Goal: Task Accomplishment & Management: Use online tool/utility

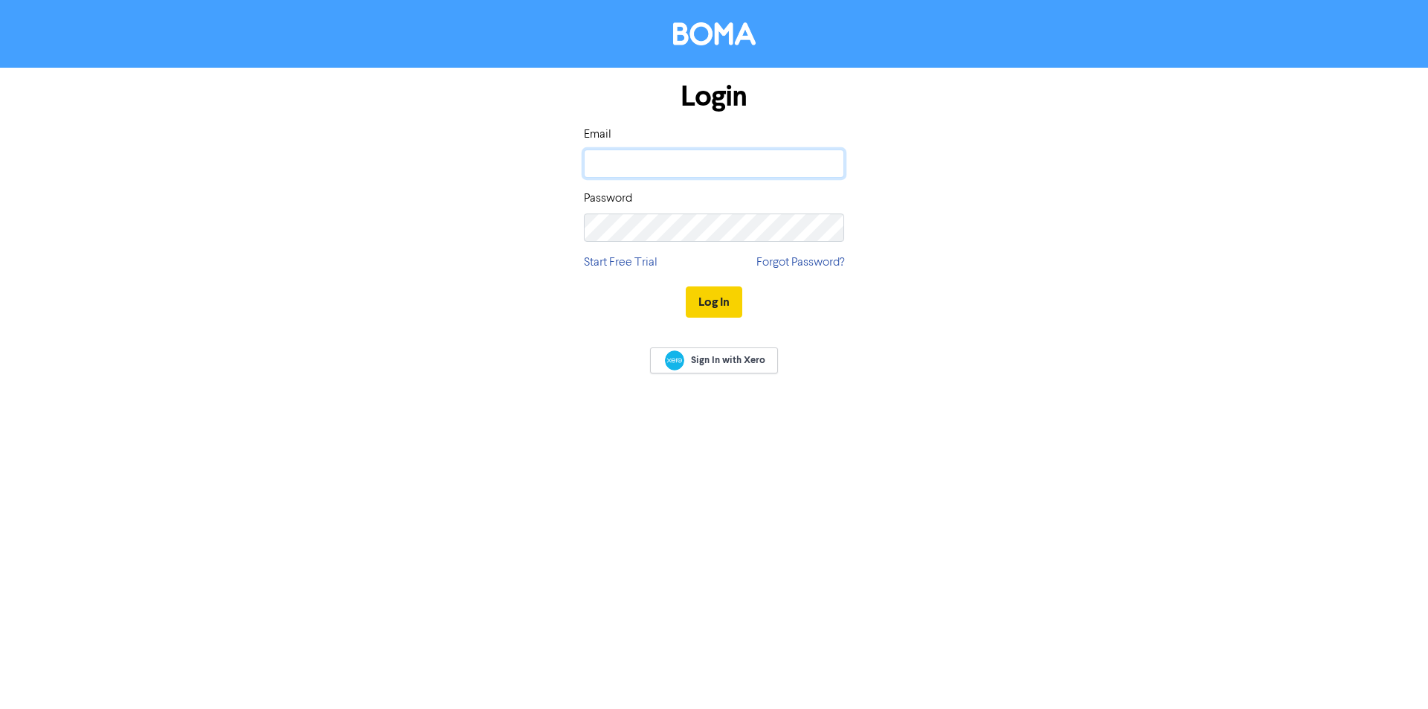
type input "[PERSON_NAME][EMAIL_ADDRESS][DOMAIN_NAME]"
click at [709, 301] on button "Log In" at bounding box center [714, 301] width 57 height 31
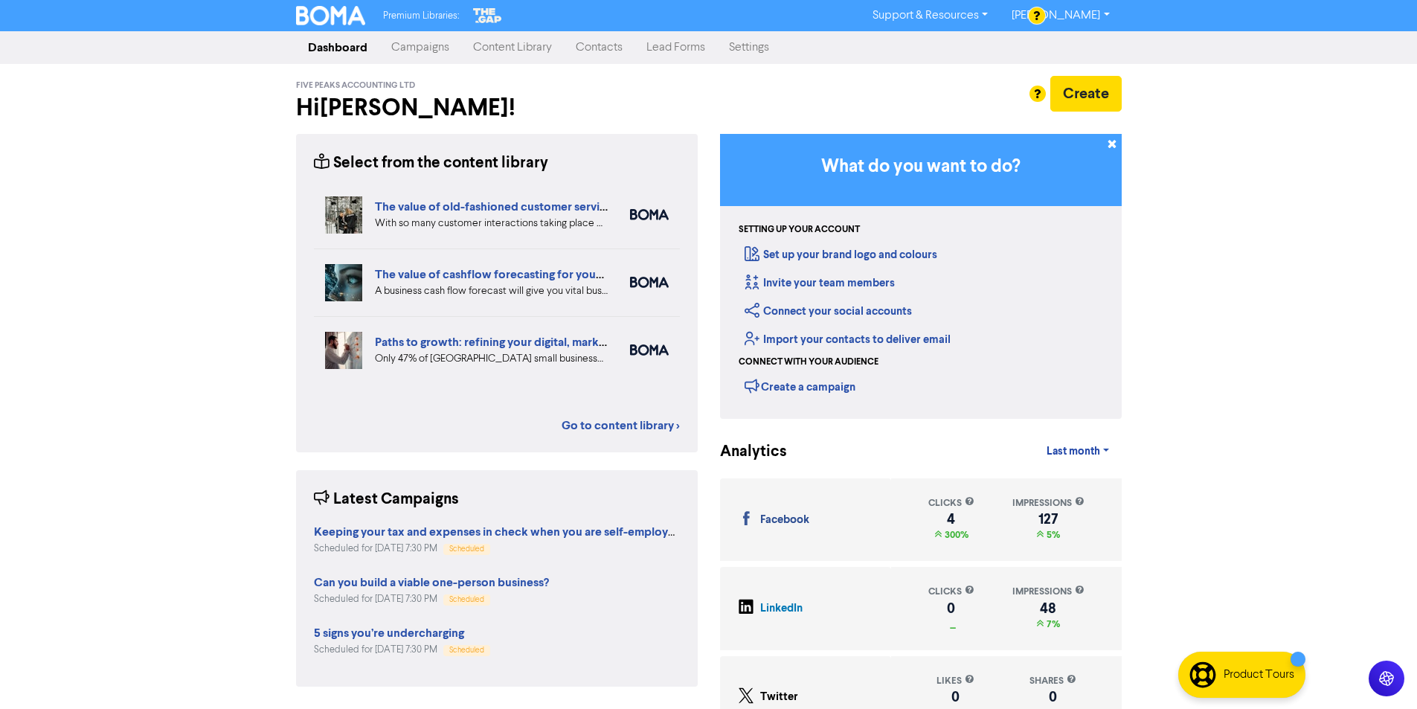
click at [404, 47] on link "Campaigns" at bounding box center [420, 48] width 82 height 30
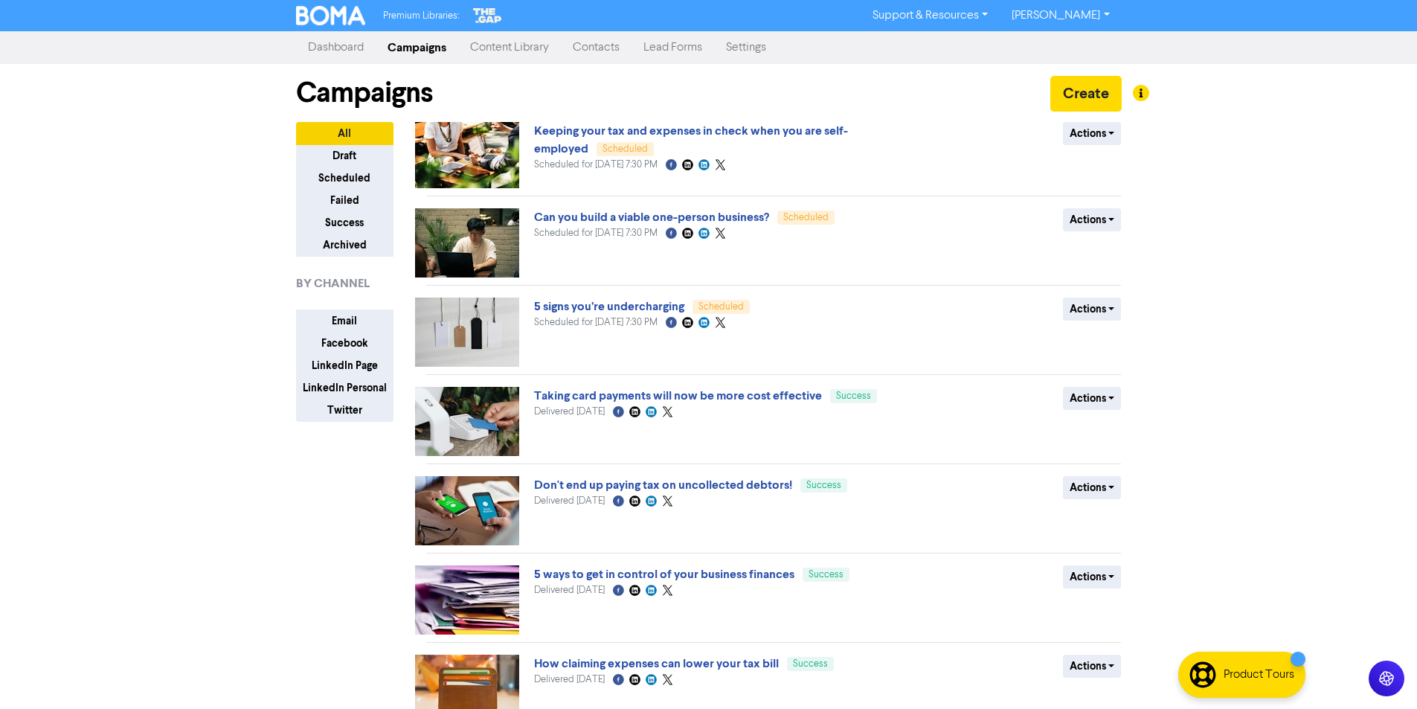
click at [513, 47] on link "Content Library" at bounding box center [509, 48] width 103 height 30
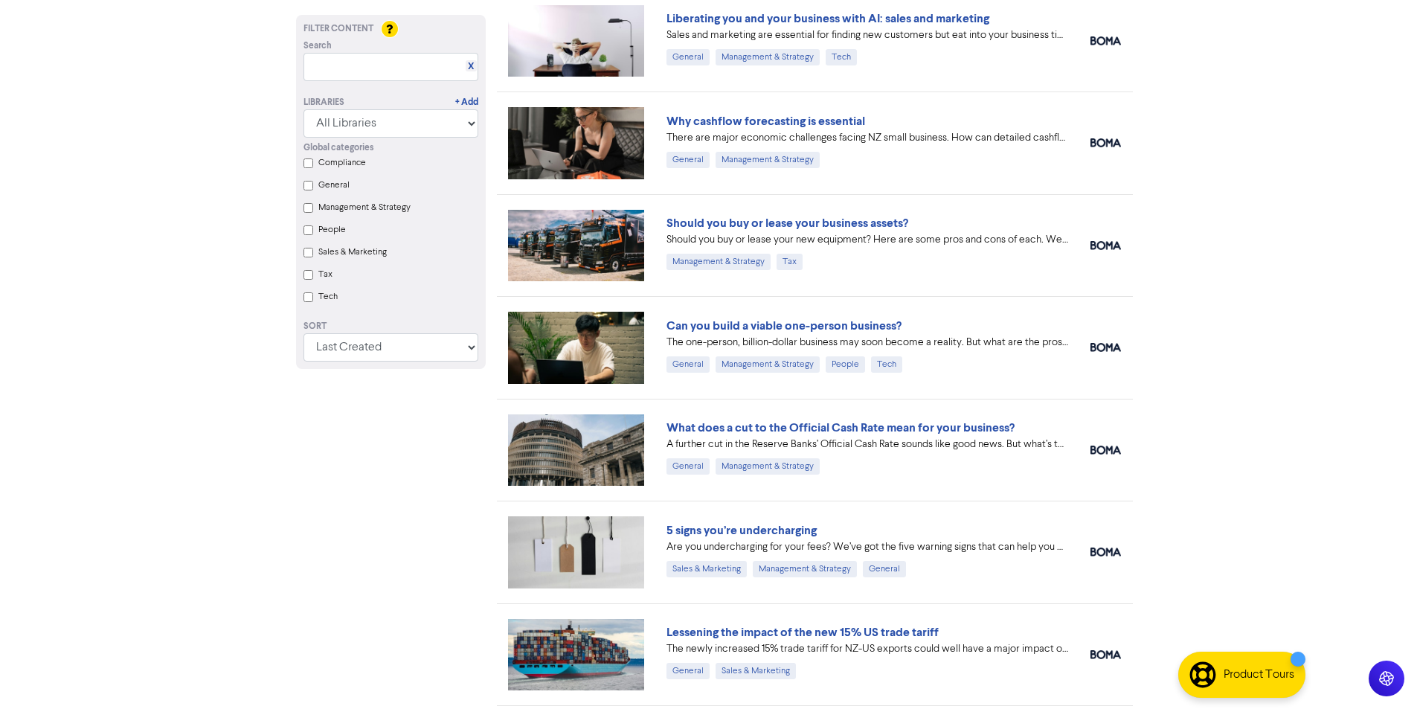
scroll to position [939, 0]
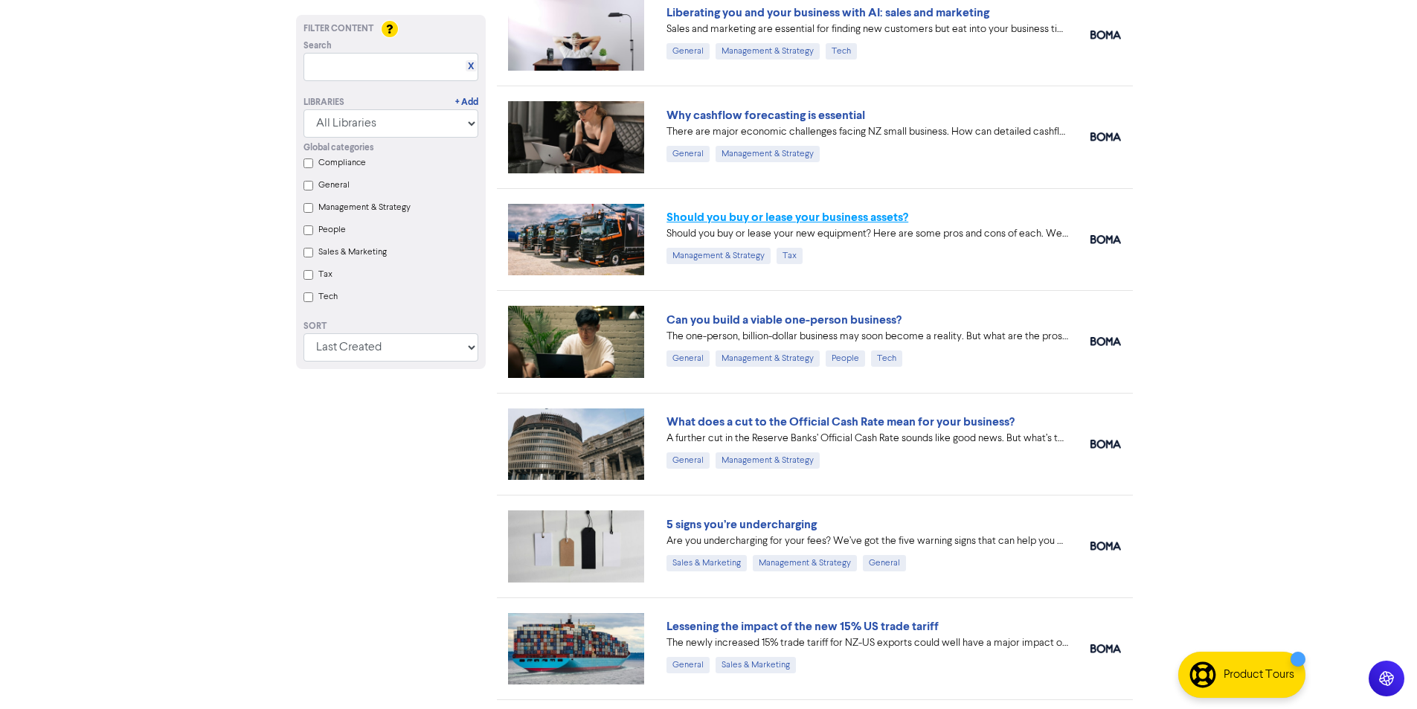
click at [771, 215] on link "Should you buy or lease your business assets?" at bounding box center [788, 217] width 242 height 15
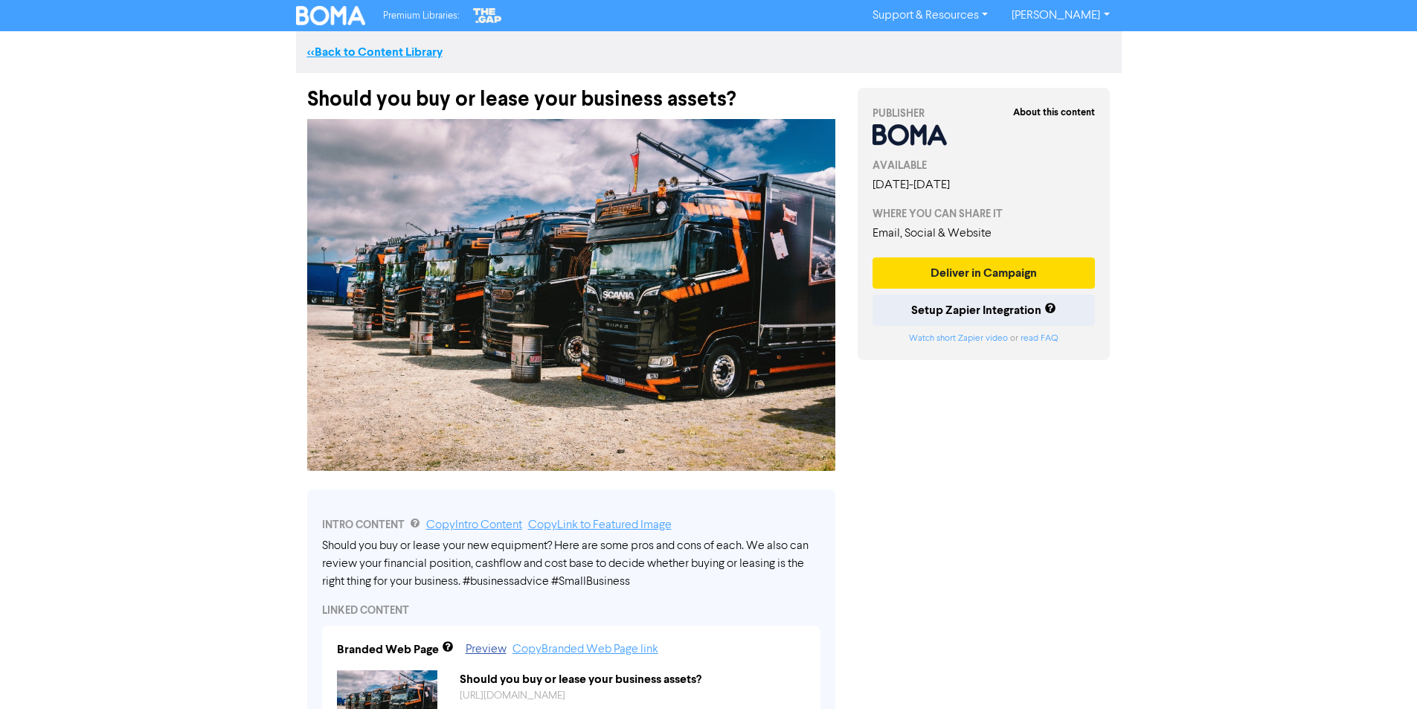
click at [385, 49] on link "<< Back to Content Library" at bounding box center [374, 52] width 135 height 15
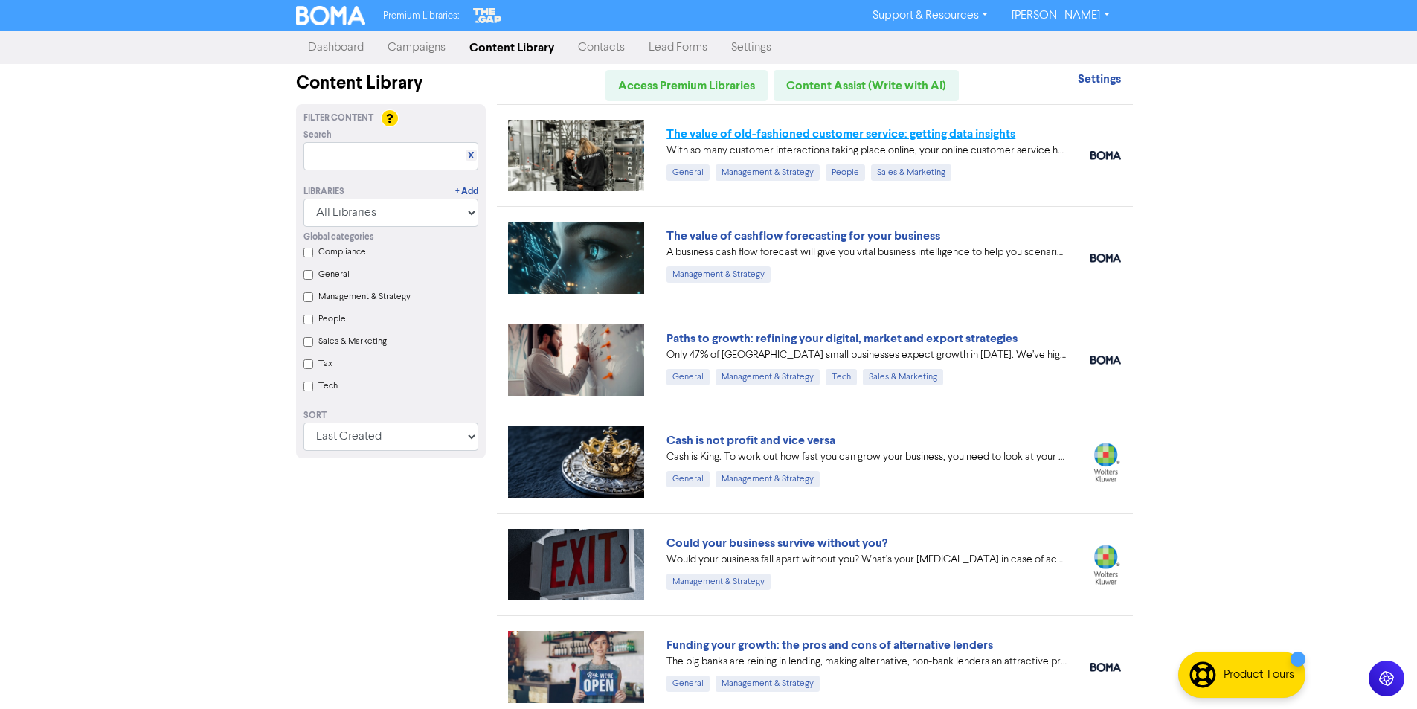
click at [717, 132] on link "The value of old-fashioned customer service: getting data insights" at bounding box center [841, 133] width 349 height 15
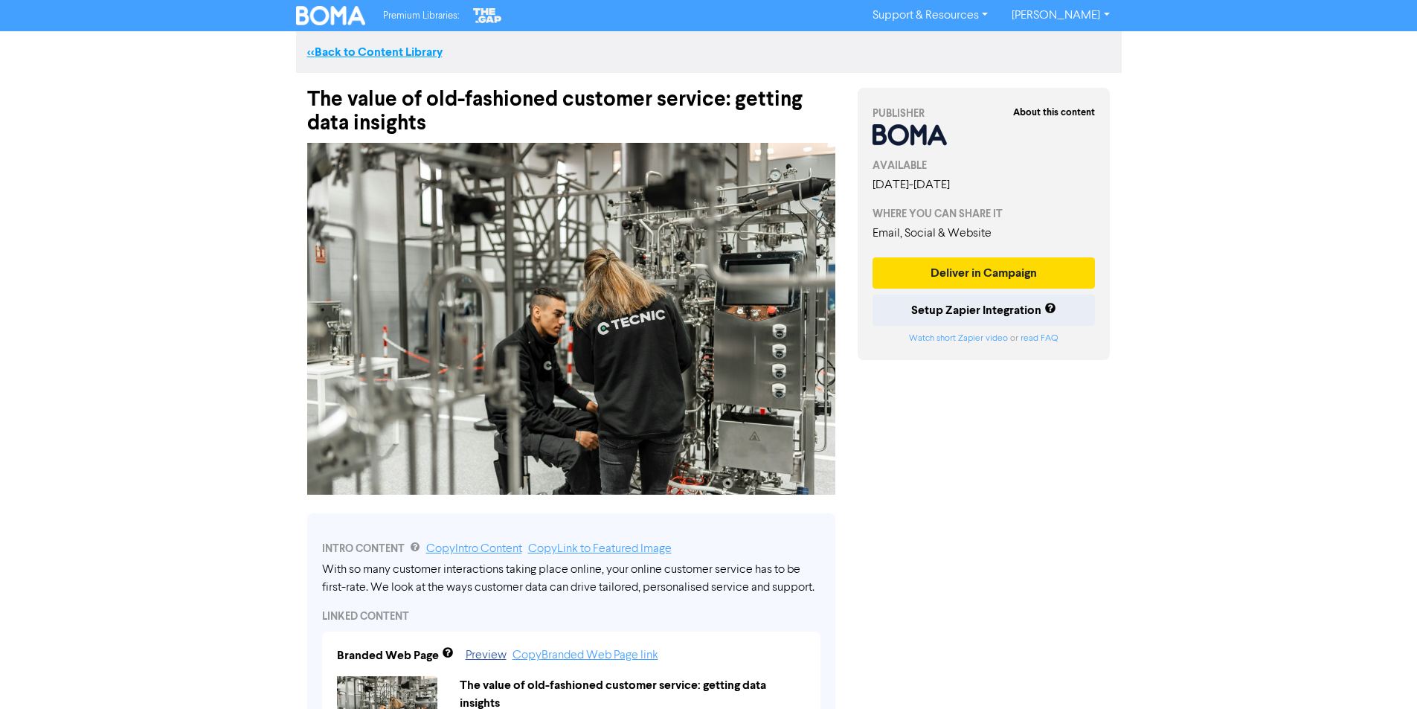
click at [367, 49] on link "<< Back to Content Library" at bounding box center [374, 52] width 135 height 15
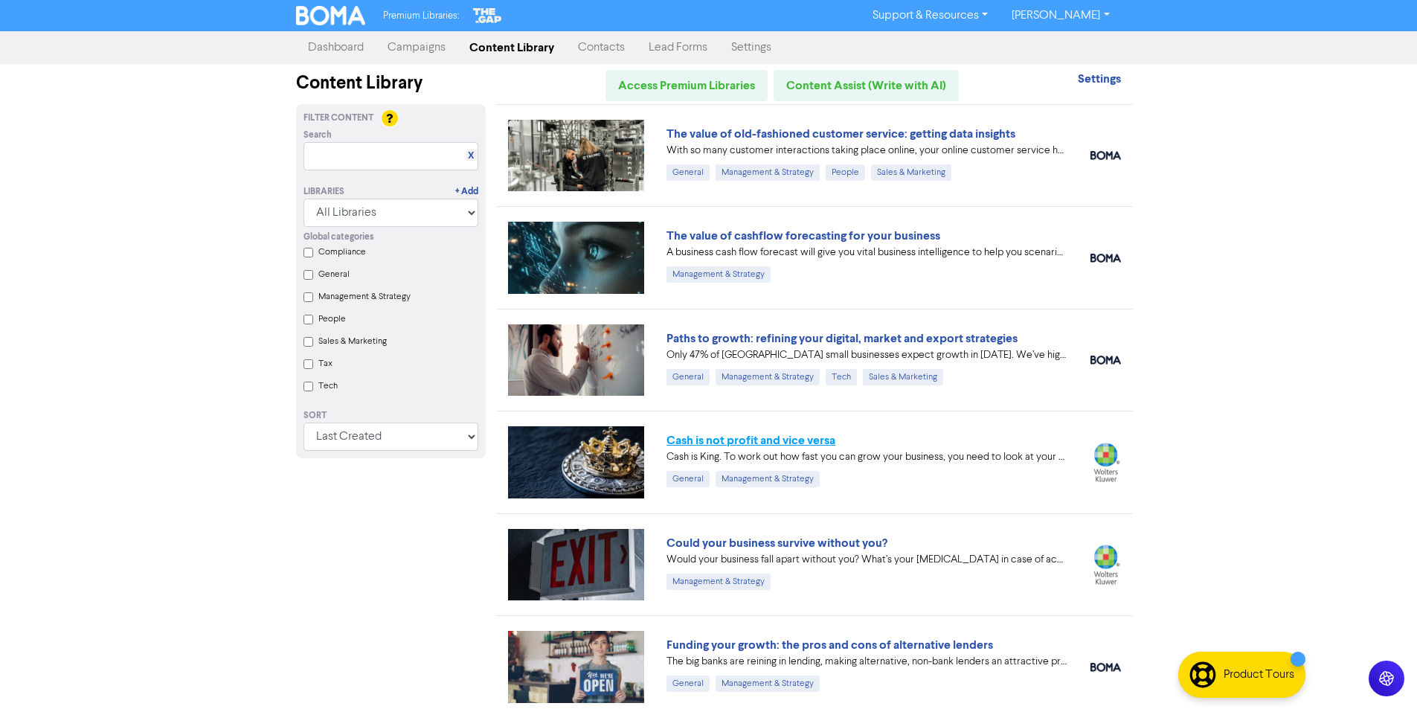
click at [730, 439] on link "Cash is not profit and vice versa" at bounding box center [751, 440] width 169 height 15
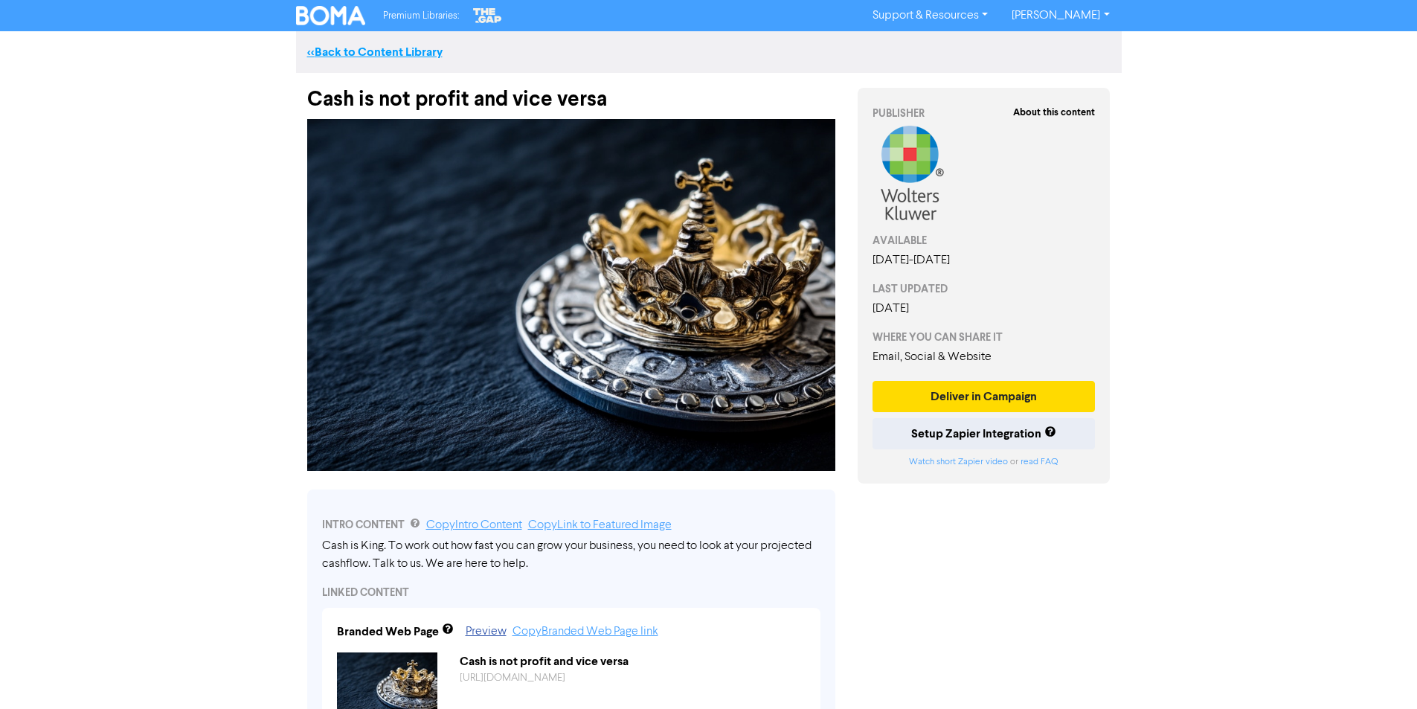
click at [368, 48] on link "<< Back to Content Library" at bounding box center [374, 52] width 135 height 15
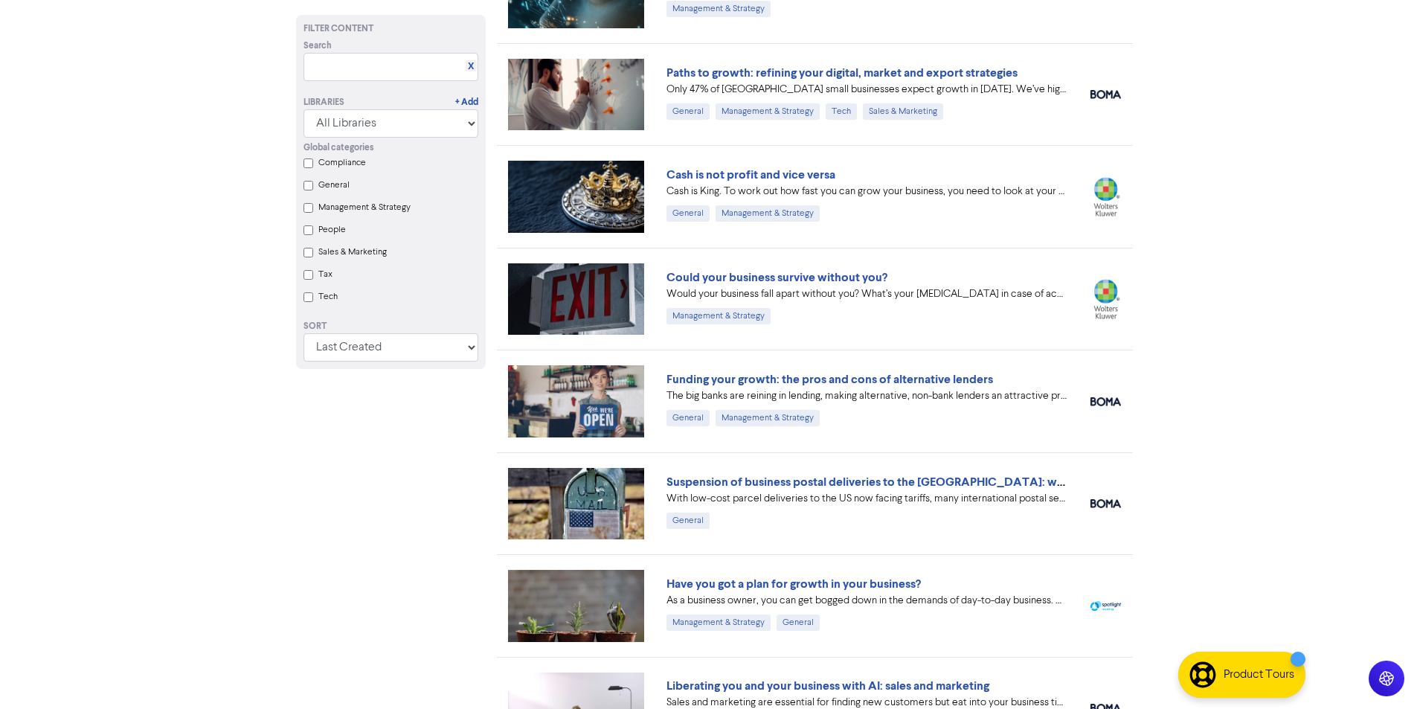
scroll to position [298, 0]
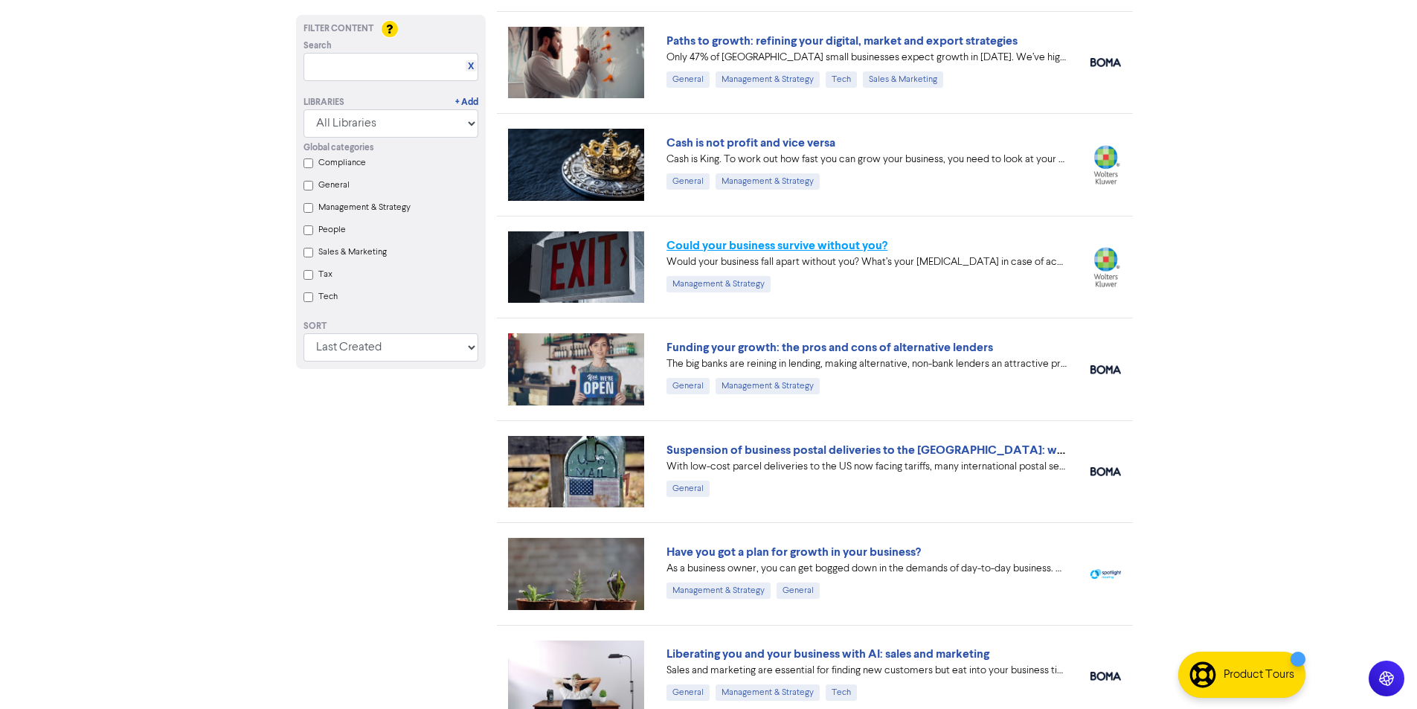
click at [725, 245] on link "Could your business survive without you?" at bounding box center [777, 245] width 221 height 15
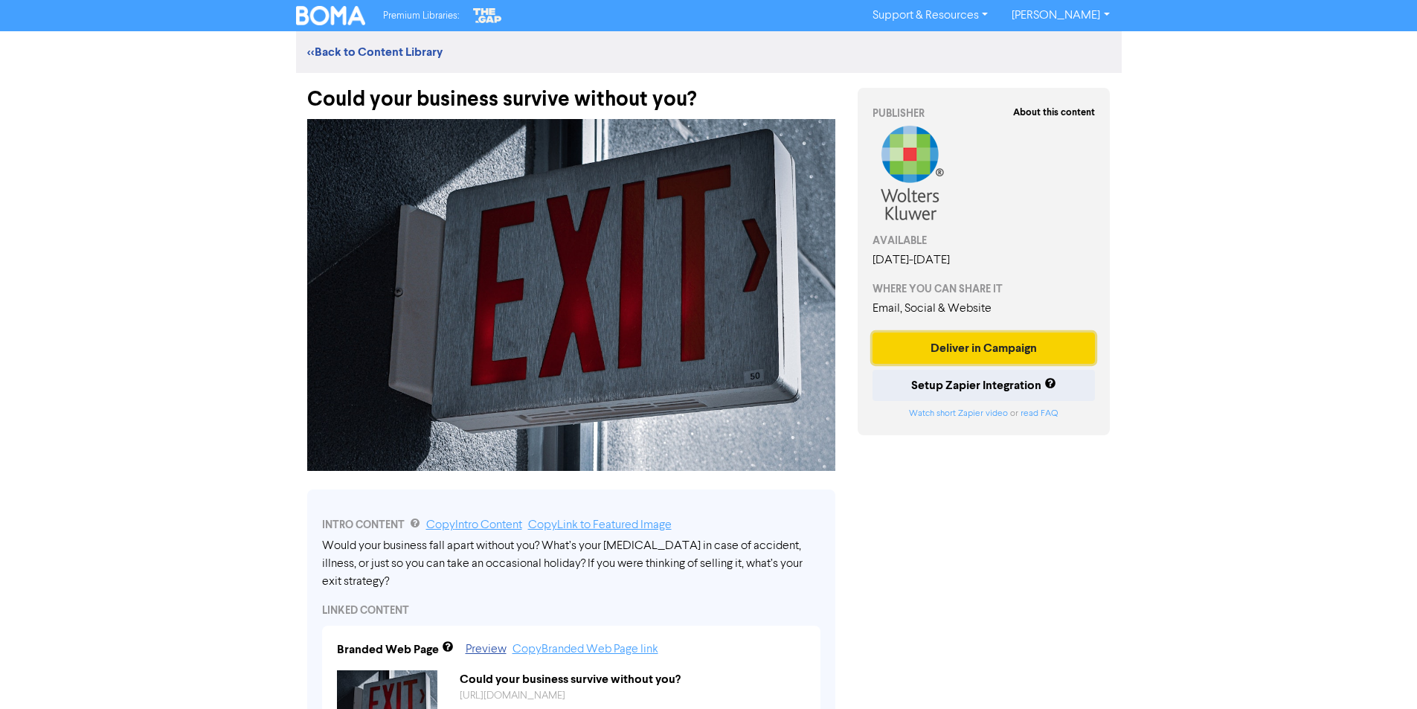
click at [955, 347] on button "Deliver in Campaign" at bounding box center [984, 348] width 223 height 31
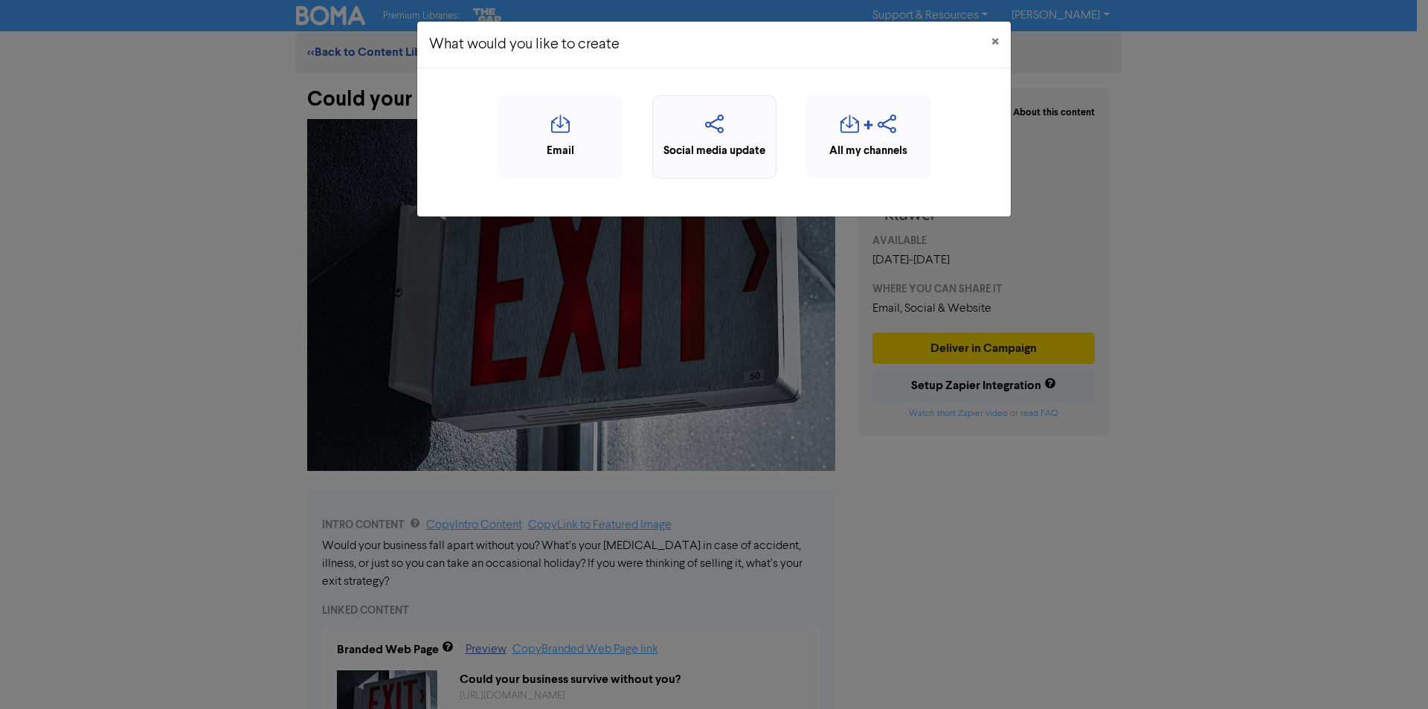
click at [707, 121] on icon "button" at bounding box center [715, 129] width 108 height 28
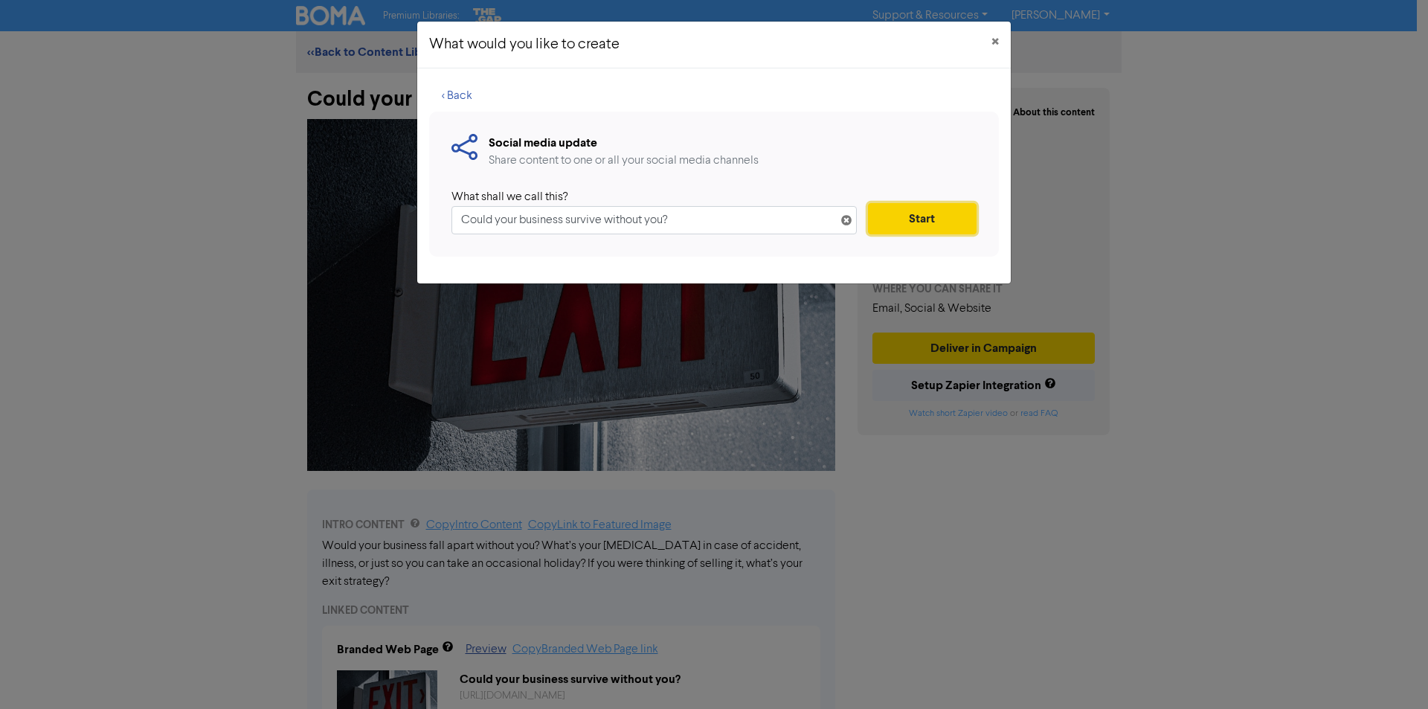
click at [909, 216] on button "Start" at bounding box center [922, 218] width 109 height 31
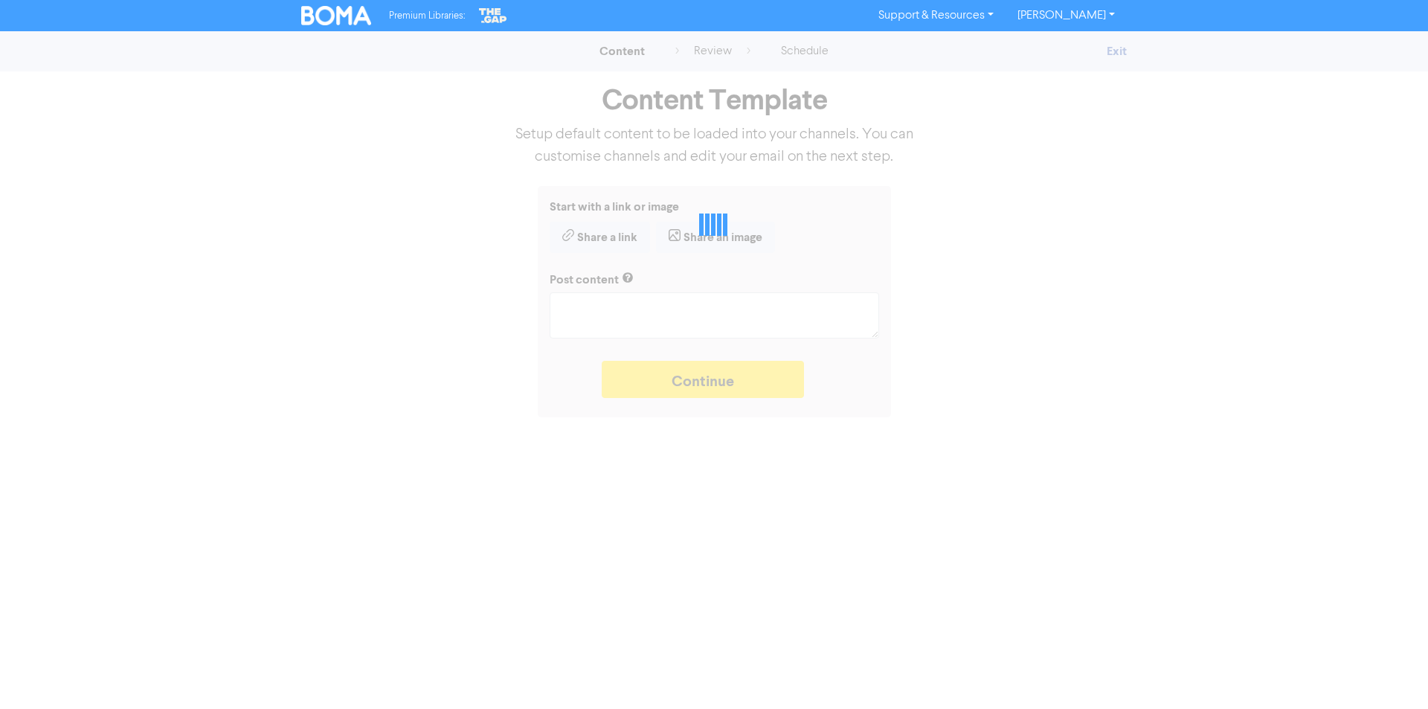
type textarea "x"
type textarea "Would your business fall apart without you? What’s your [MEDICAL_DATA] in case …"
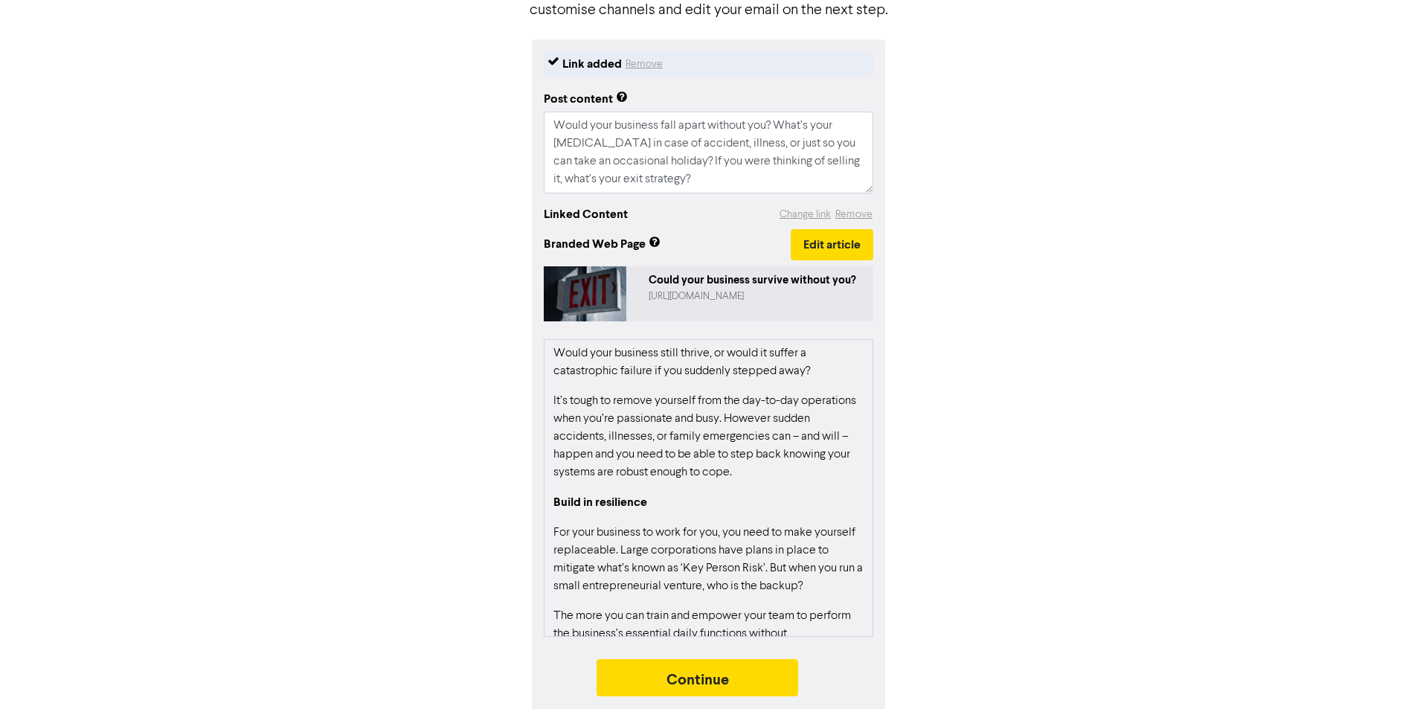
scroll to position [154, 0]
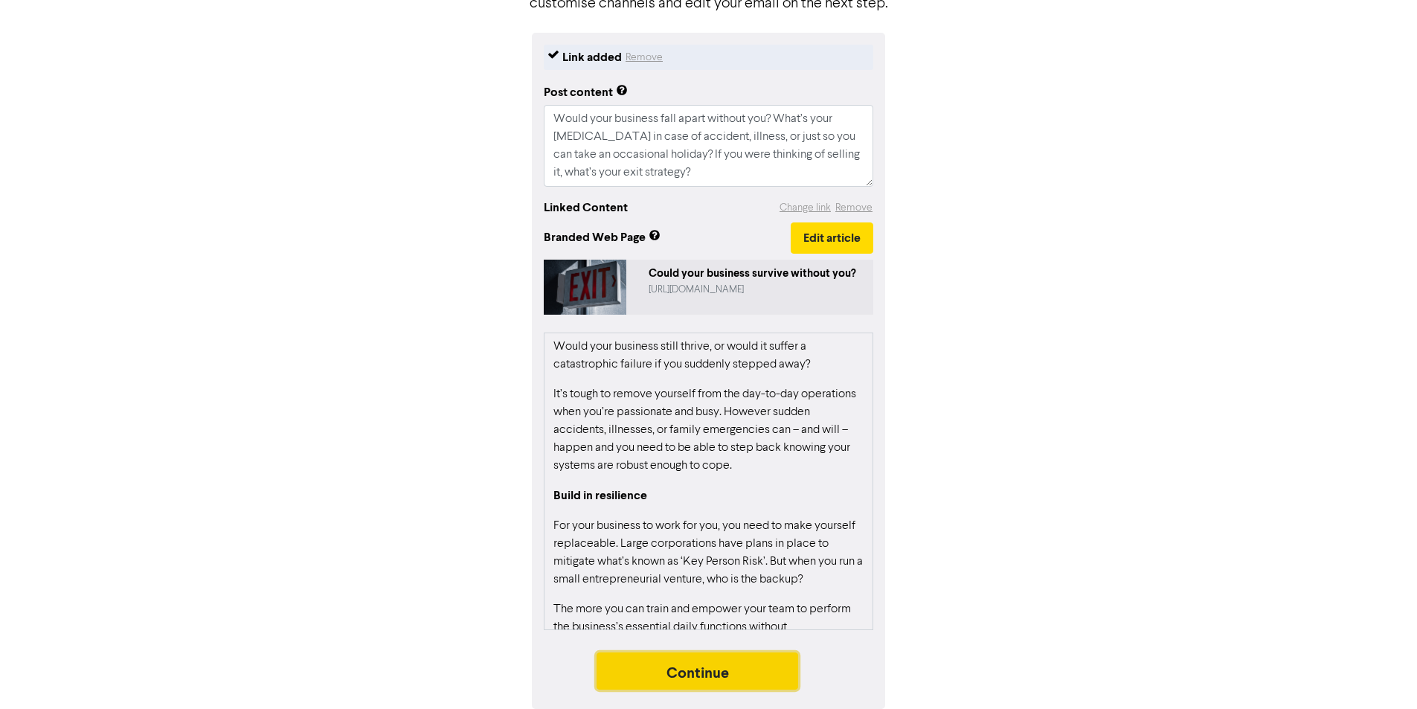
click at [684, 671] on button "Continue" at bounding box center [698, 670] width 202 height 37
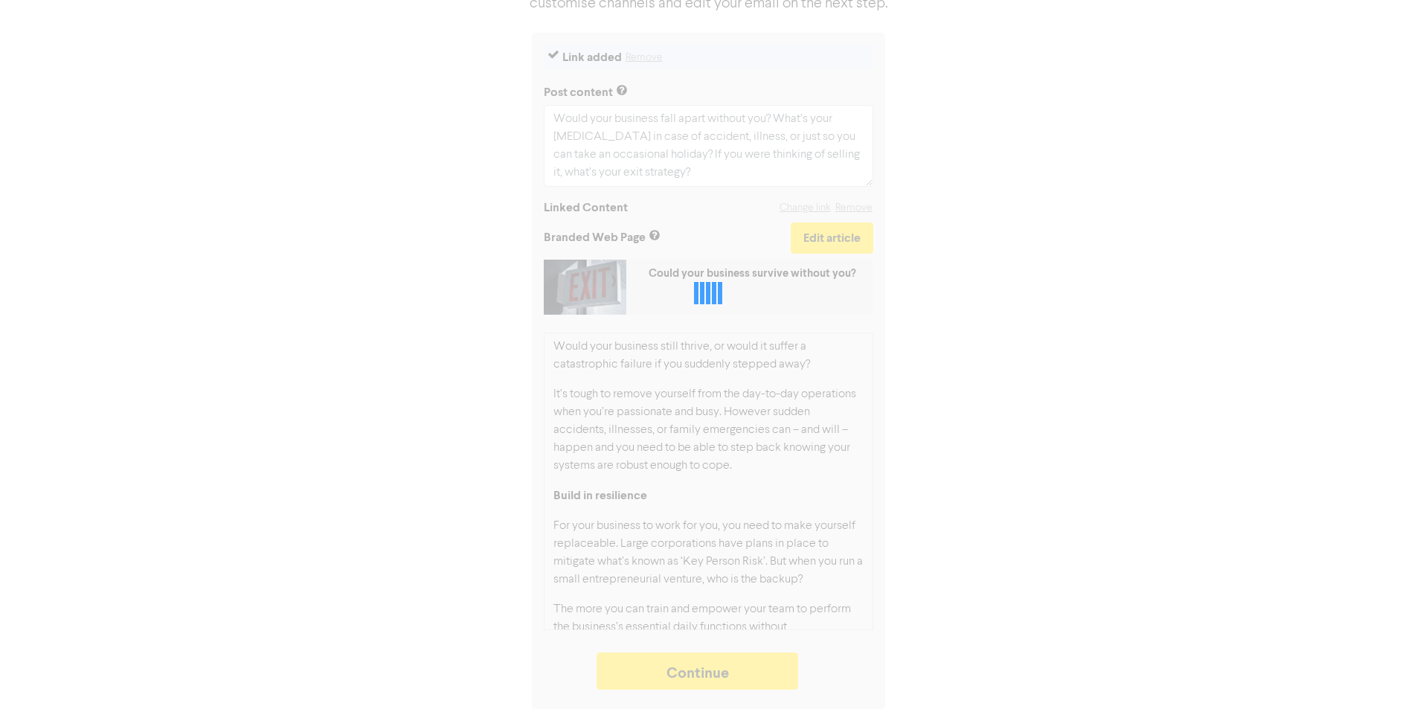
type textarea "x"
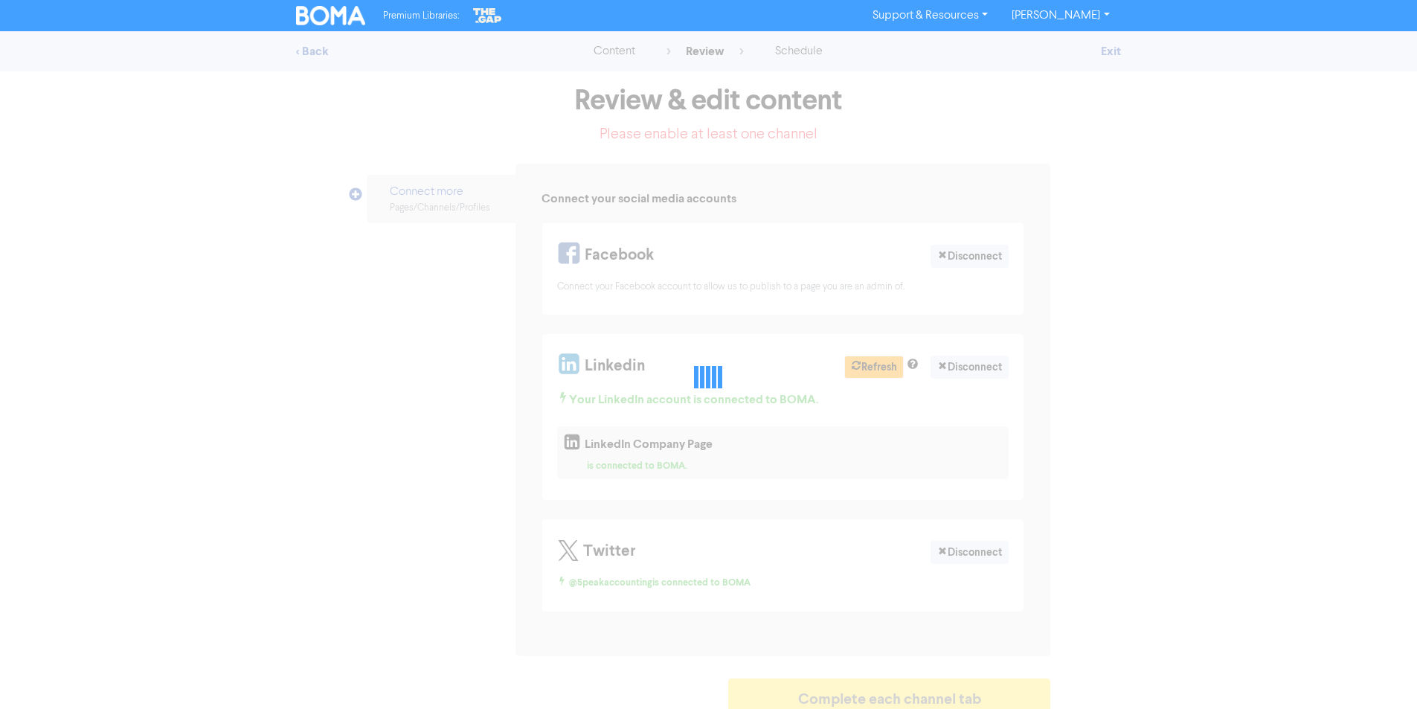
select select "LEARN_MORE"
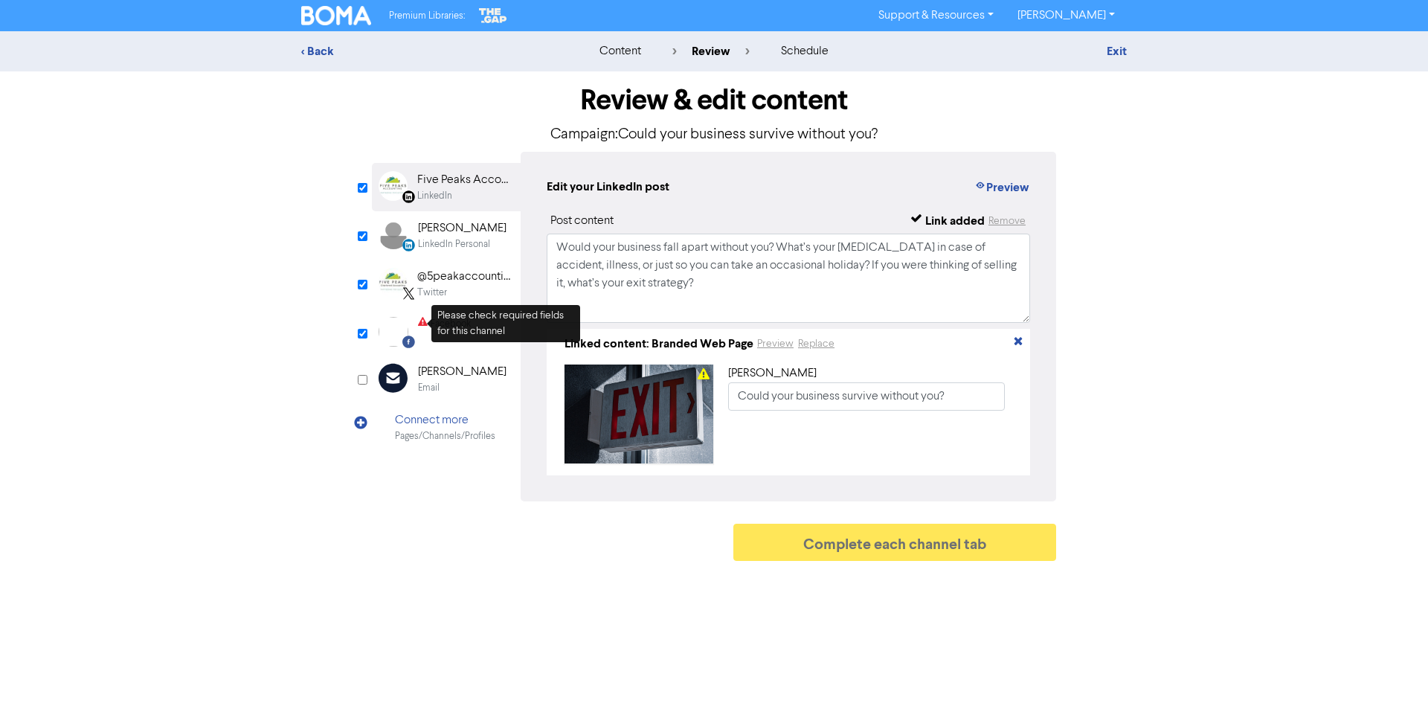
click at [420, 330] on icon at bounding box center [423, 324] width 10 height 14
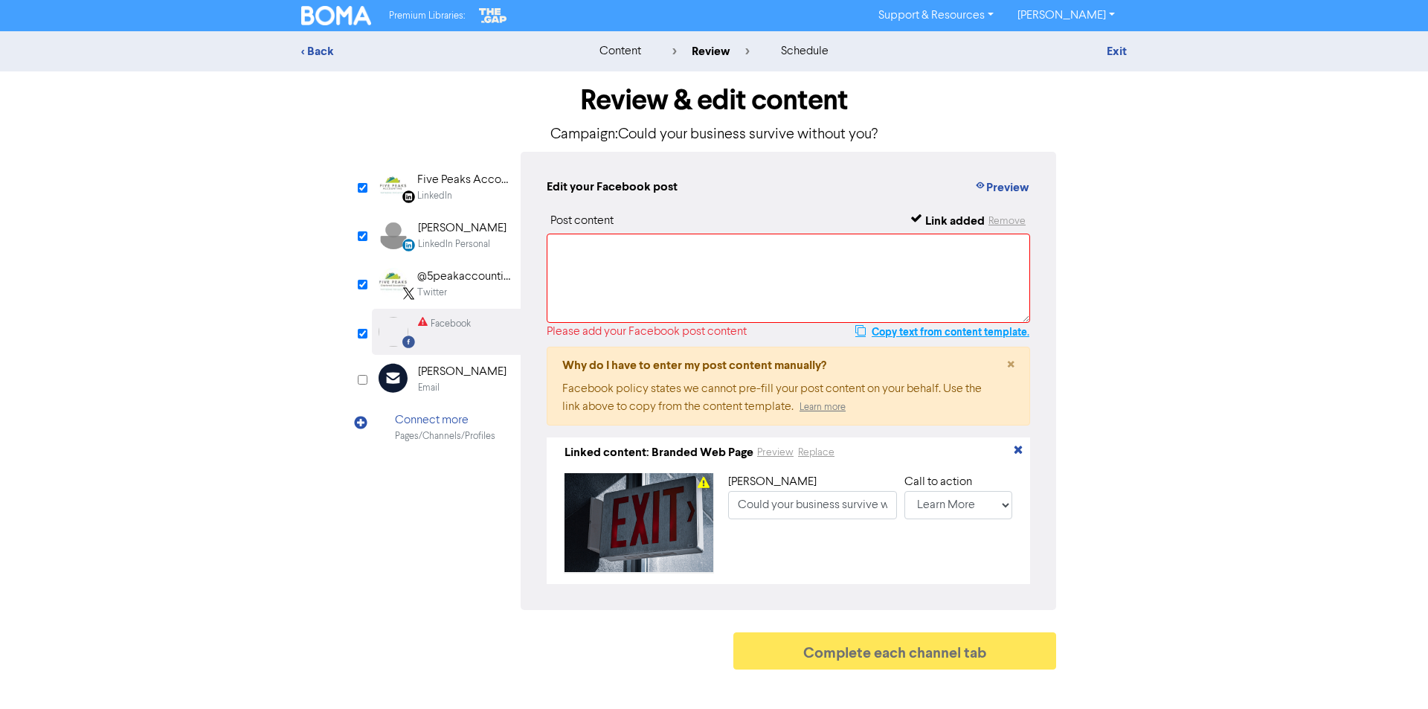
click at [926, 333] on button "Copy text from content template." at bounding box center [943, 332] width 176 height 18
click at [561, 255] on textarea at bounding box center [789, 278] width 484 height 89
paste textarea "Would your business fall apart without you? What’s your [MEDICAL_DATA] in case …"
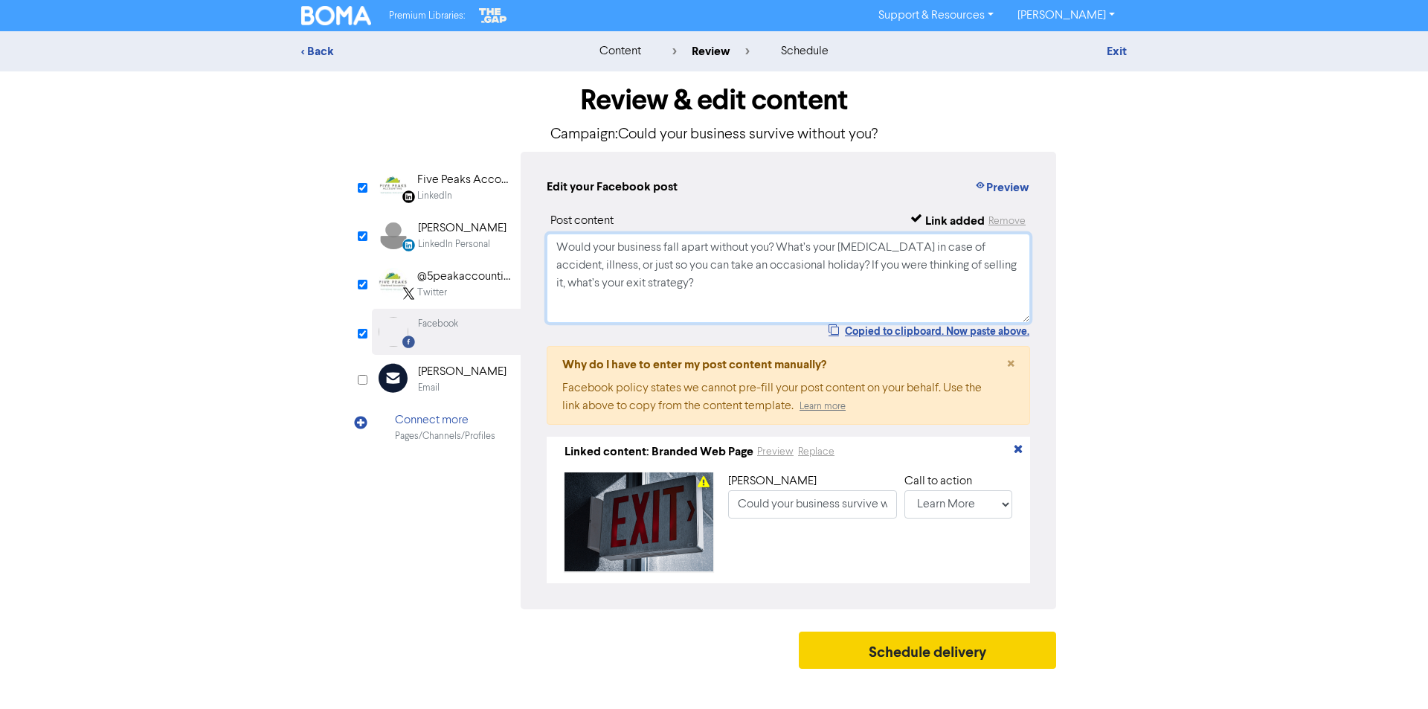
type textarea "Would your business fall apart without you? What’s your [MEDICAL_DATA] in case …"
click at [918, 655] on button "Schedule delivery" at bounding box center [927, 650] width 257 height 37
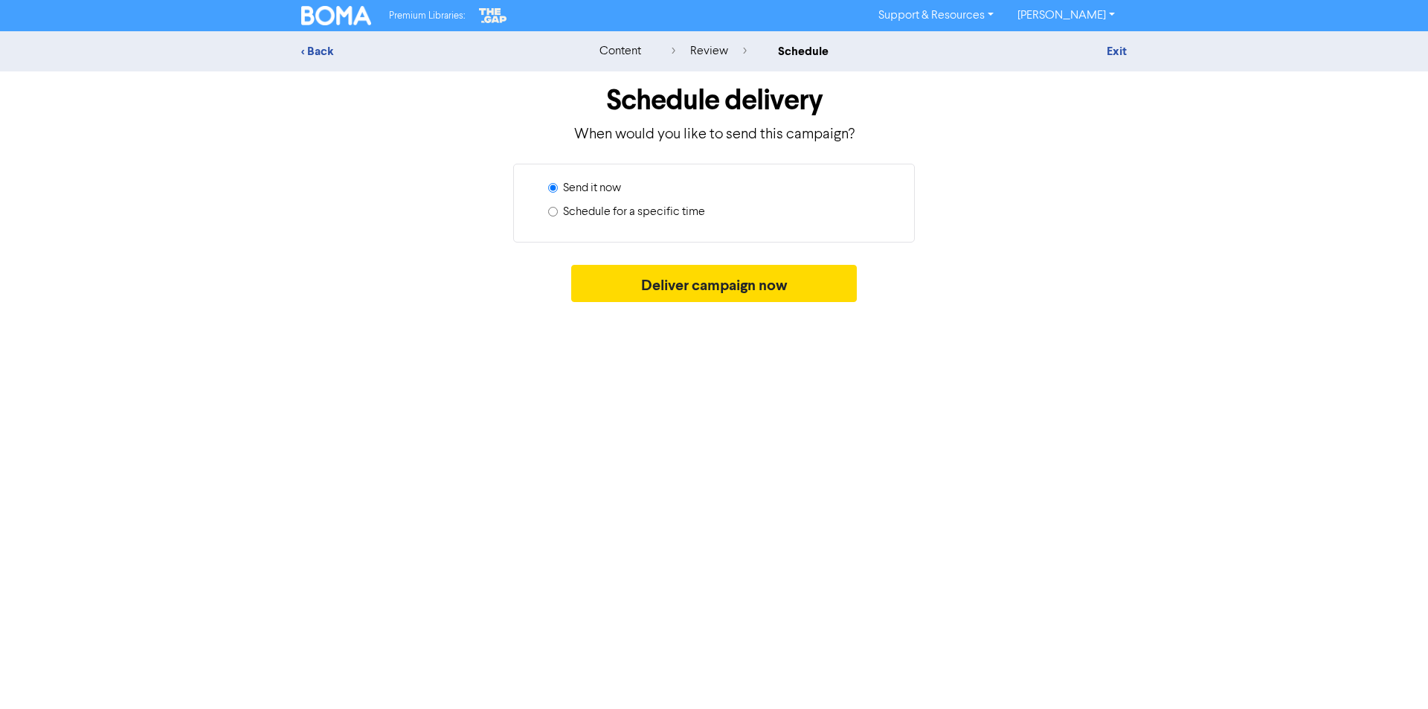
click at [555, 211] on input "Schedule for a specific time" at bounding box center [553, 212] width 10 height 10
radio input "true"
radio input "false"
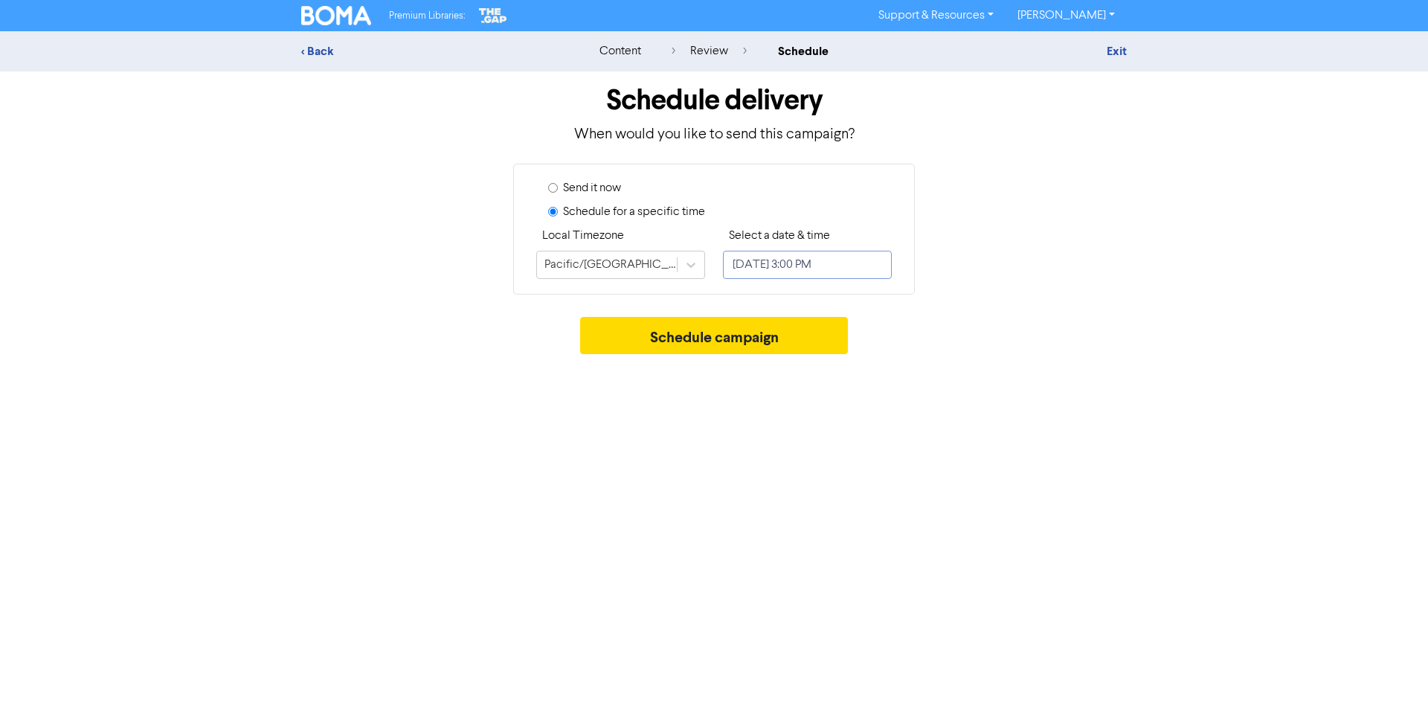
click at [785, 263] on input "[DATE] 3:00 PM" at bounding box center [807, 265] width 169 height 28
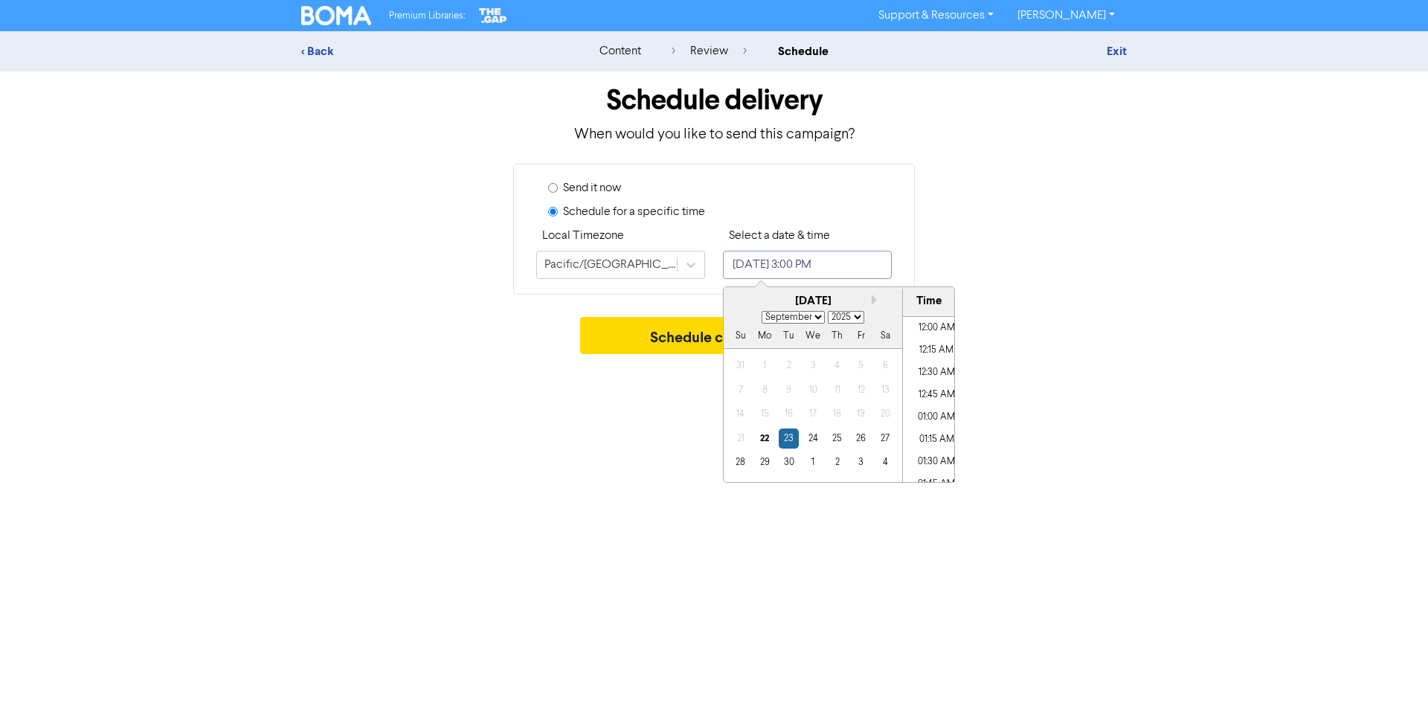
scroll to position [1268, 0]
click at [869, 297] on div "[DATE]" at bounding box center [813, 301] width 179 height 17
click at [874, 299] on button "Next month" at bounding box center [877, 300] width 10 height 10
select select "9"
click at [812, 414] on div "15" at bounding box center [813, 414] width 20 height 20
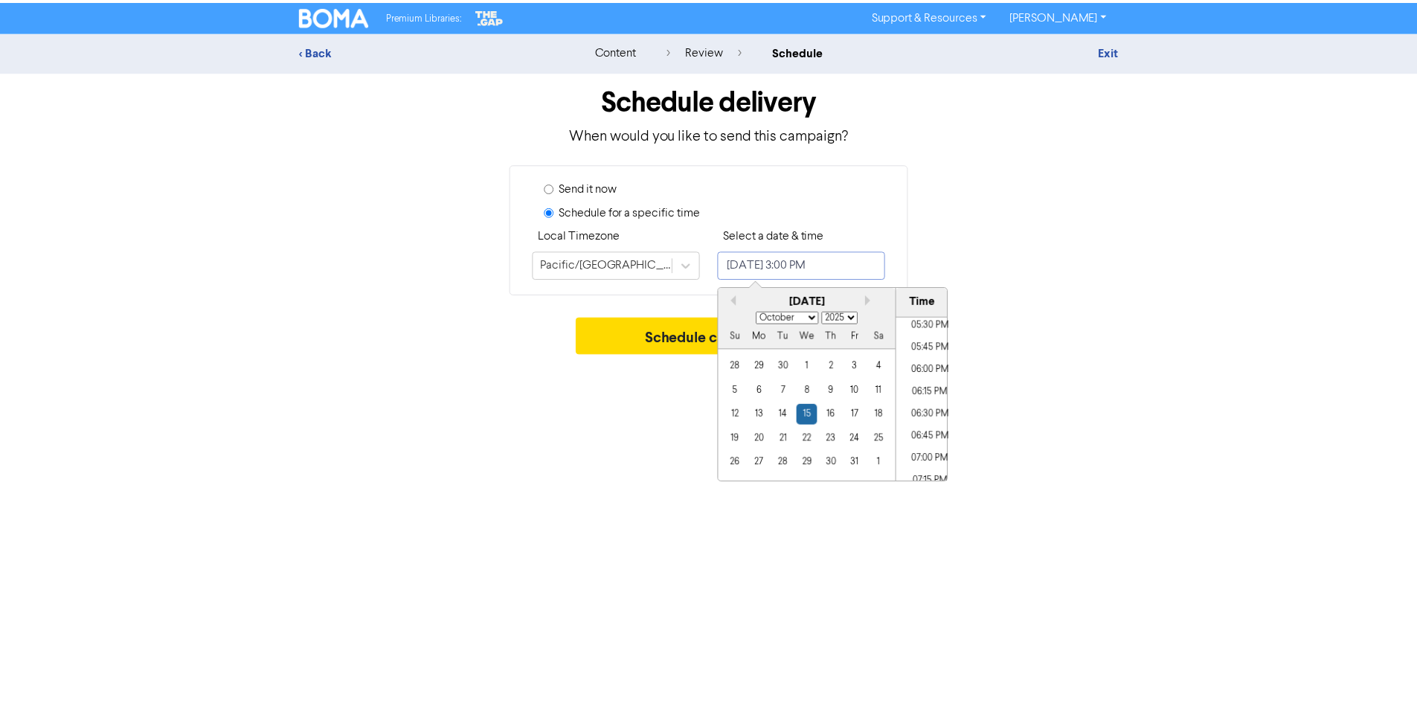
scroll to position [1640, 0]
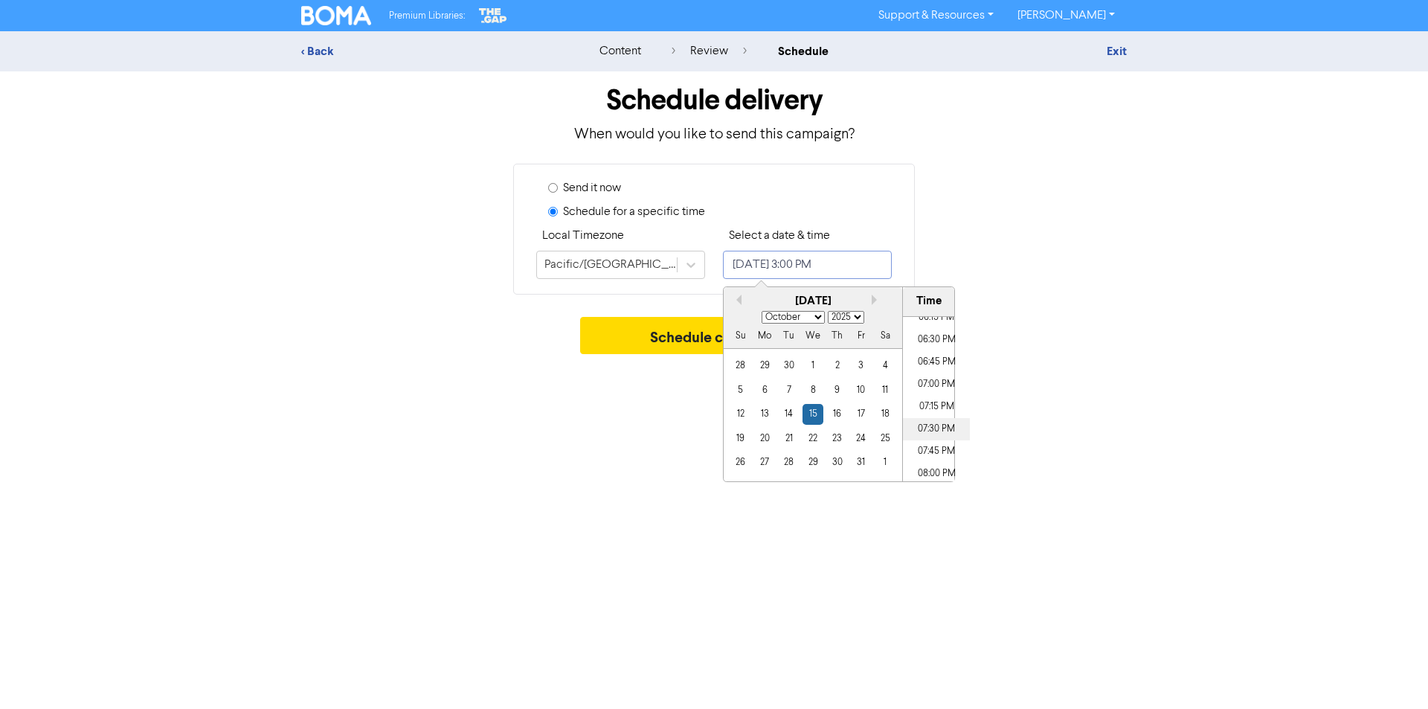
click at [925, 428] on li "07:30 PM" at bounding box center [936, 429] width 67 height 22
type input "[DATE] 7:30 PM"
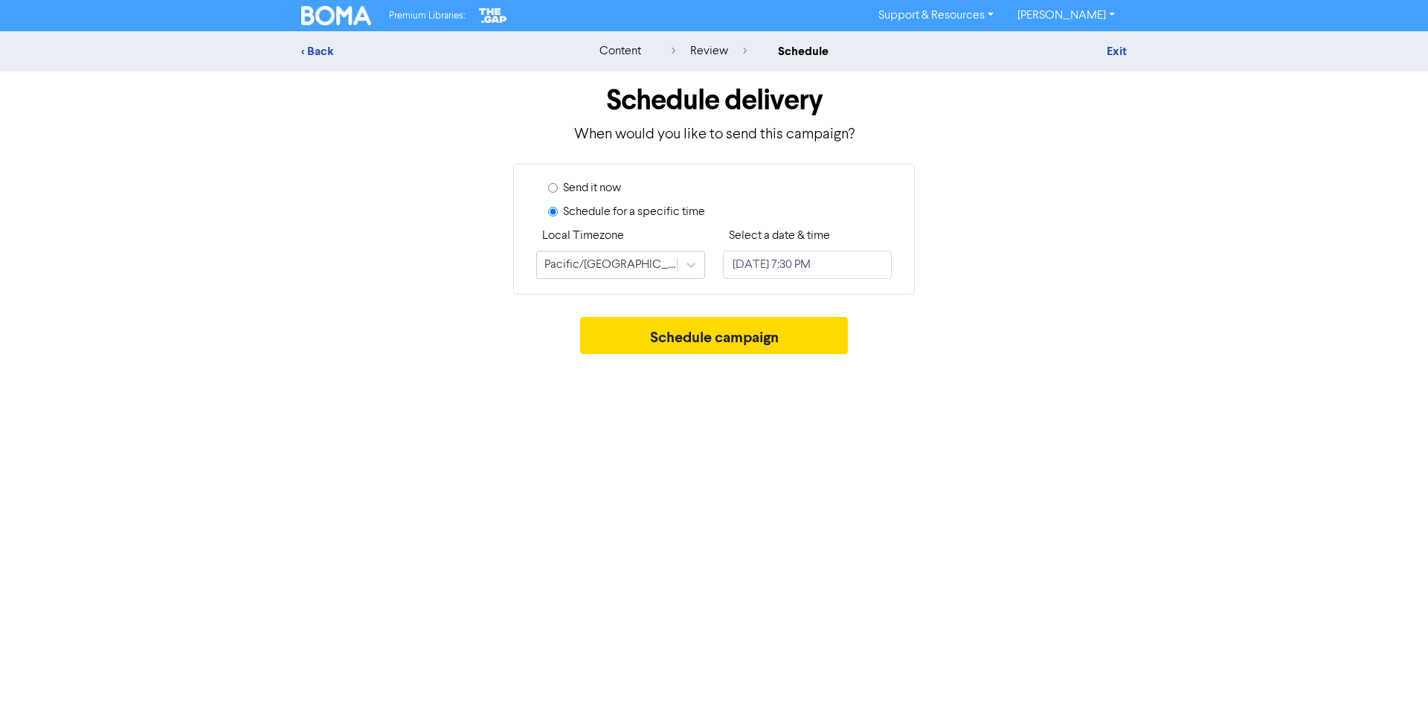
click at [674, 400] on div "Premium Libraries: Support & Resources Video Tutorials FAQ & Guides Marketing E…" at bounding box center [714, 354] width 1428 height 709
click at [705, 336] on button "Schedule campaign" at bounding box center [714, 335] width 269 height 37
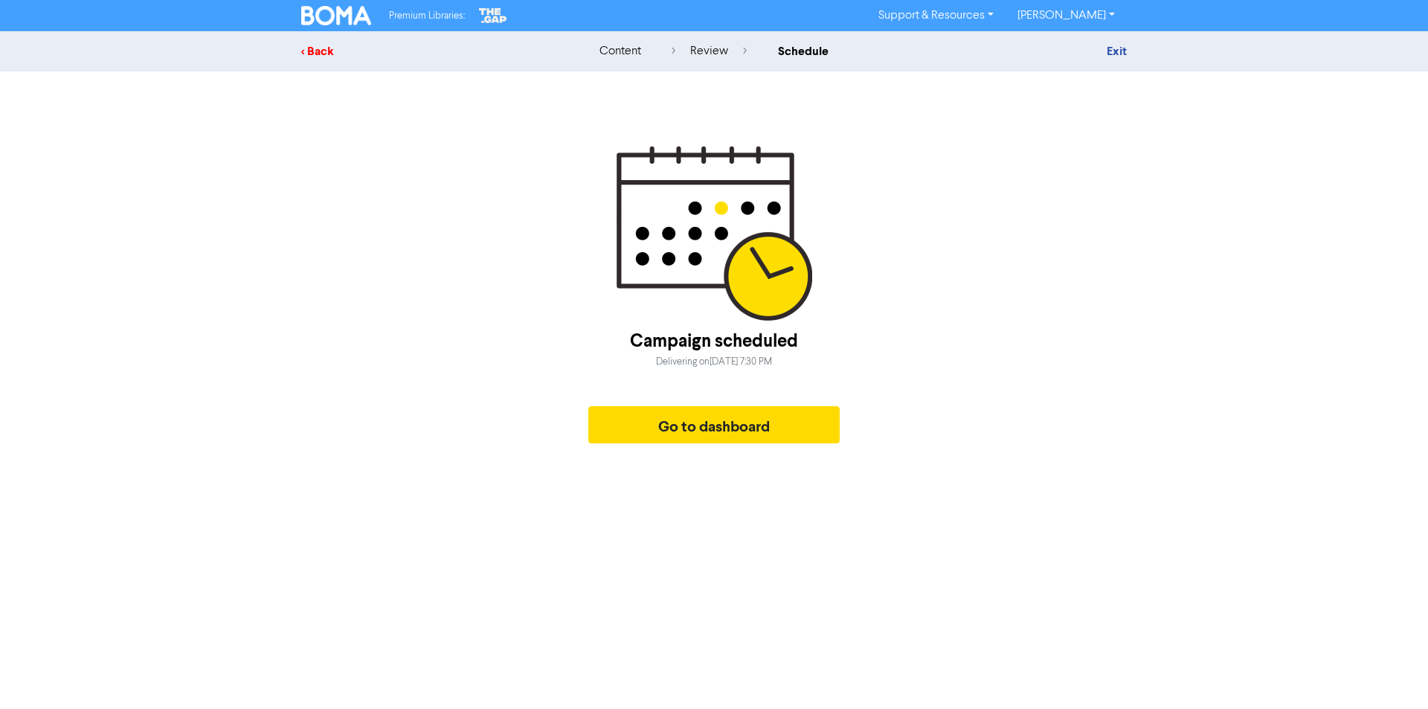
click at [315, 47] on div "< Back" at bounding box center [431, 51] width 260 height 18
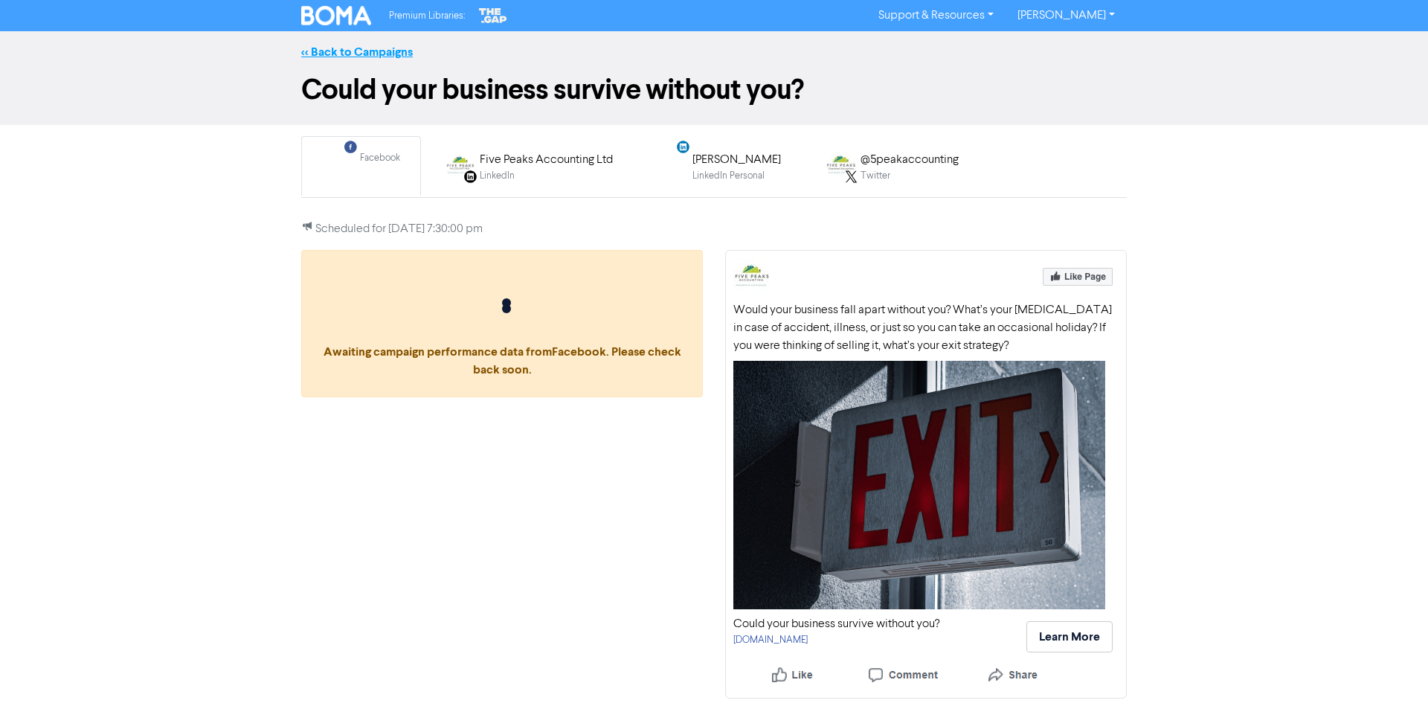
click at [379, 52] on link "<< Back to Campaigns" at bounding box center [357, 52] width 112 height 15
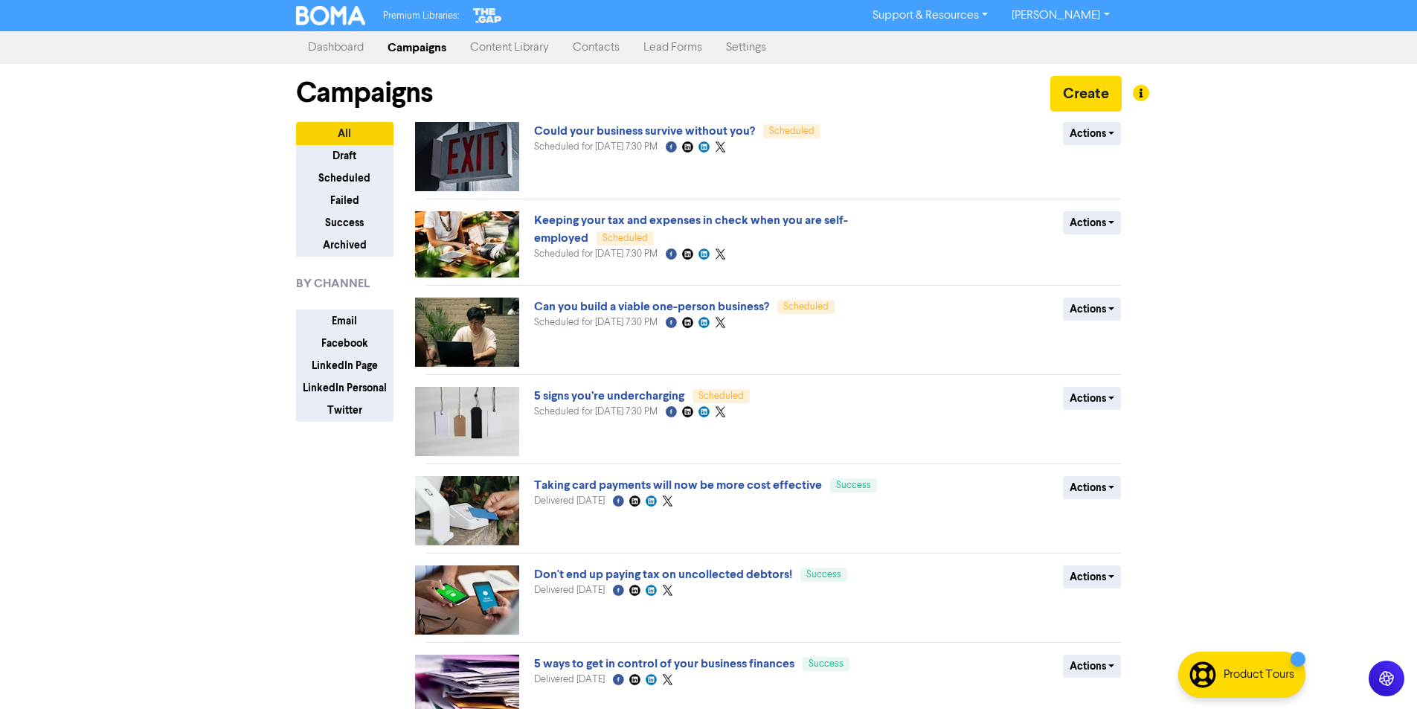
click at [493, 45] on link "Content Library" at bounding box center [509, 48] width 103 height 30
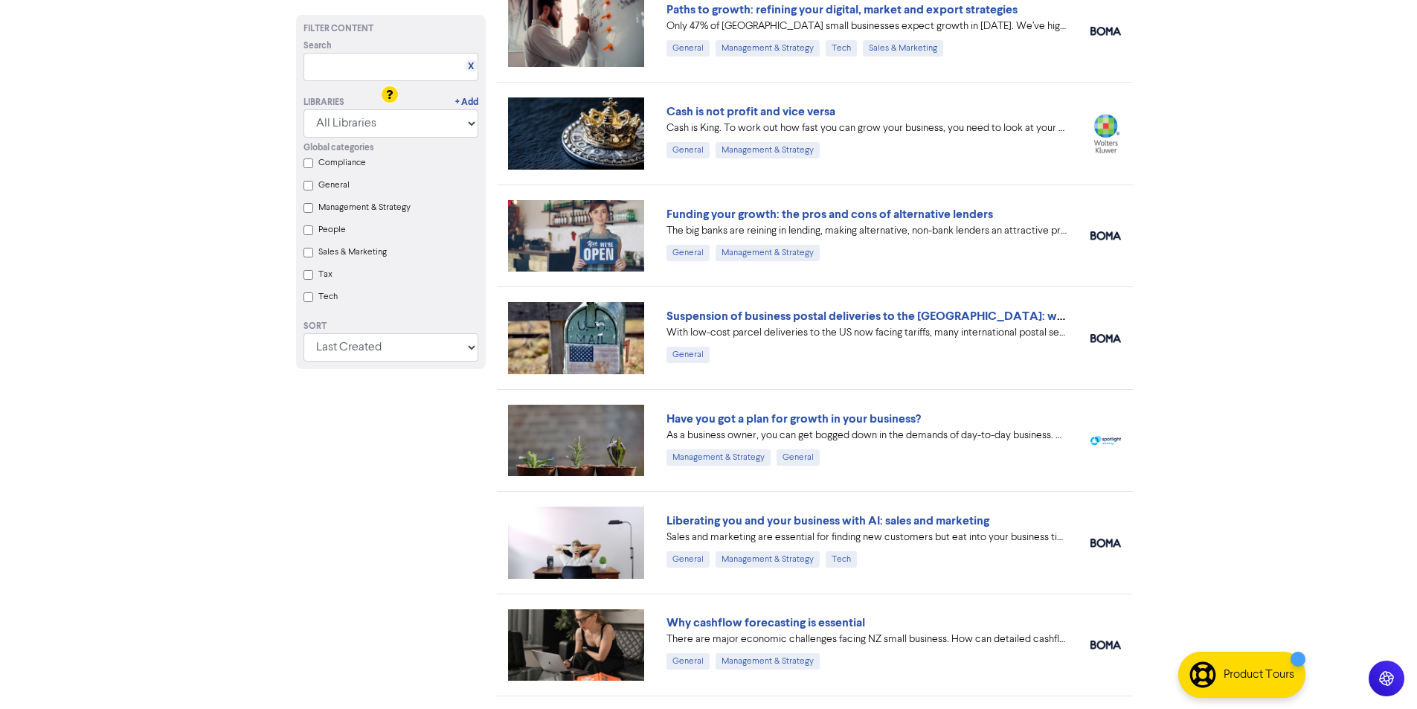
scroll to position [446, 0]
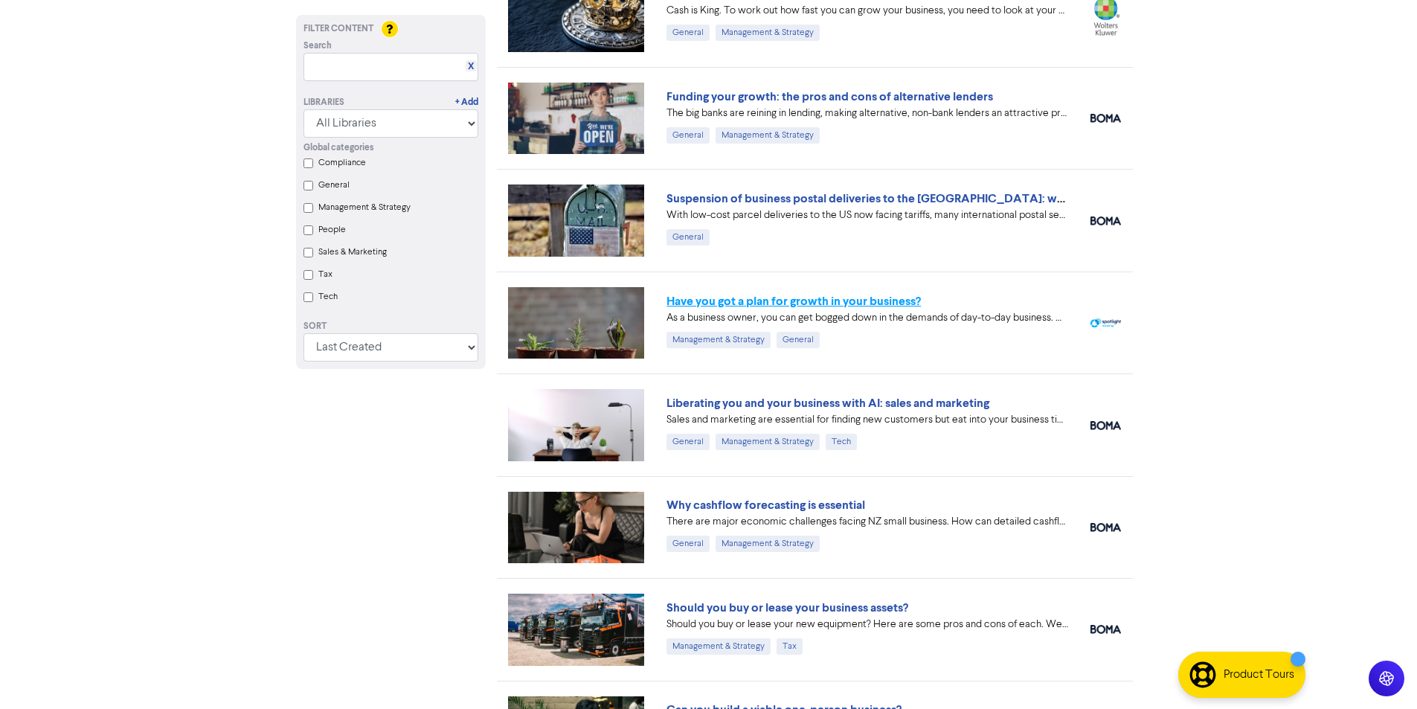
click at [771, 301] on link "Have you got a plan for growth in your business?" at bounding box center [794, 301] width 254 height 15
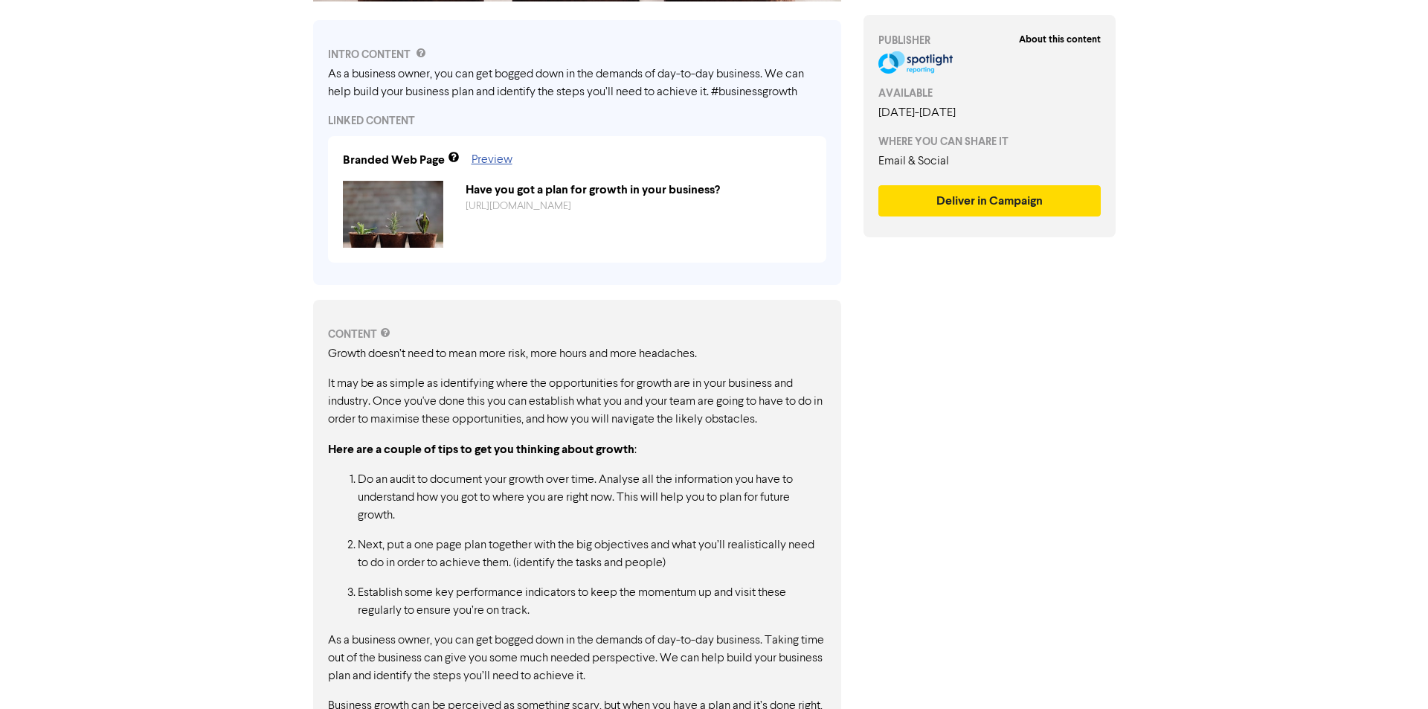
scroll to position [449, 0]
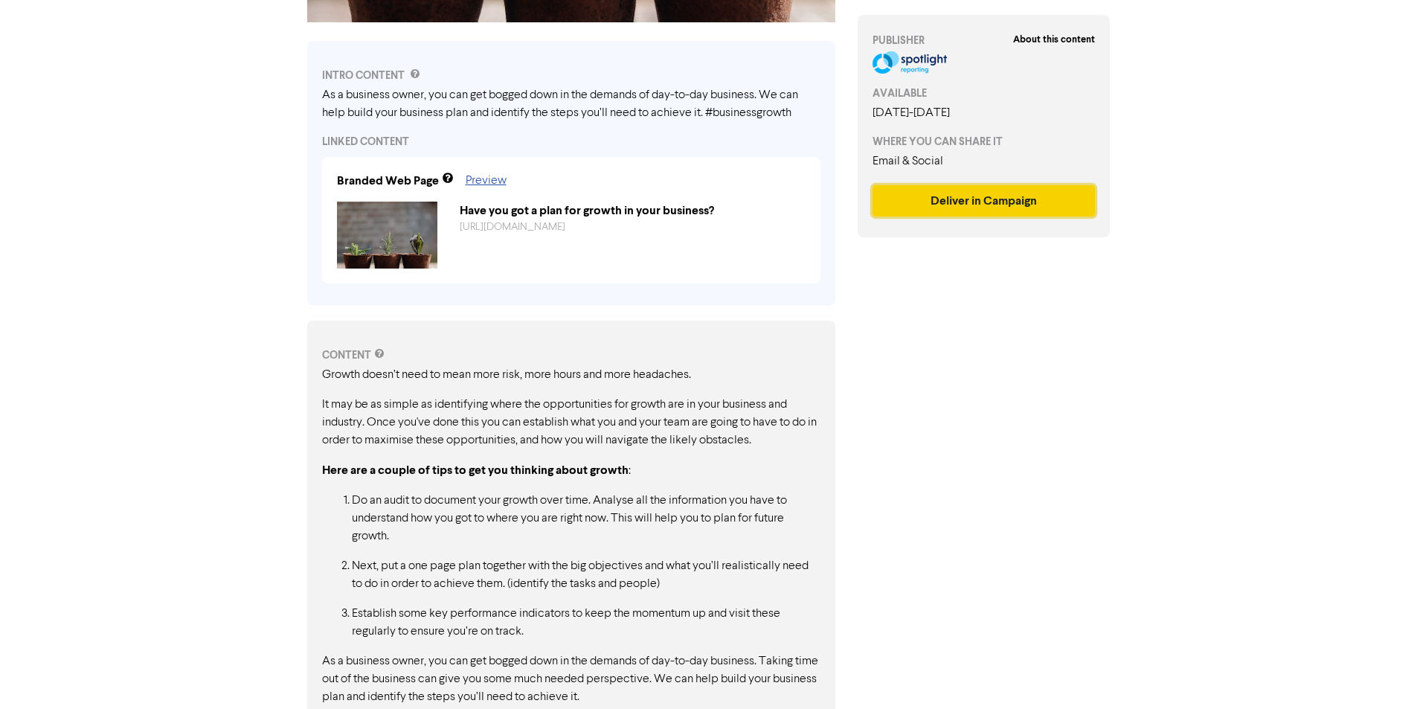
click at [979, 199] on button "Deliver in Campaign" at bounding box center [984, 200] width 223 height 31
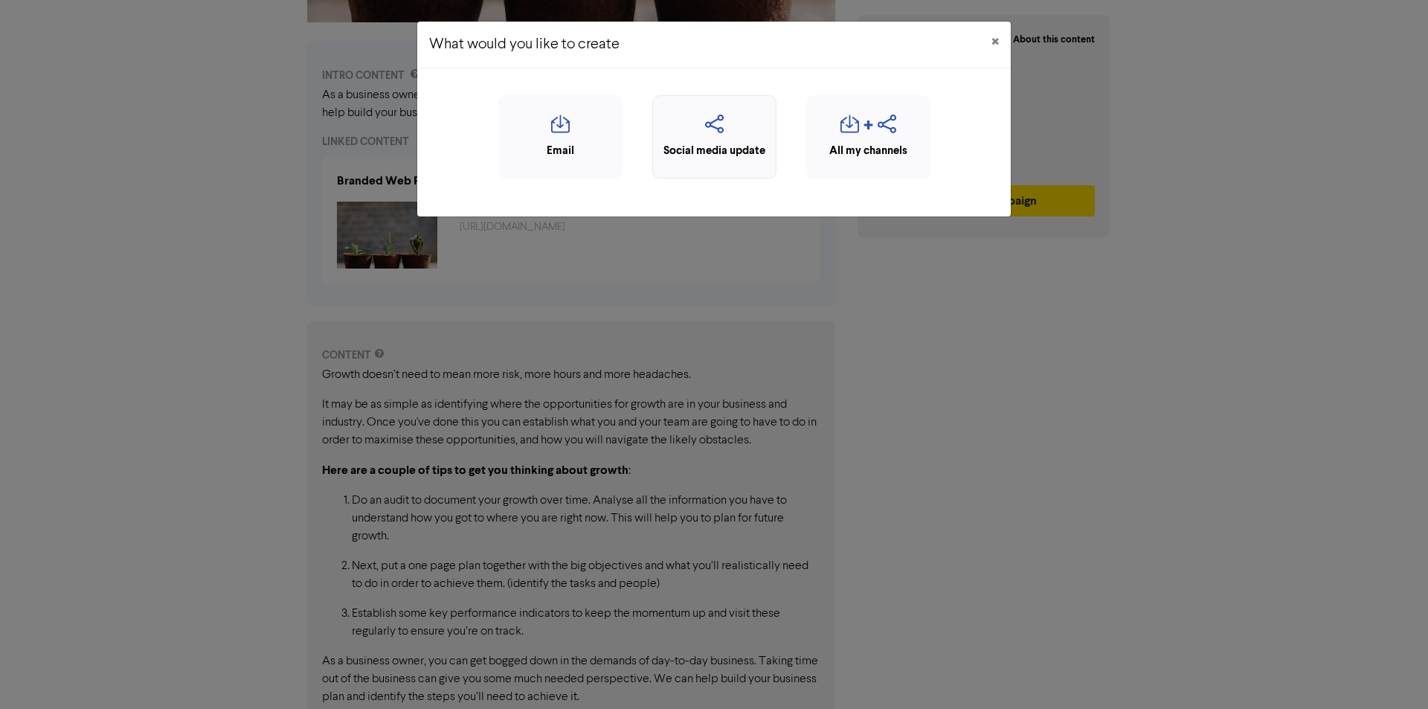
click at [708, 124] on icon "button" at bounding box center [715, 129] width 108 height 28
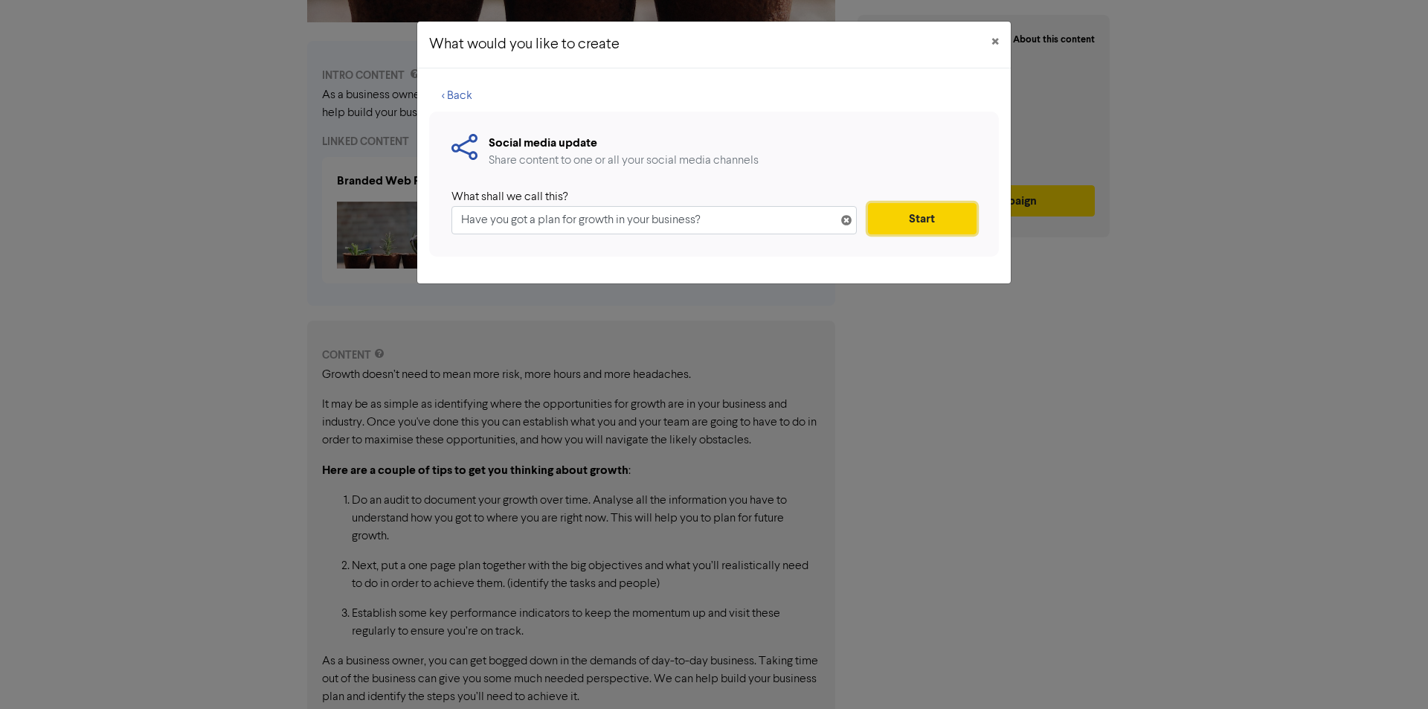
click at [906, 216] on button "Start" at bounding box center [922, 218] width 109 height 31
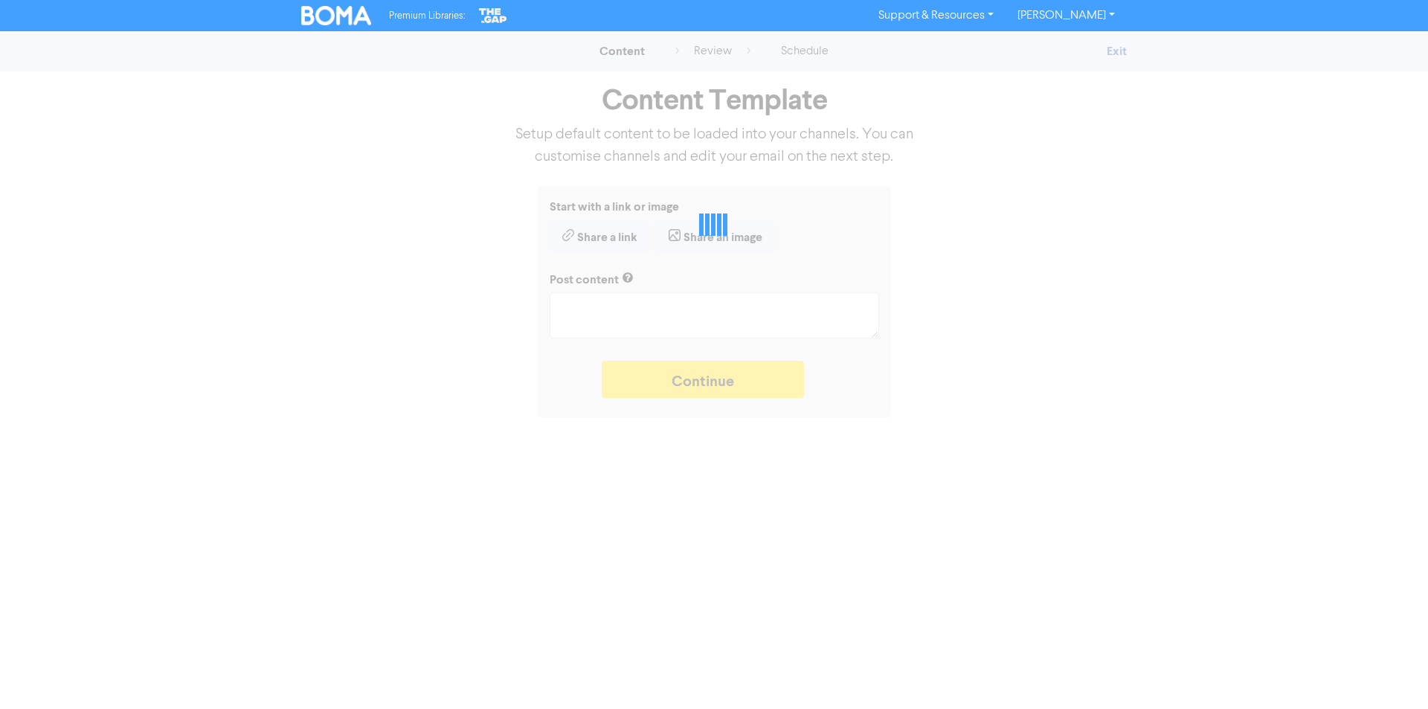
type textarea "x"
type textarea "As a business owner, you can get bogged down in the demands of day-to-day busin…"
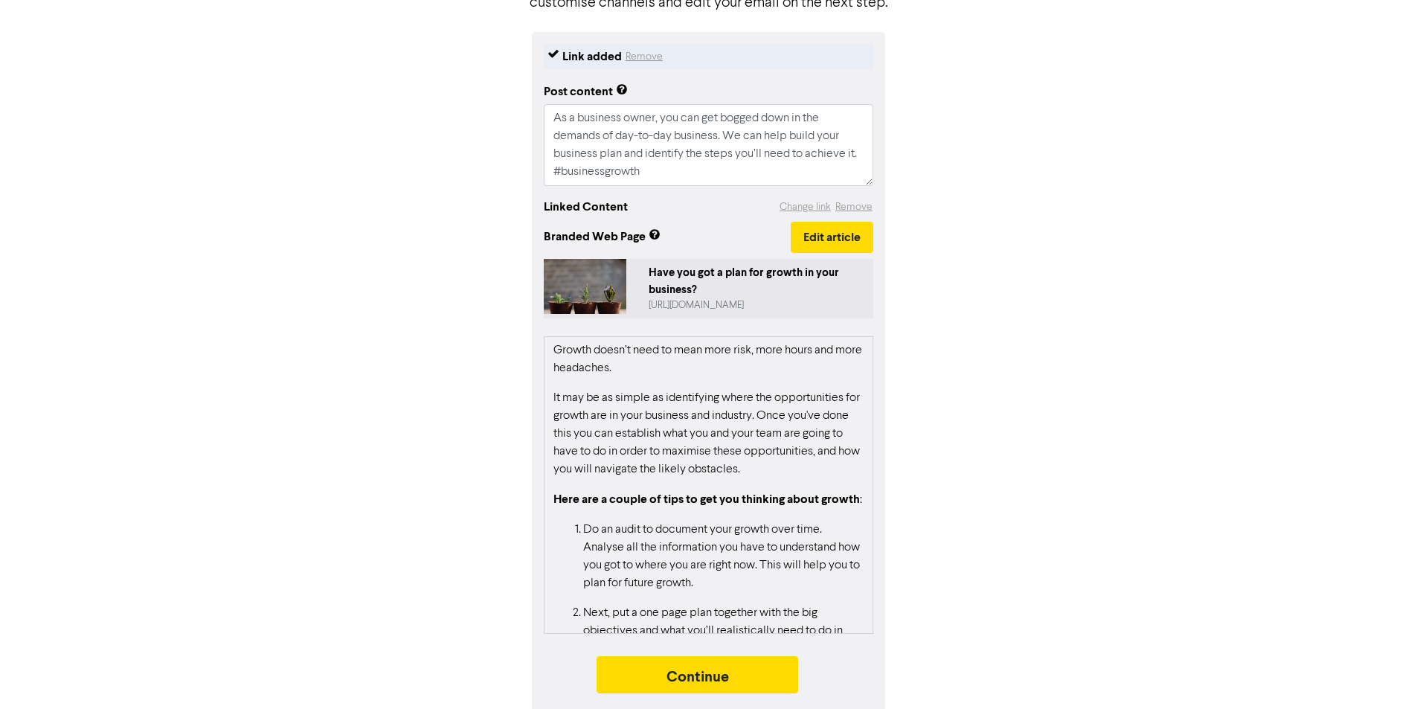
scroll to position [159, 0]
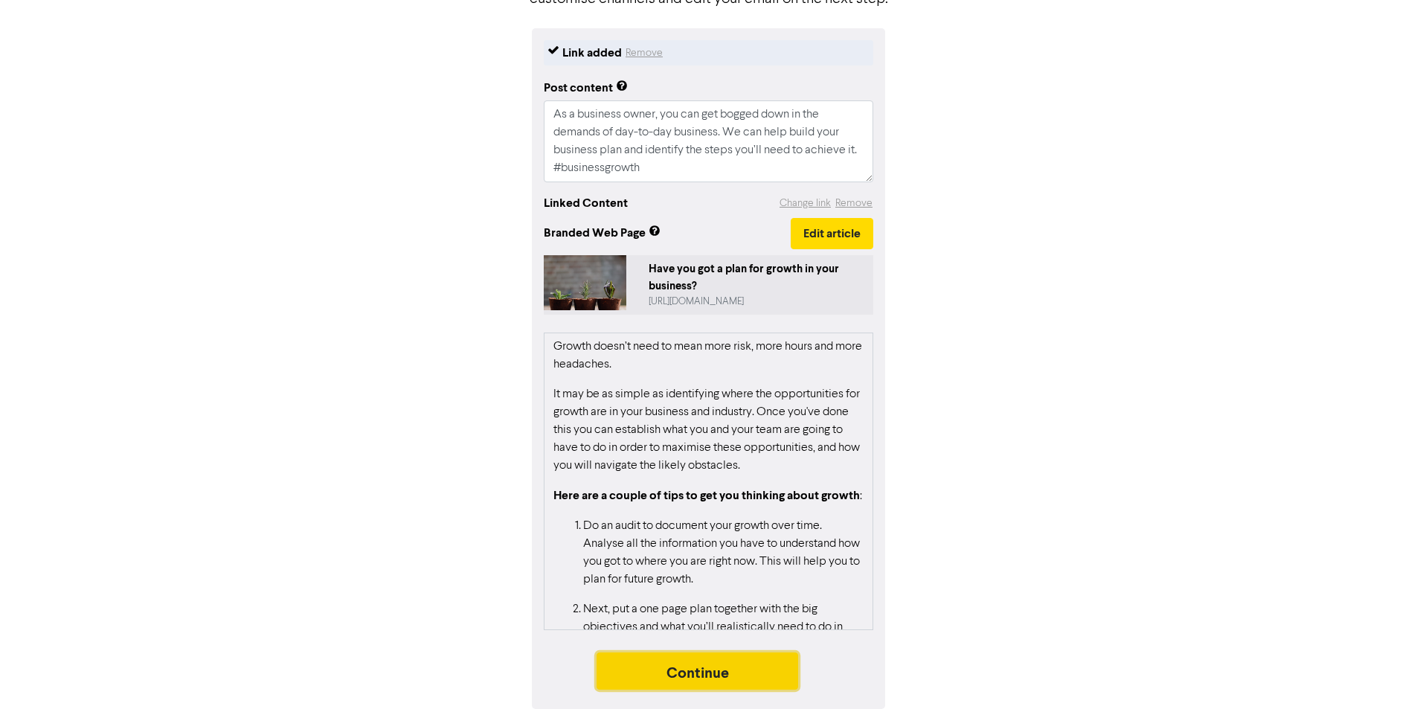
click at [687, 671] on button "Continue" at bounding box center [698, 670] width 202 height 37
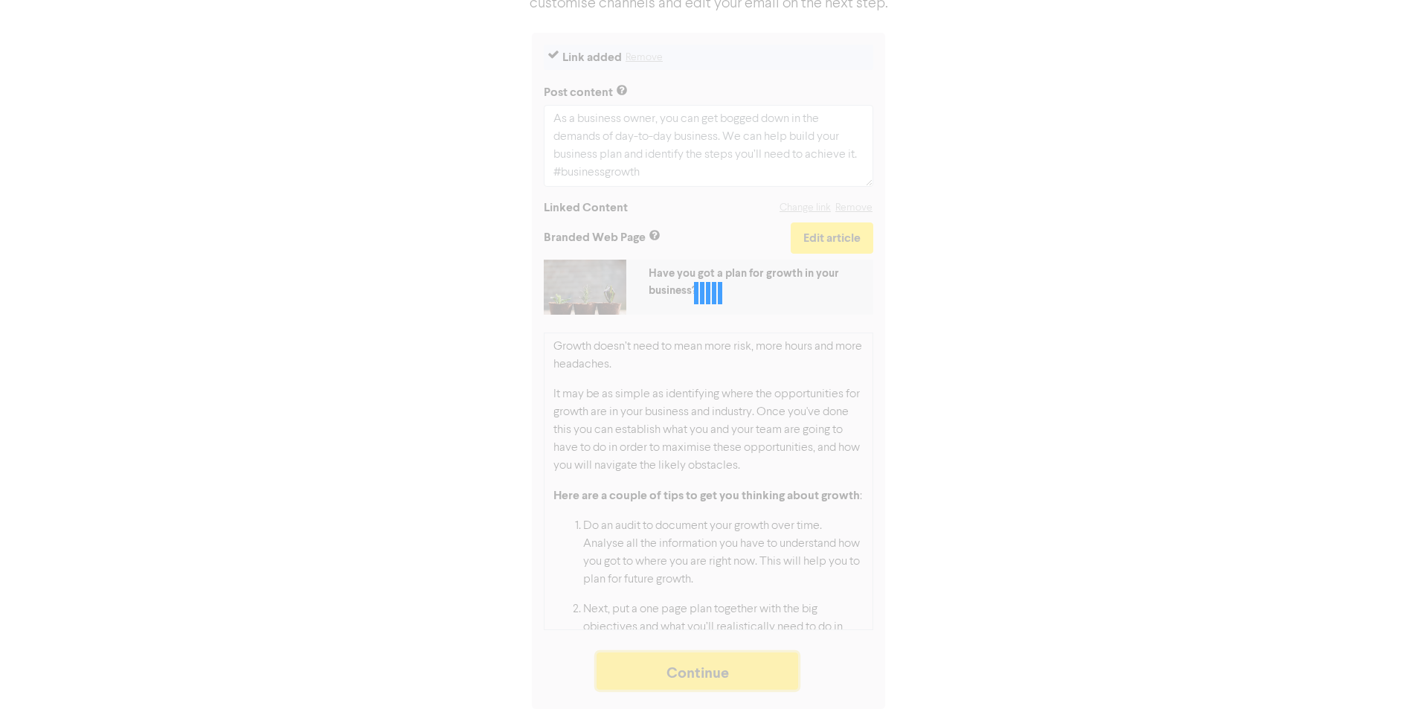
scroll to position [154, 0]
type textarea "x"
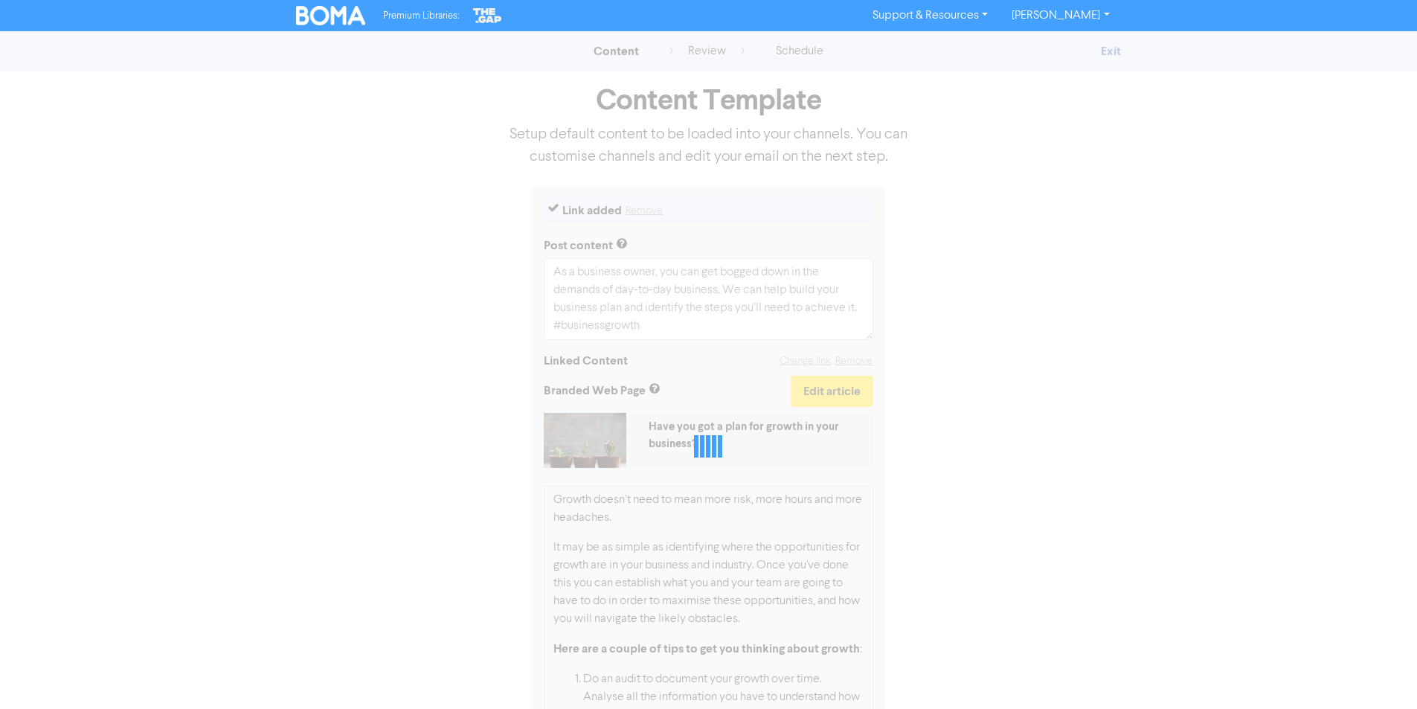
select select "LEARN_MORE"
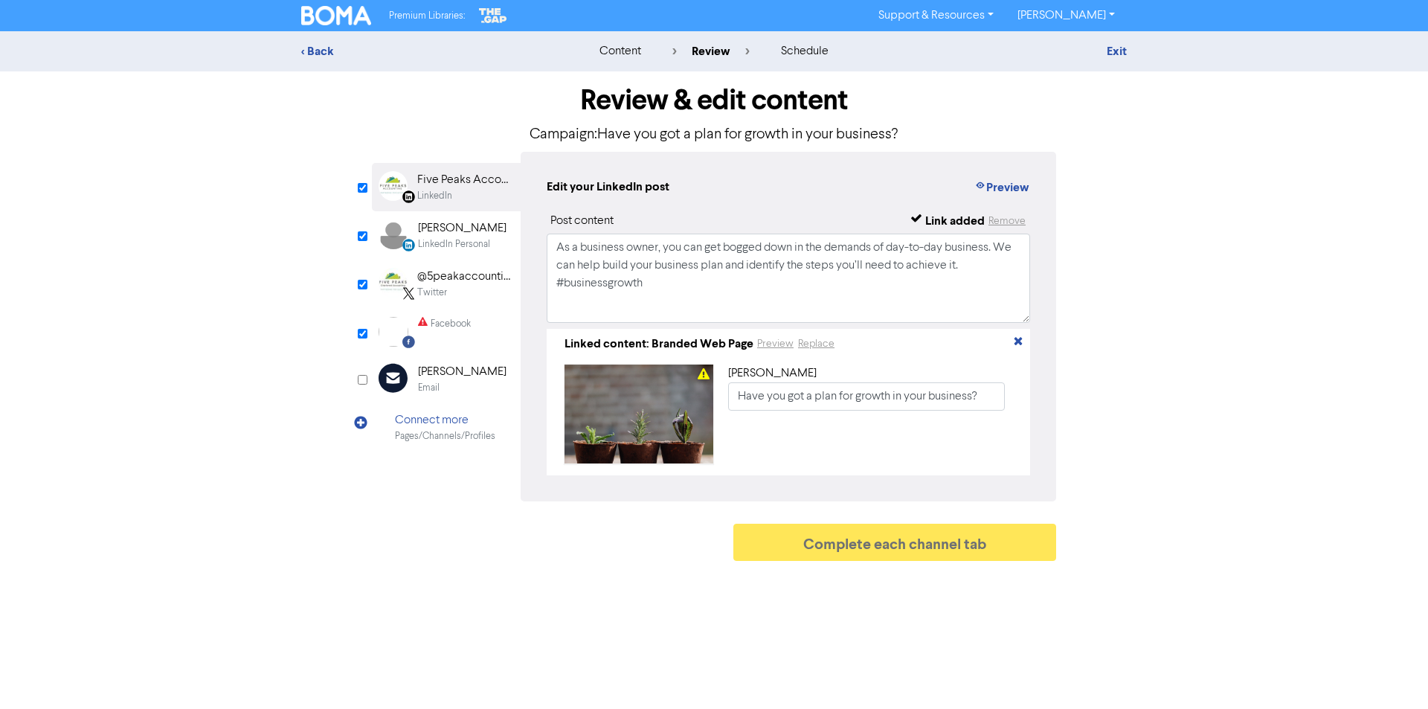
click at [427, 331] on div "Facebook" at bounding box center [444, 332] width 53 height 30
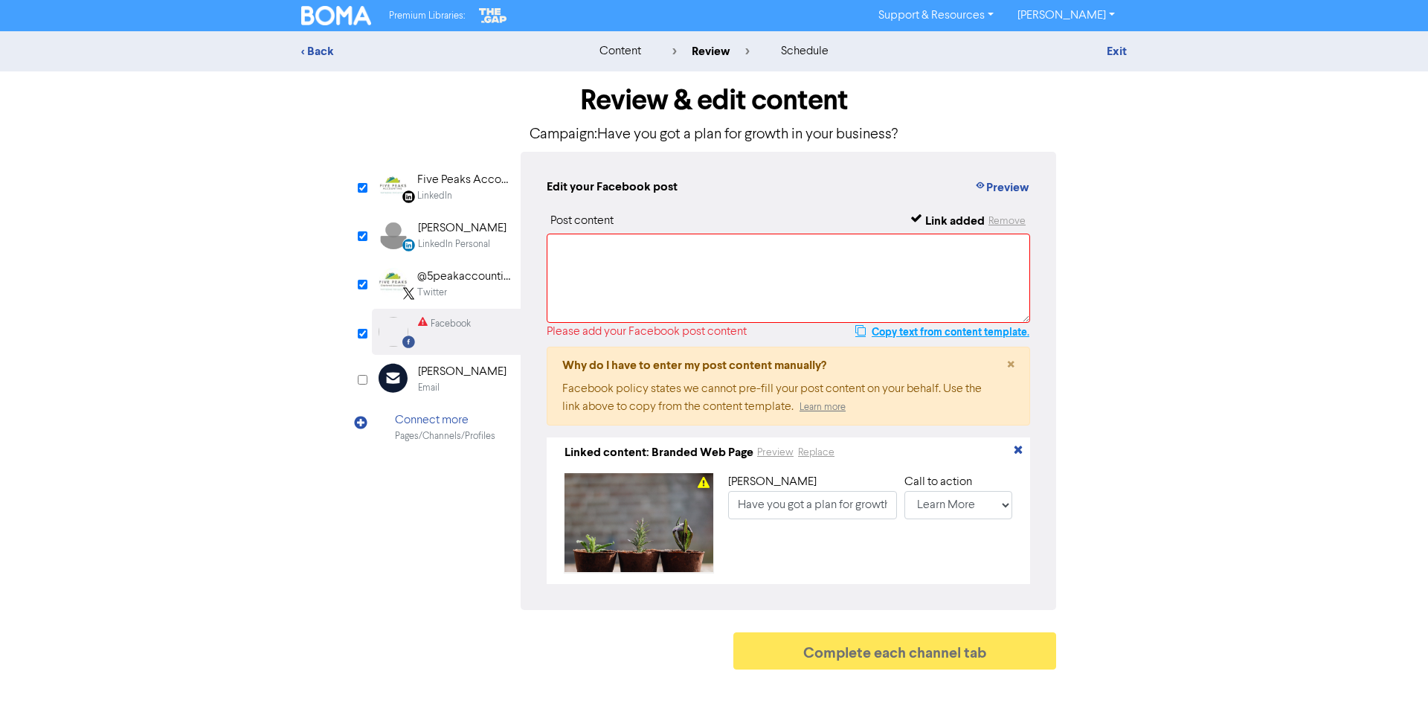
click at [897, 330] on button "Copy text from content template." at bounding box center [943, 332] width 176 height 18
click at [594, 266] on textarea at bounding box center [789, 278] width 484 height 89
paste textarea "As a business owner, you can get bogged down in the demands of day-to-day busin…"
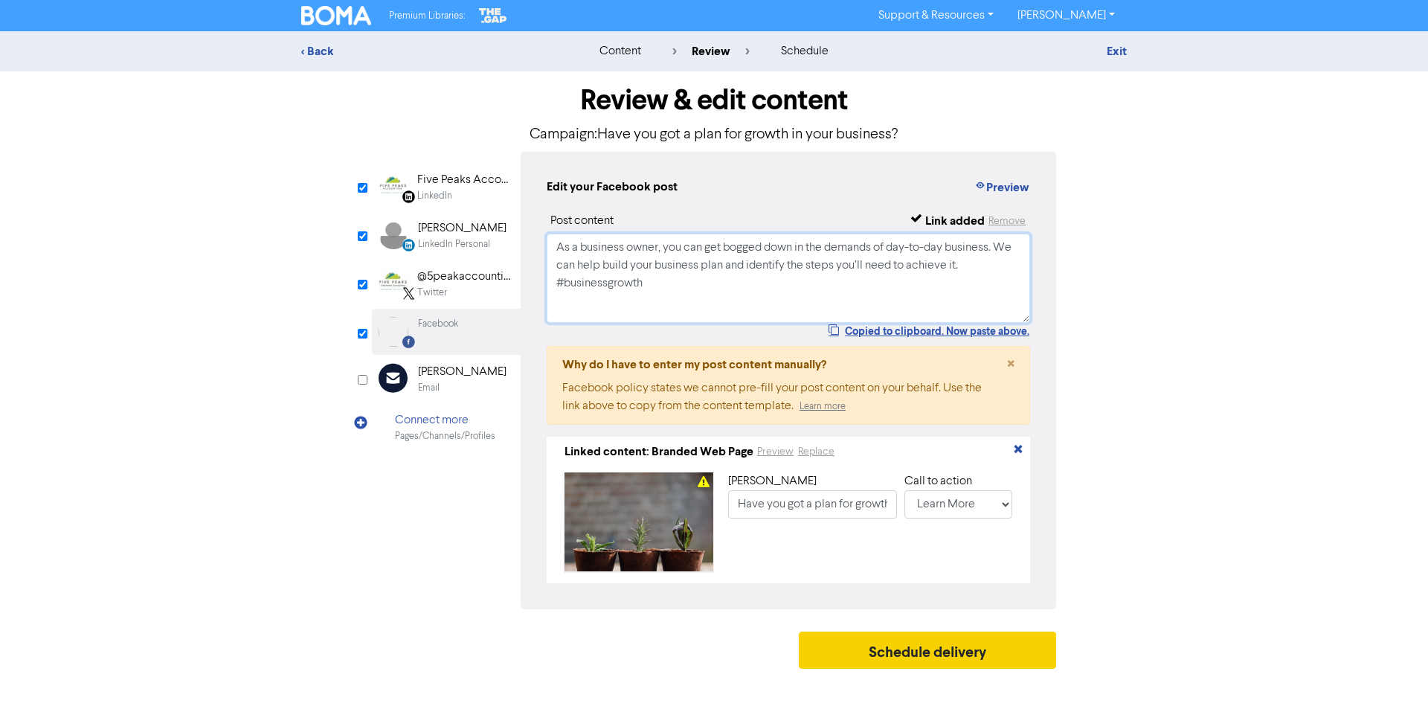
type textarea "As a business owner, you can get bogged down in the demands of day-to-day busin…"
click at [890, 657] on button "Schedule delivery" at bounding box center [927, 650] width 257 height 37
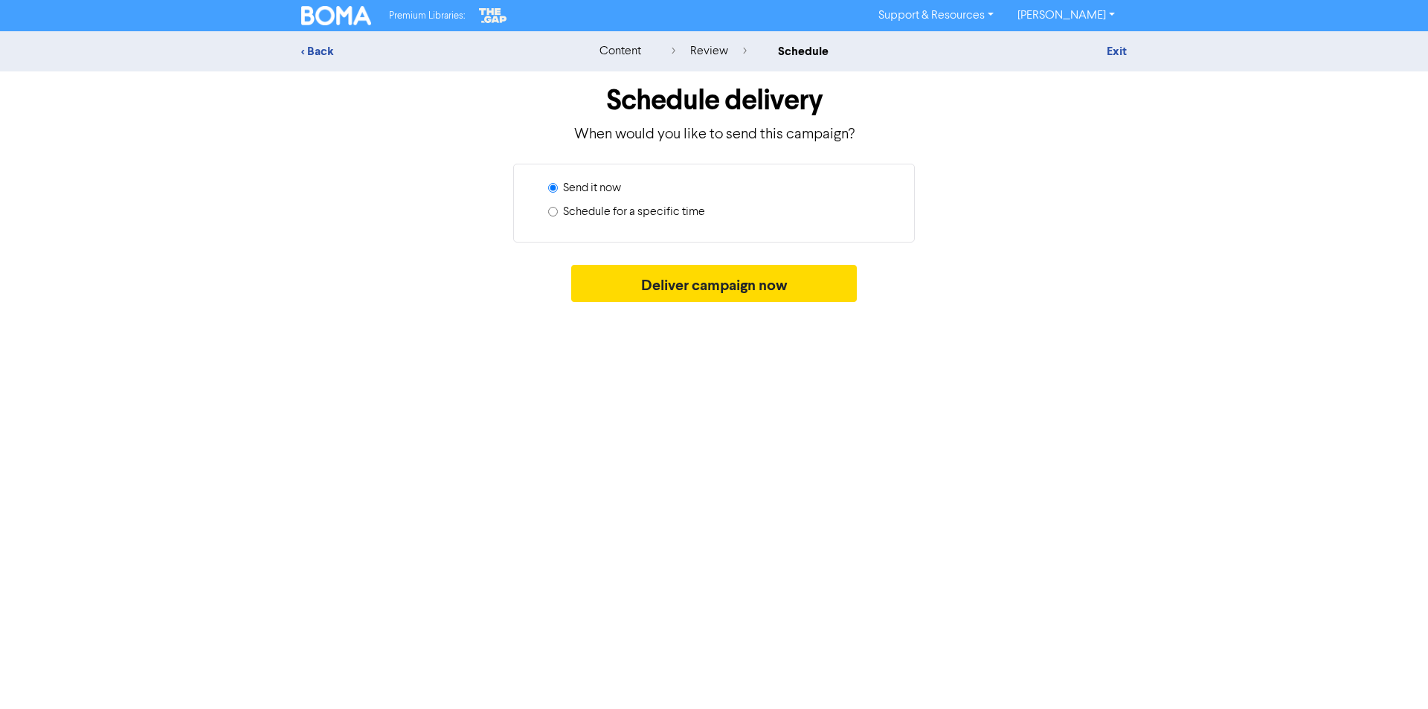
click at [554, 211] on input "Schedule for a specific time" at bounding box center [553, 212] width 10 height 10
radio input "true"
radio input "false"
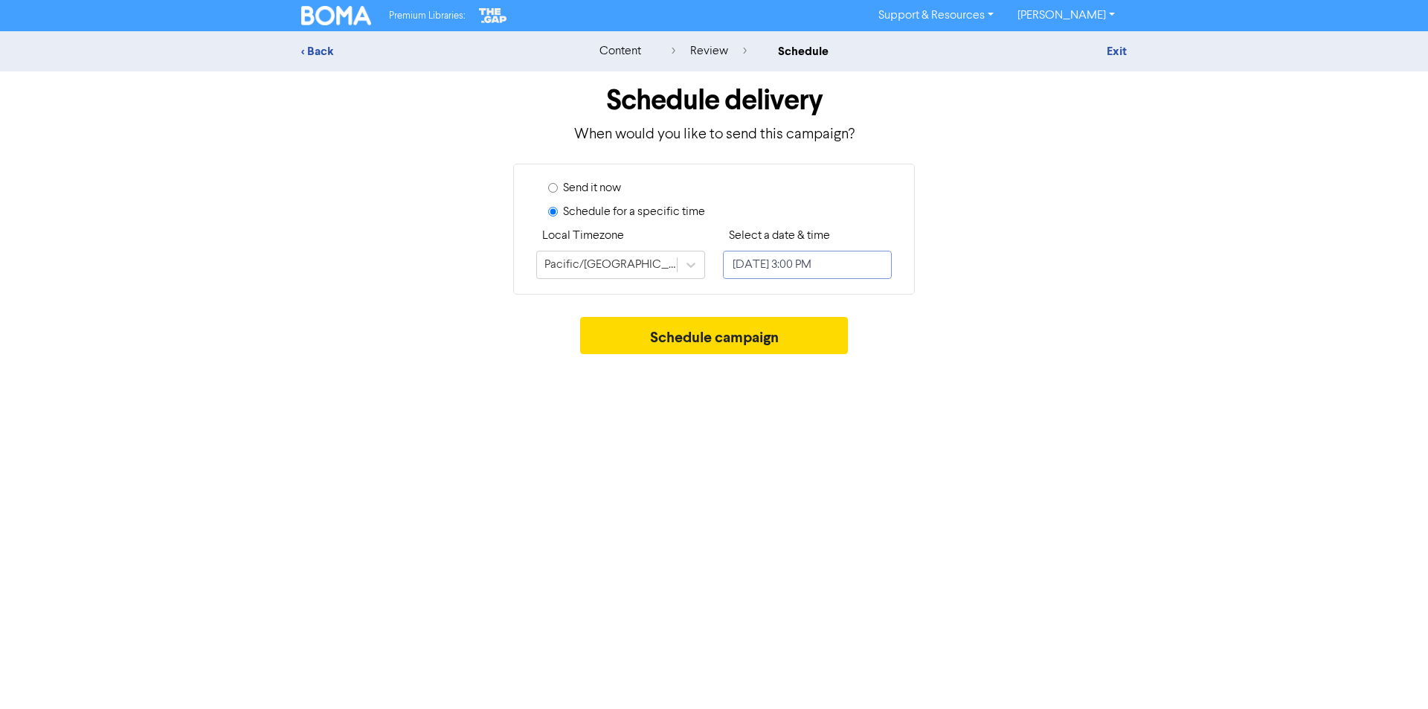
click at [860, 261] on input "[DATE] 3:00 PM" at bounding box center [807, 265] width 169 height 28
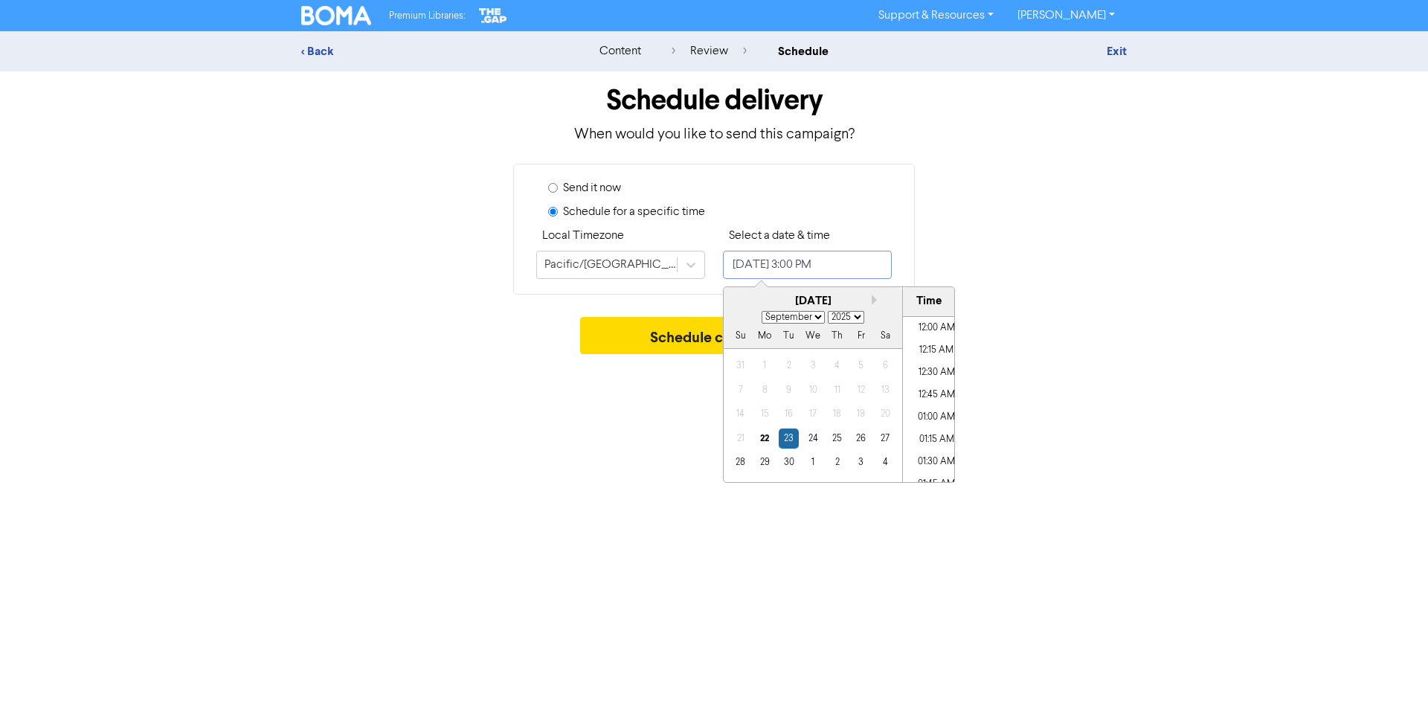
scroll to position [1268, 0]
click at [873, 299] on button "Next month" at bounding box center [877, 300] width 10 height 10
select select "9"
click at [812, 436] on div "22" at bounding box center [813, 439] width 20 height 20
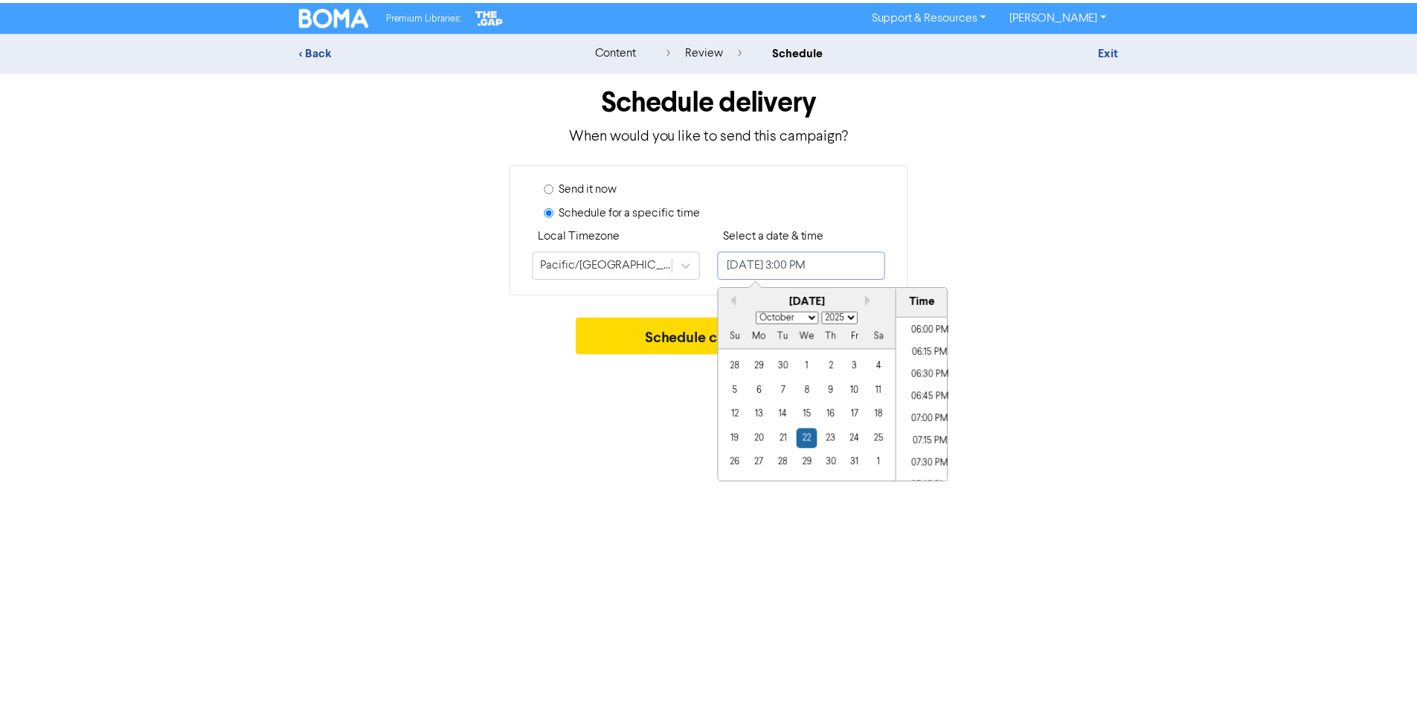
scroll to position [1640, 0]
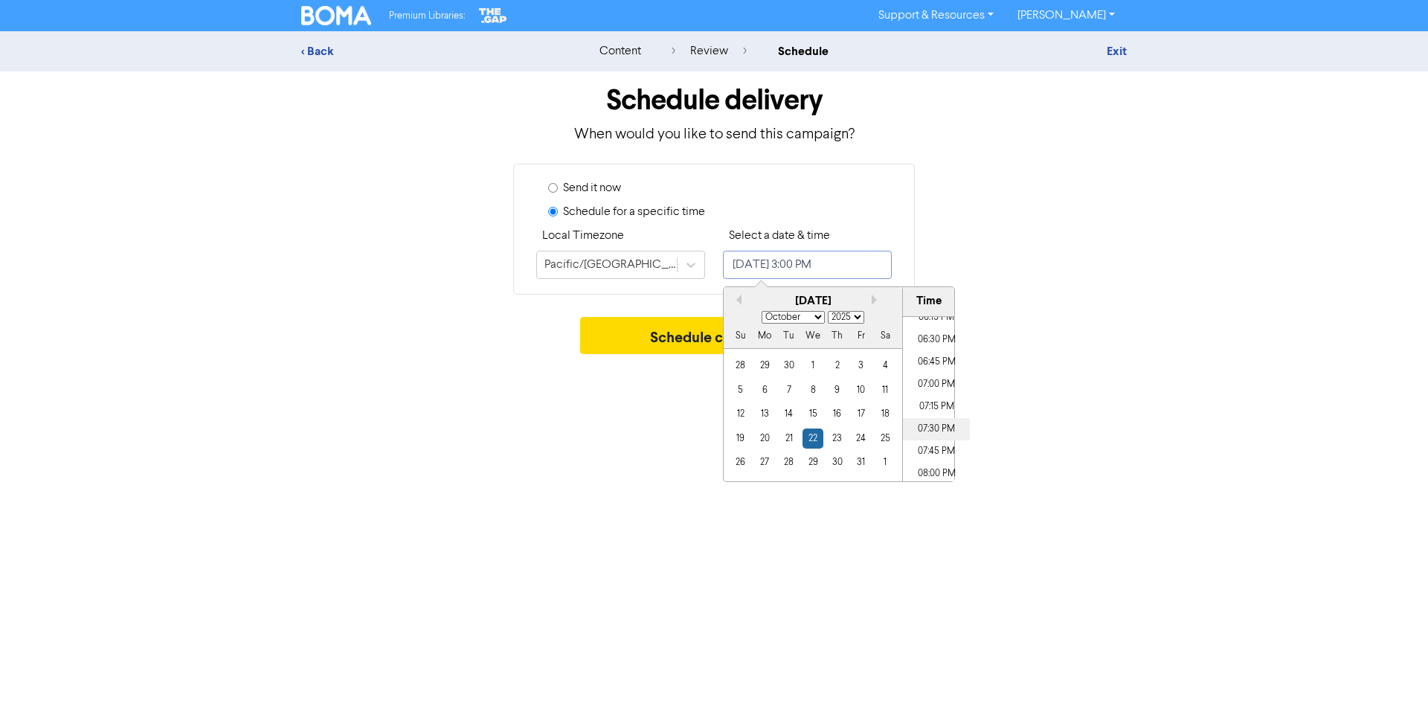
click at [925, 427] on li "07:30 PM" at bounding box center [936, 429] width 67 height 22
type input "[DATE] 7:30 PM"
click at [638, 444] on div "Premium Libraries: Support & Resources Video Tutorials FAQ & Guides Marketing E…" at bounding box center [714, 354] width 1428 height 709
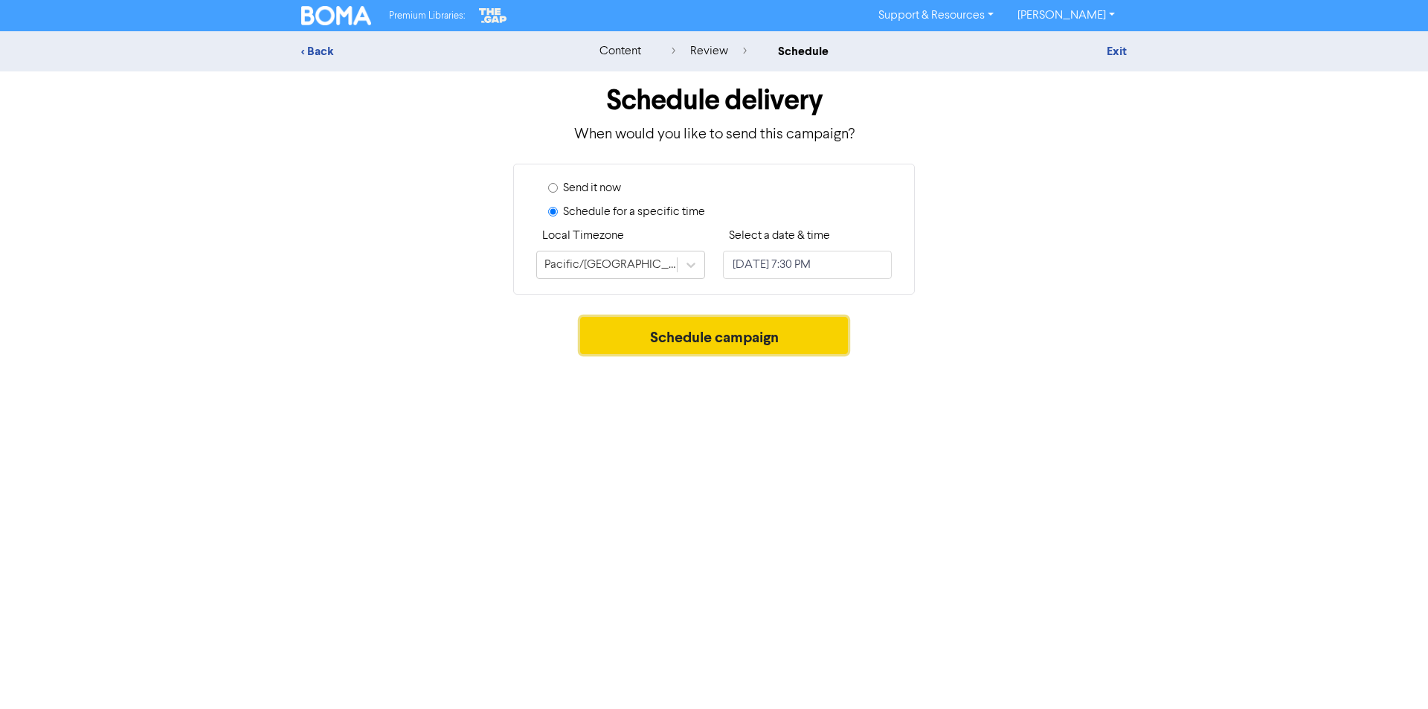
click at [706, 333] on button "Schedule campaign" at bounding box center [714, 335] width 269 height 37
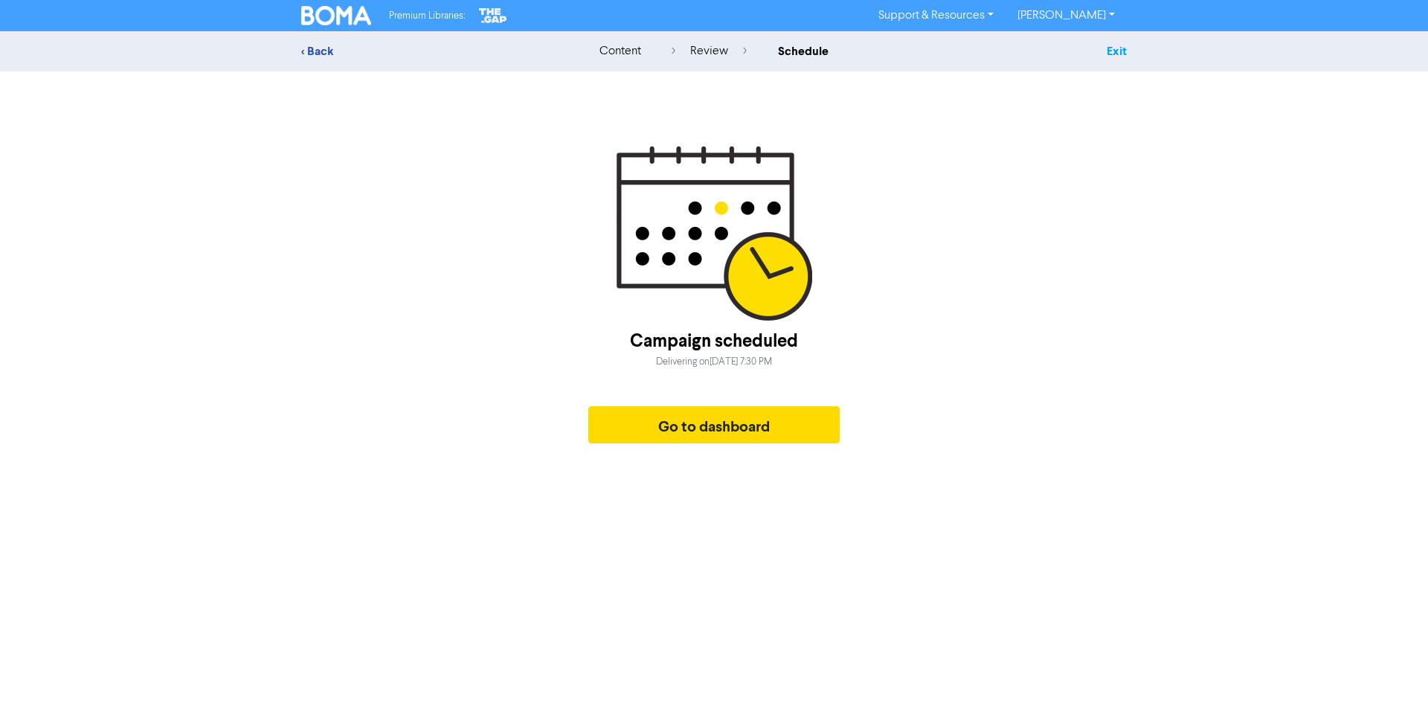
click at [1118, 49] on link "Exit" at bounding box center [1117, 51] width 20 height 15
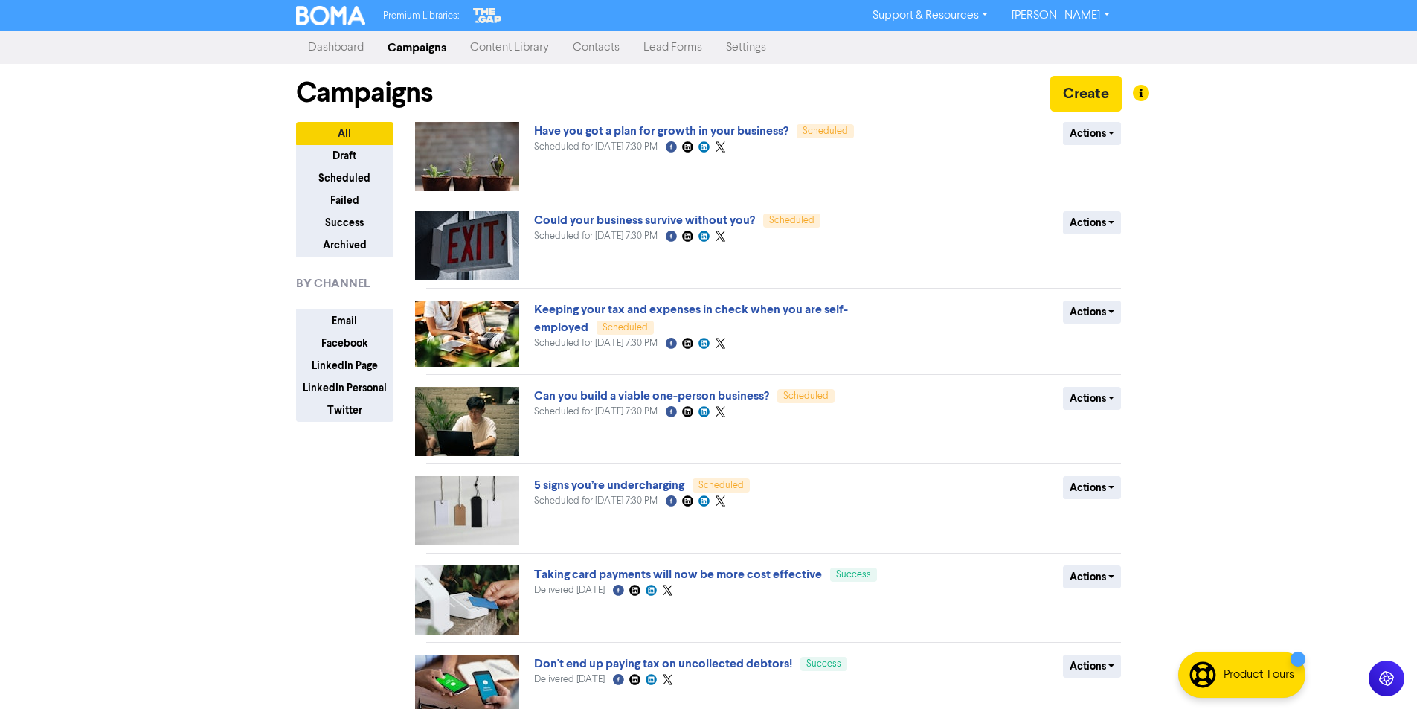
click at [508, 46] on link "Content Library" at bounding box center [509, 48] width 103 height 30
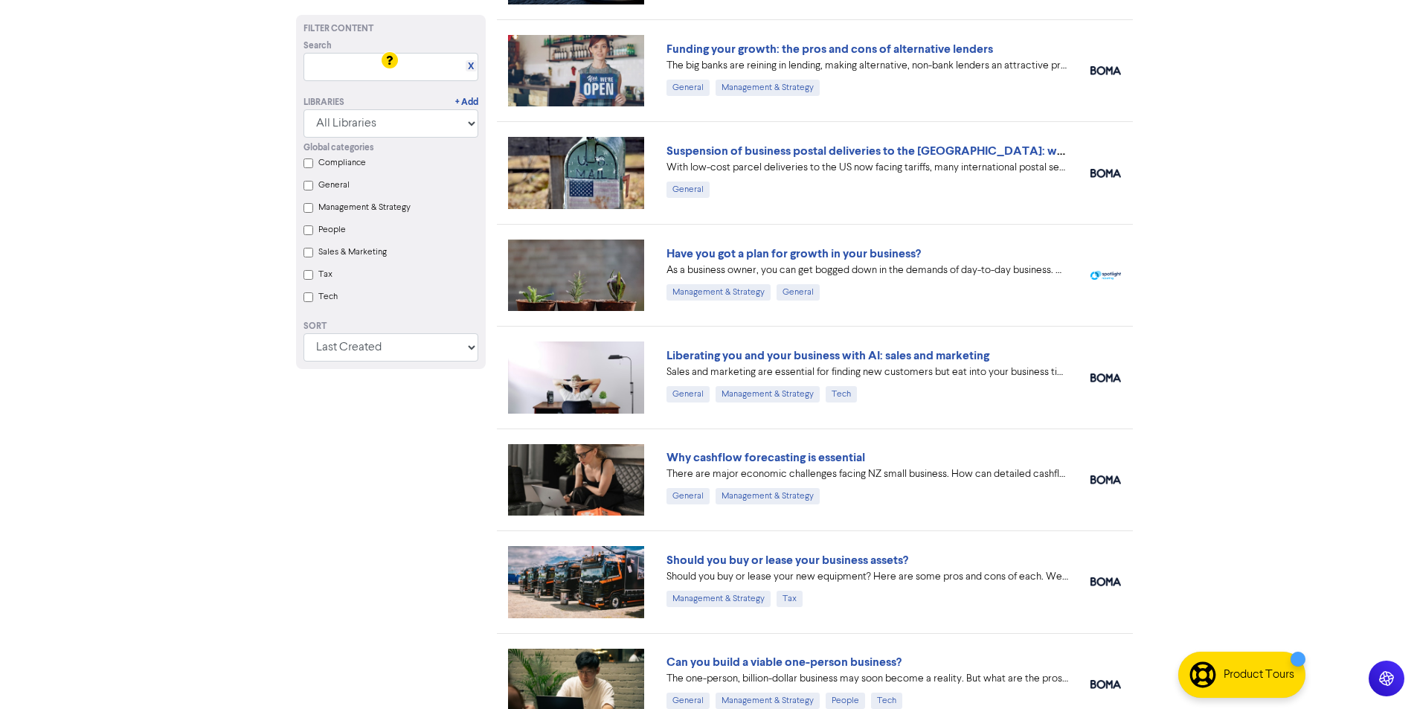
scroll to position [595, 0]
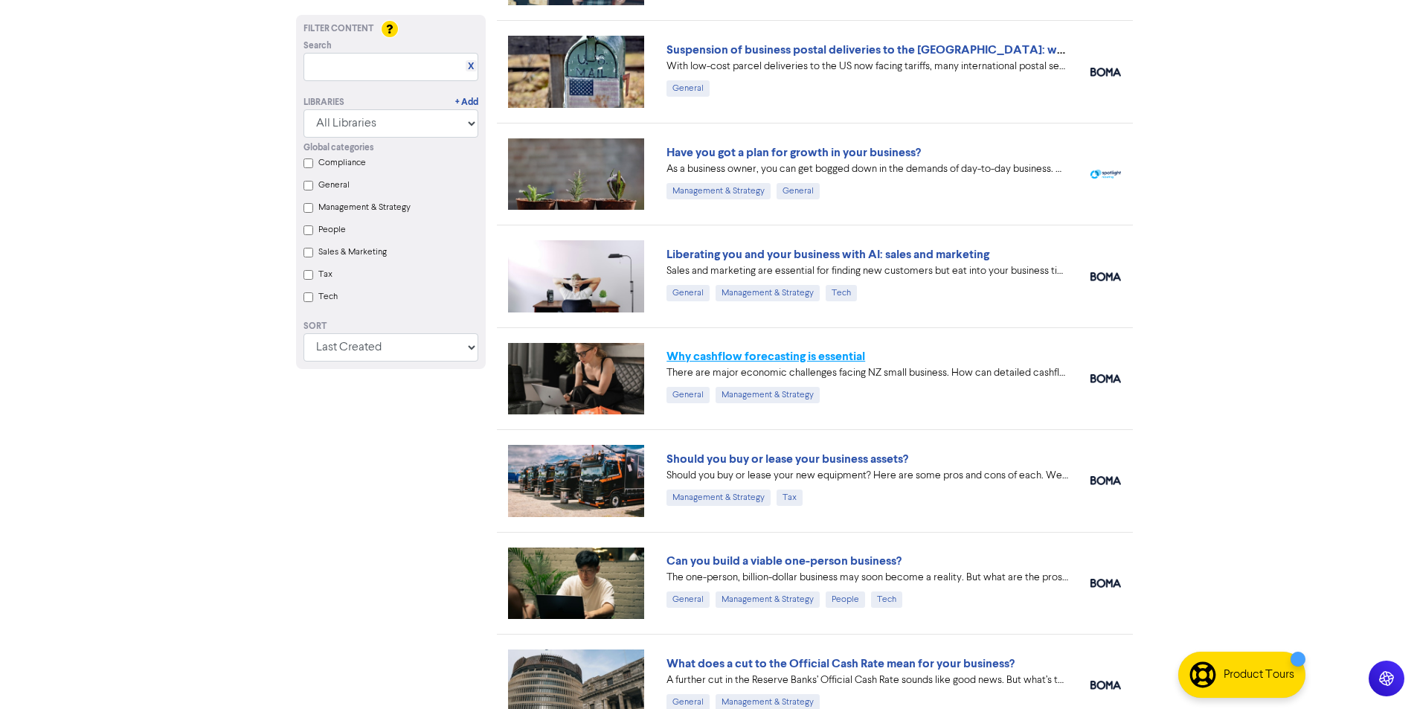
click at [770, 354] on link "Why cashflow forecasting is essential" at bounding box center [766, 356] width 199 height 15
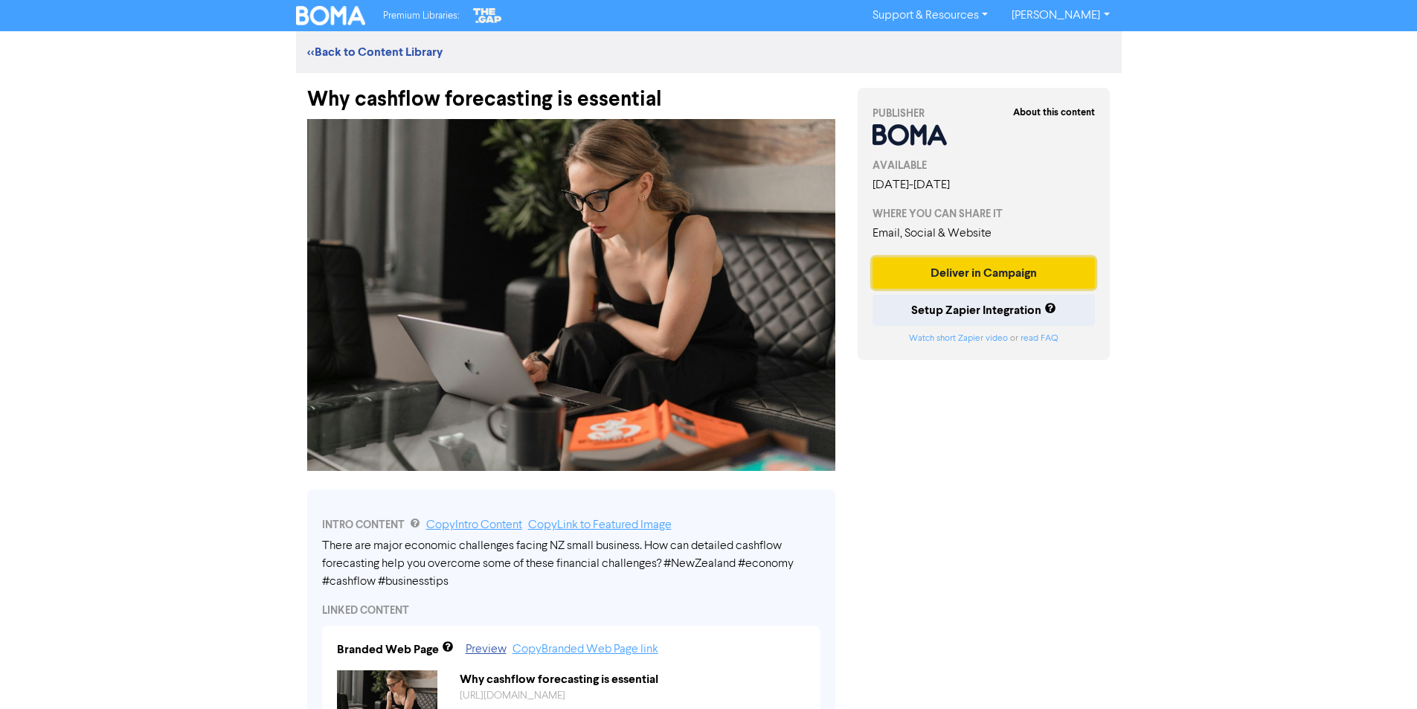
click at [982, 270] on button "Deliver in Campaign" at bounding box center [984, 272] width 223 height 31
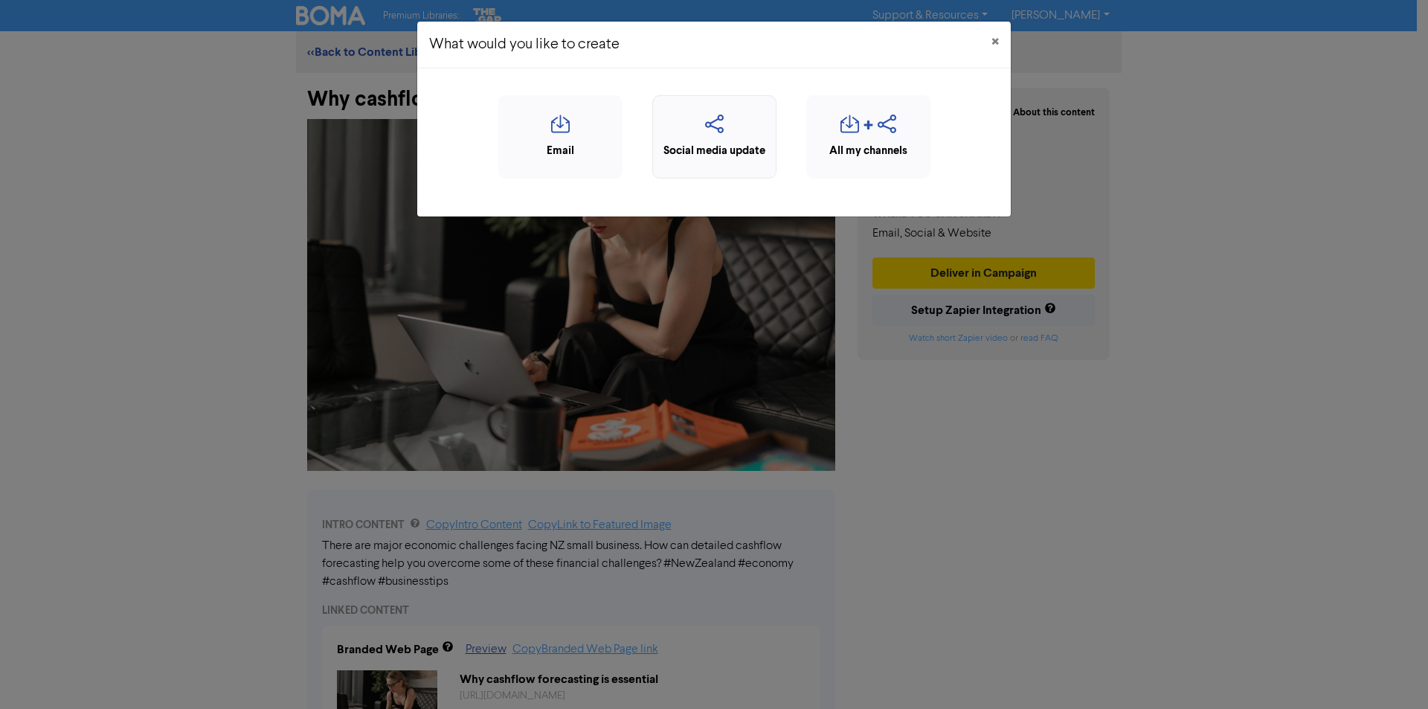
click at [713, 130] on icon "button" at bounding box center [715, 129] width 108 height 28
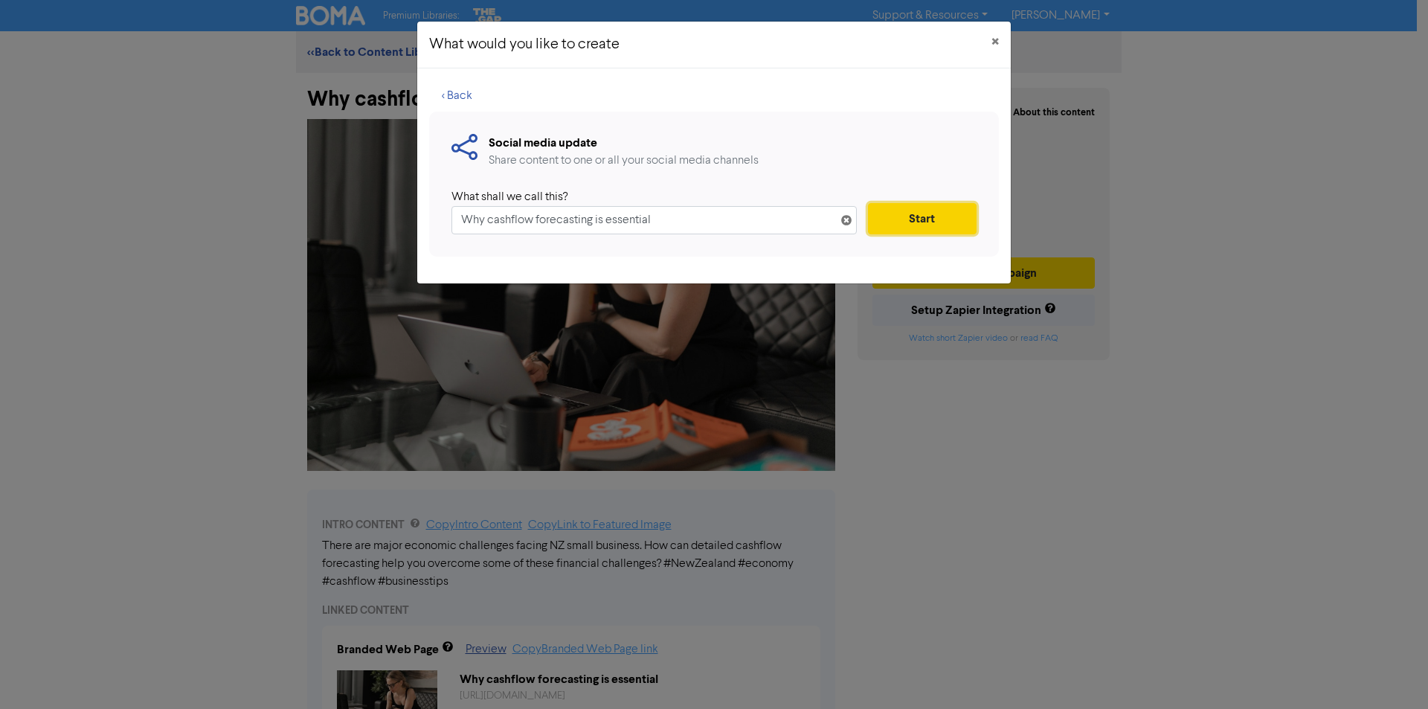
click at [917, 216] on button "Start" at bounding box center [922, 218] width 109 height 31
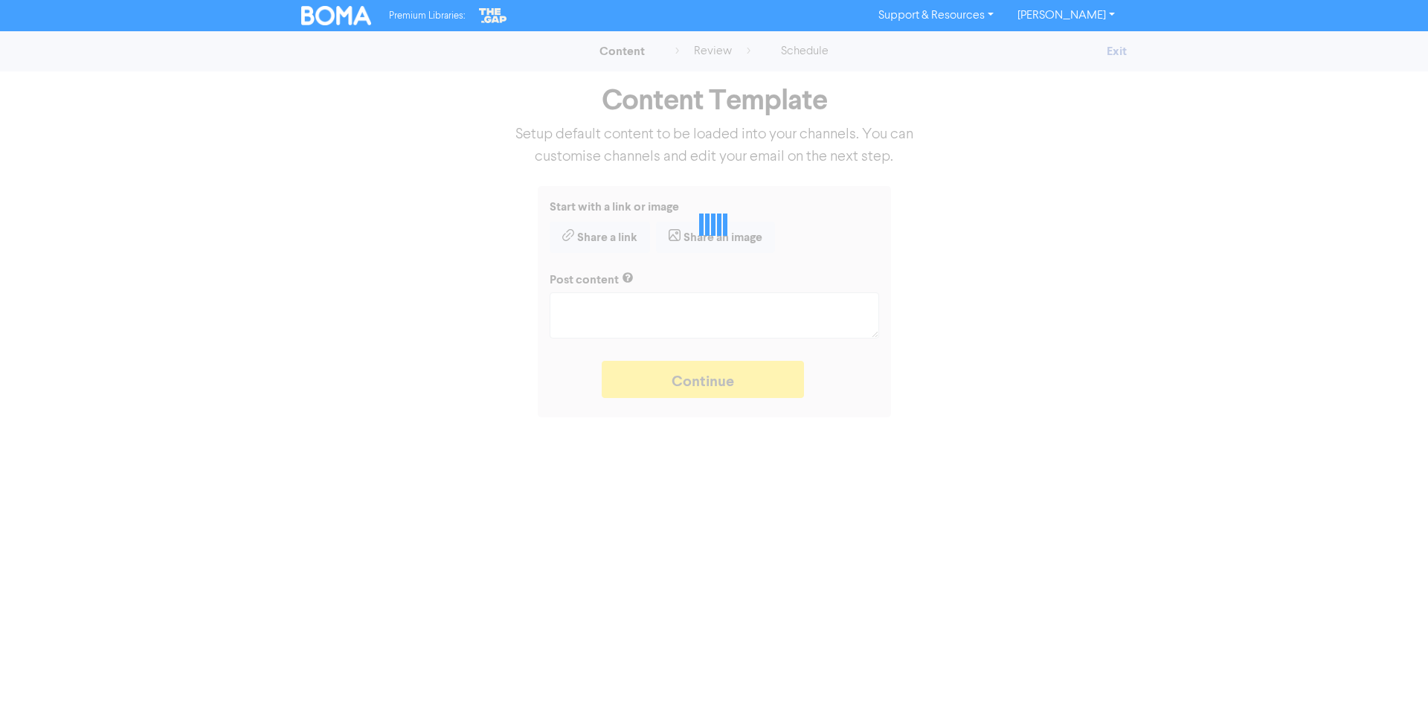
type textarea "x"
type textarea "There are major economic challenges facing NZ small business. How can detailed …"
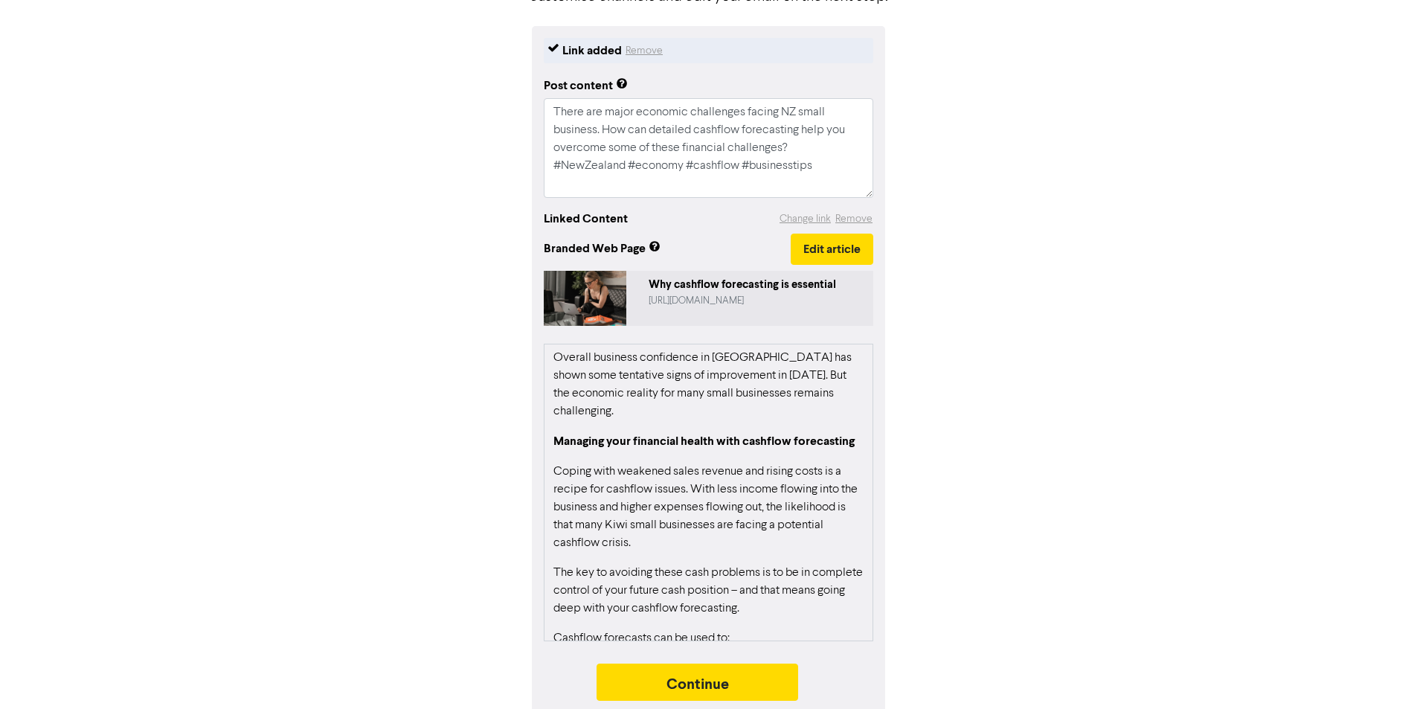
scroll to position [172, 0]
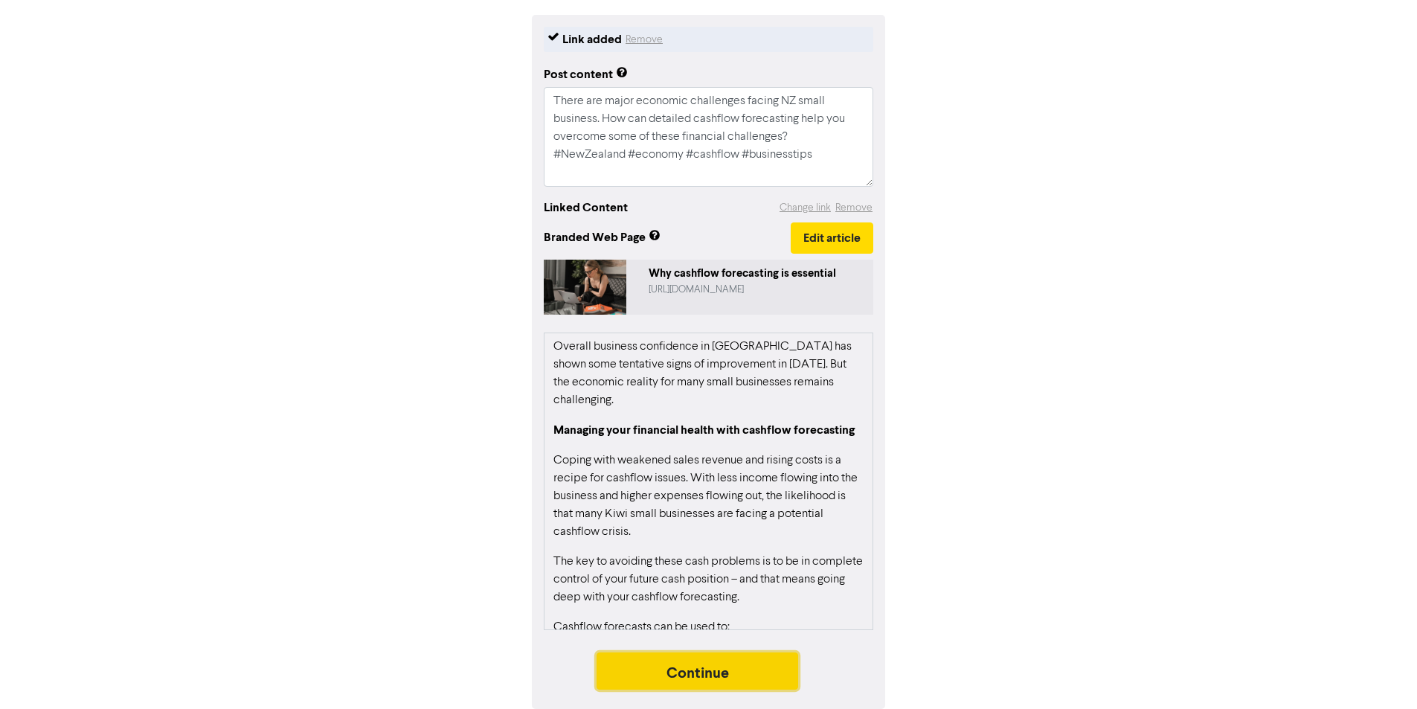
click at [684, 672] on button "Continue" at bounding box center [698, 670] width 202 height 37
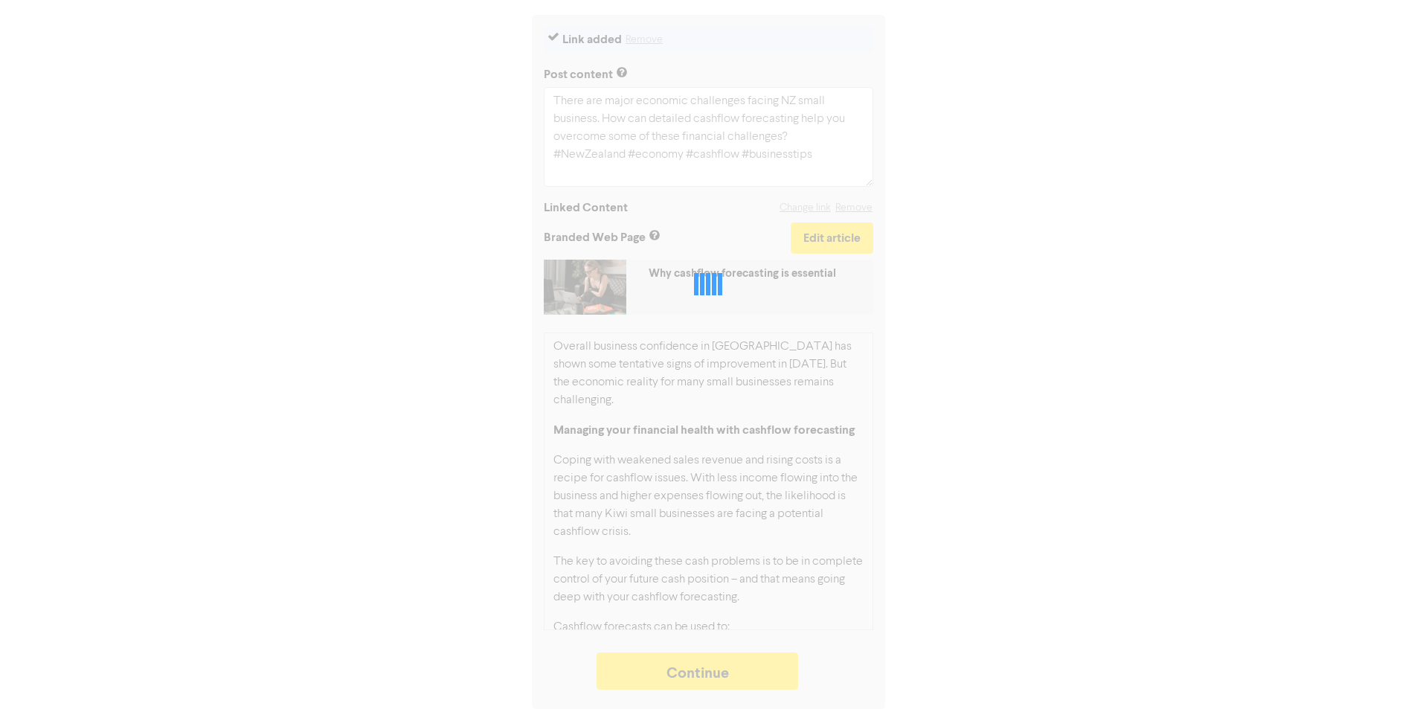
type textarea "x"
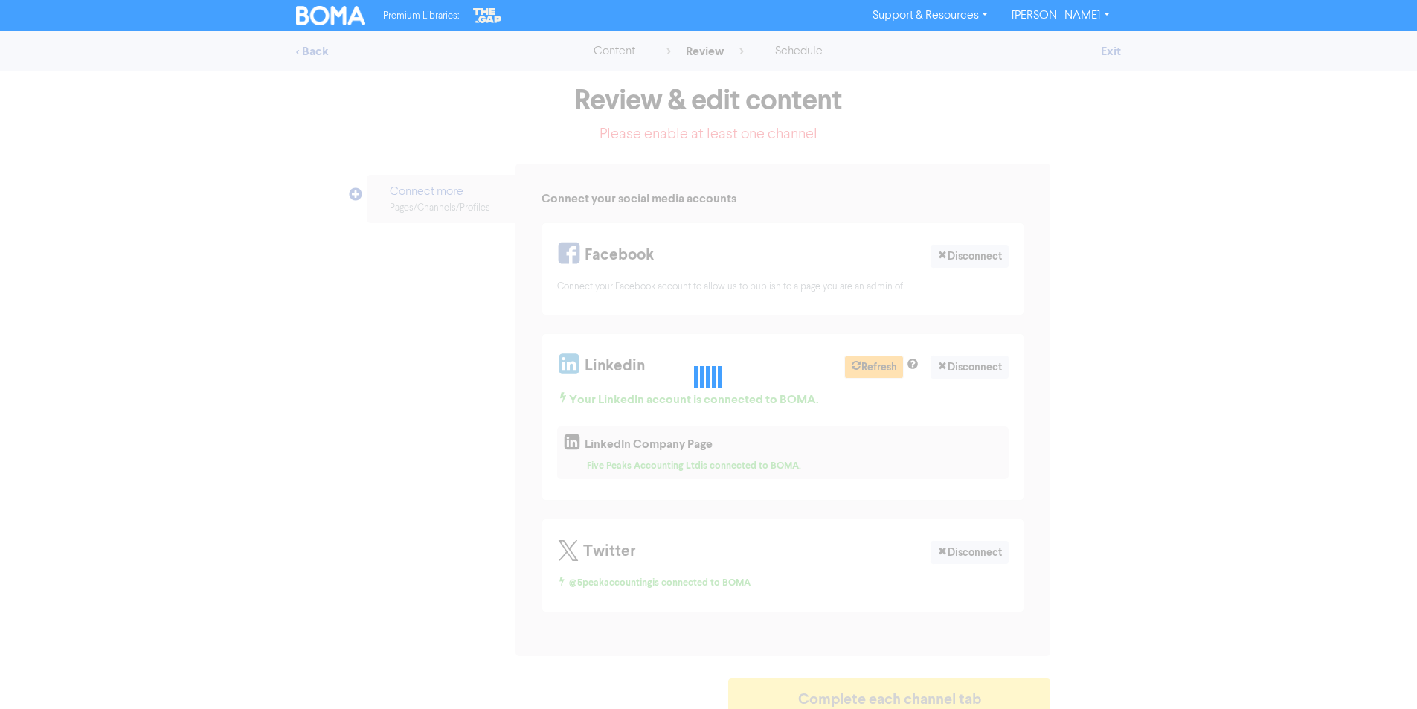
select select "LEARN_MORE"
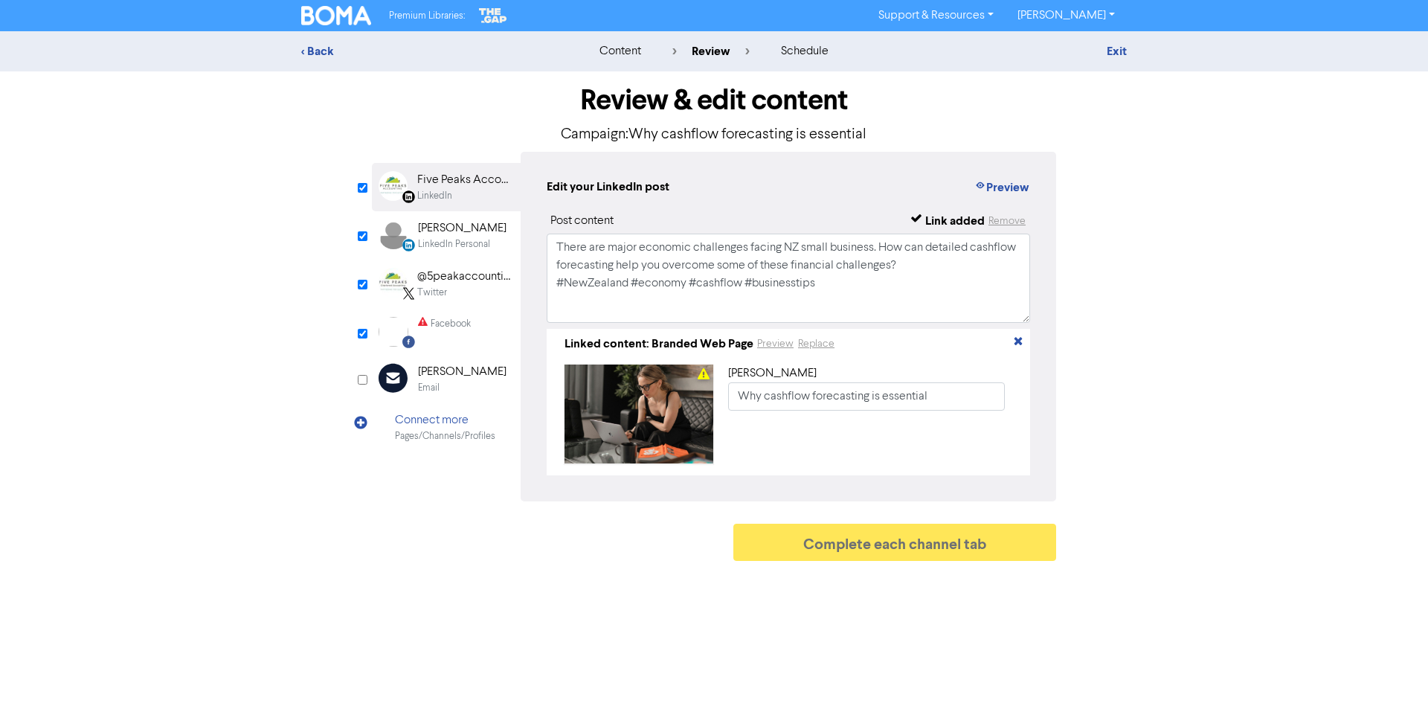
click at [434, 333] on div "Facebook" at bounding box center [444, 332] width 53 height 30
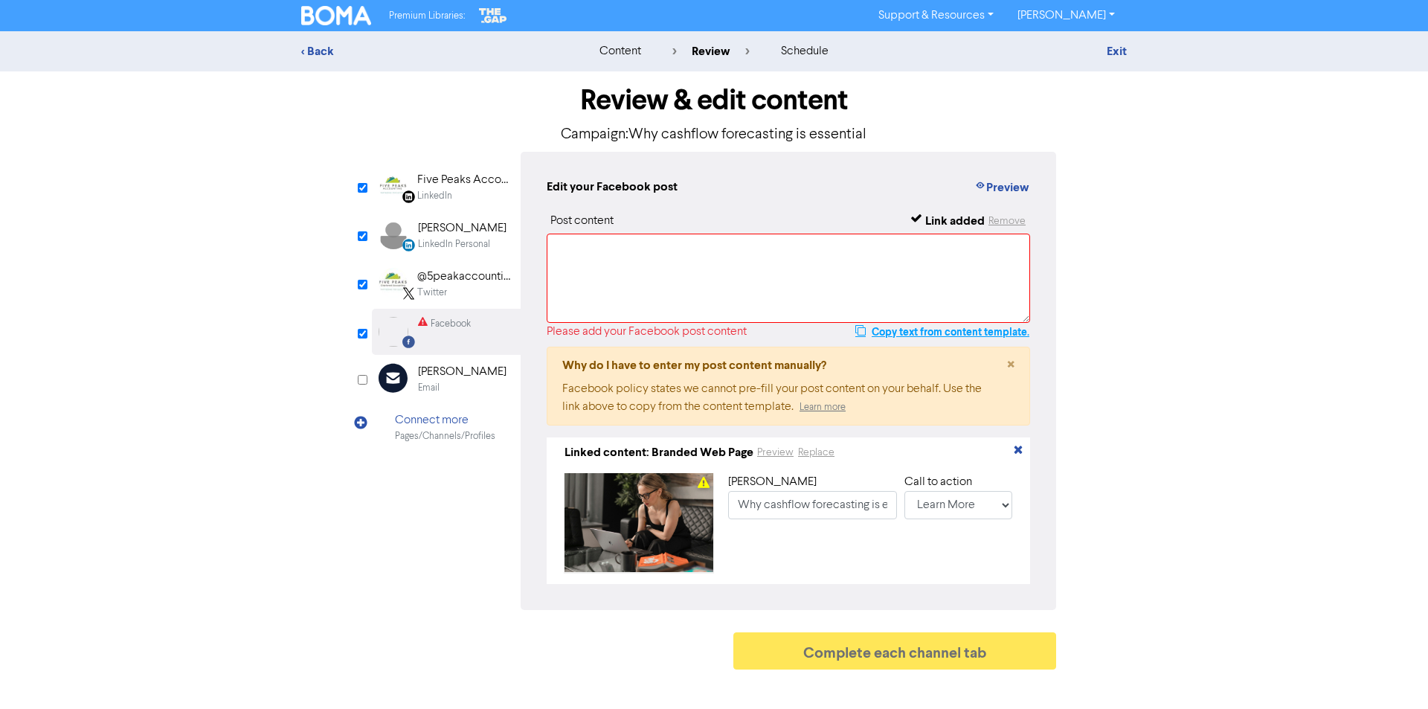
click at [909, 332] on button "Copy text from content template." at bounding box center [943, 332] width 176 height 18
click at [588, 251] on textarea at bounding box center [789, 278] width 484 height 89
paste textarea "There are major economic challenges facing NZ small business. How can detailed …"
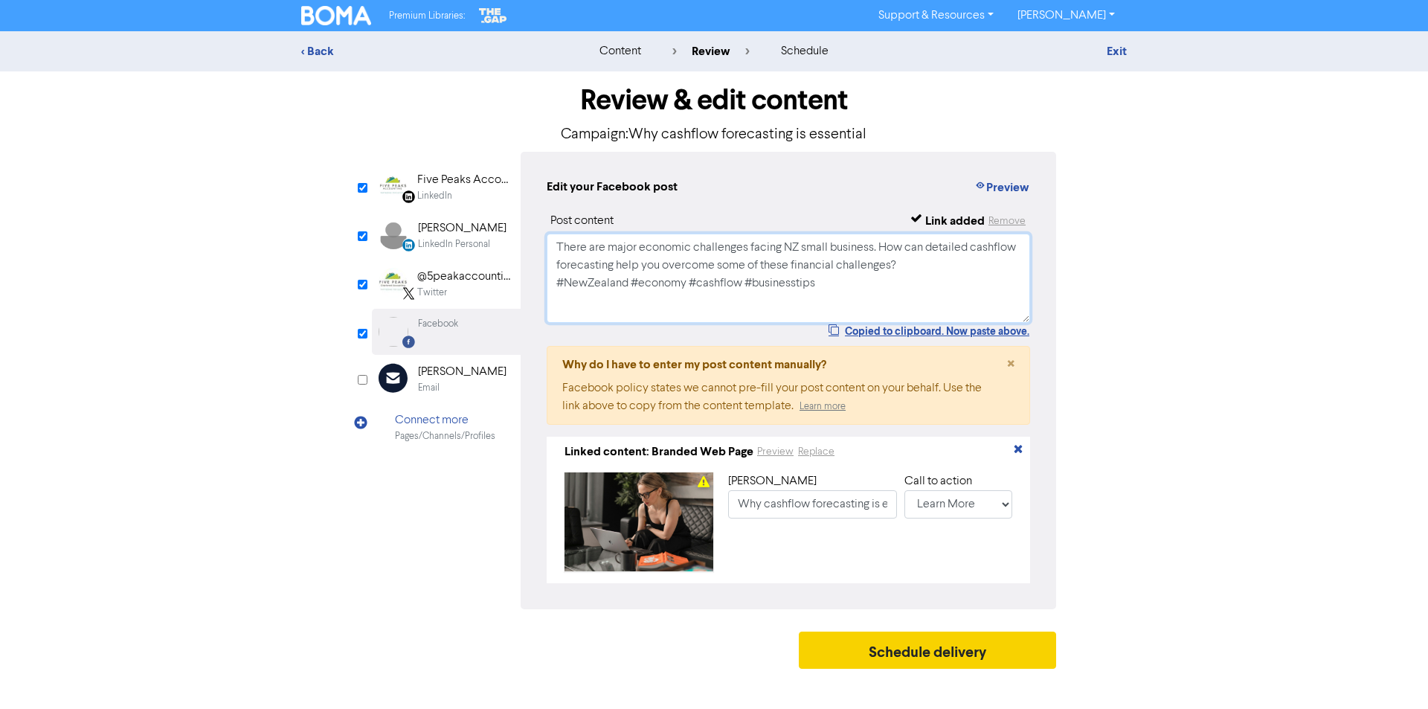
type textarea "There are major economic challenges facing NZ small business. How can detailed …"
click at [914, 659] on button "Schedule delivery" at bounding box center [927, 650] width 257 height 37
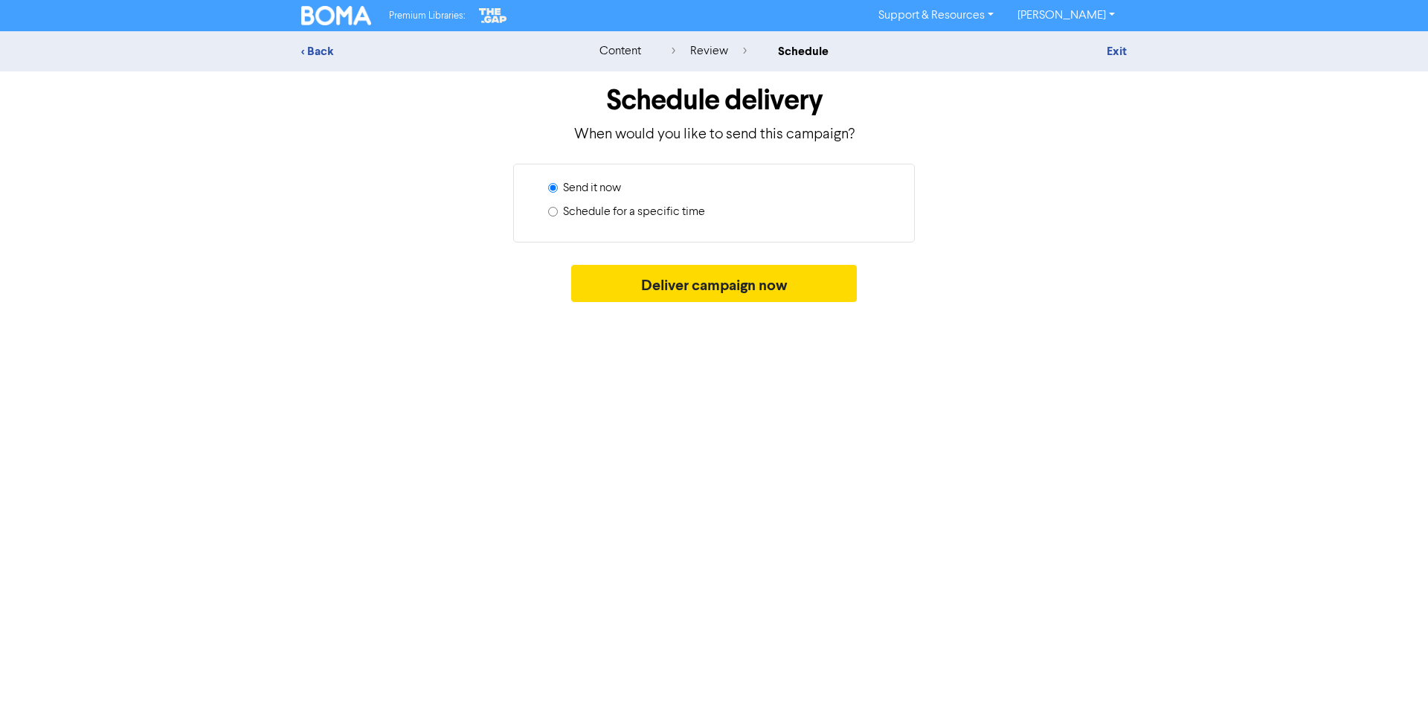
click at [551, 211] on input "Schedule for a specific time" at bounding box center [553, 212] width 10 height 10
radio input "true"
radio input "false"
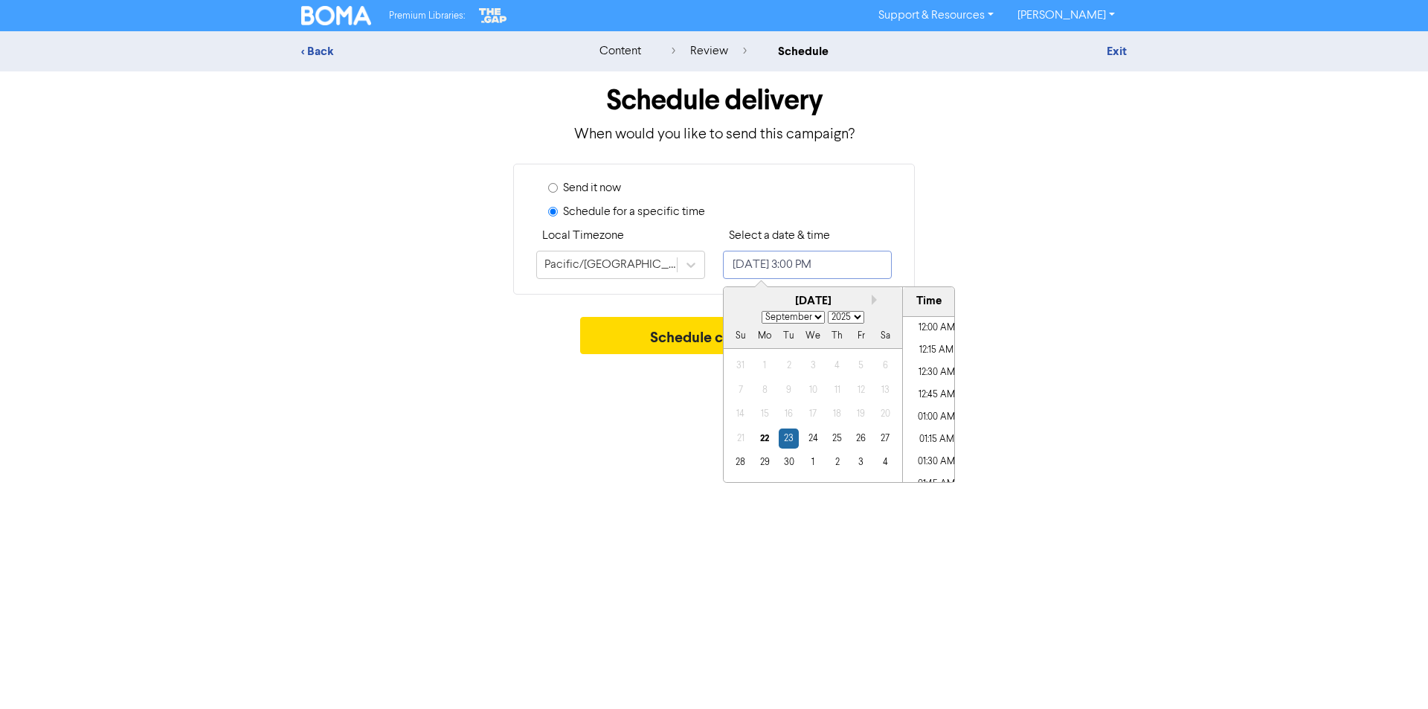
click at [825, 263] on input "[DATE] 3:00 PM" at bounding box center [807, 265] width 169 height 28
click at [874, 298] on button "Next month" at bounding box center [877, 300] width 10 height 10
select select "9"
click at [813, 461] on div "29" at bounding box center [813, 462] width 20 height 20
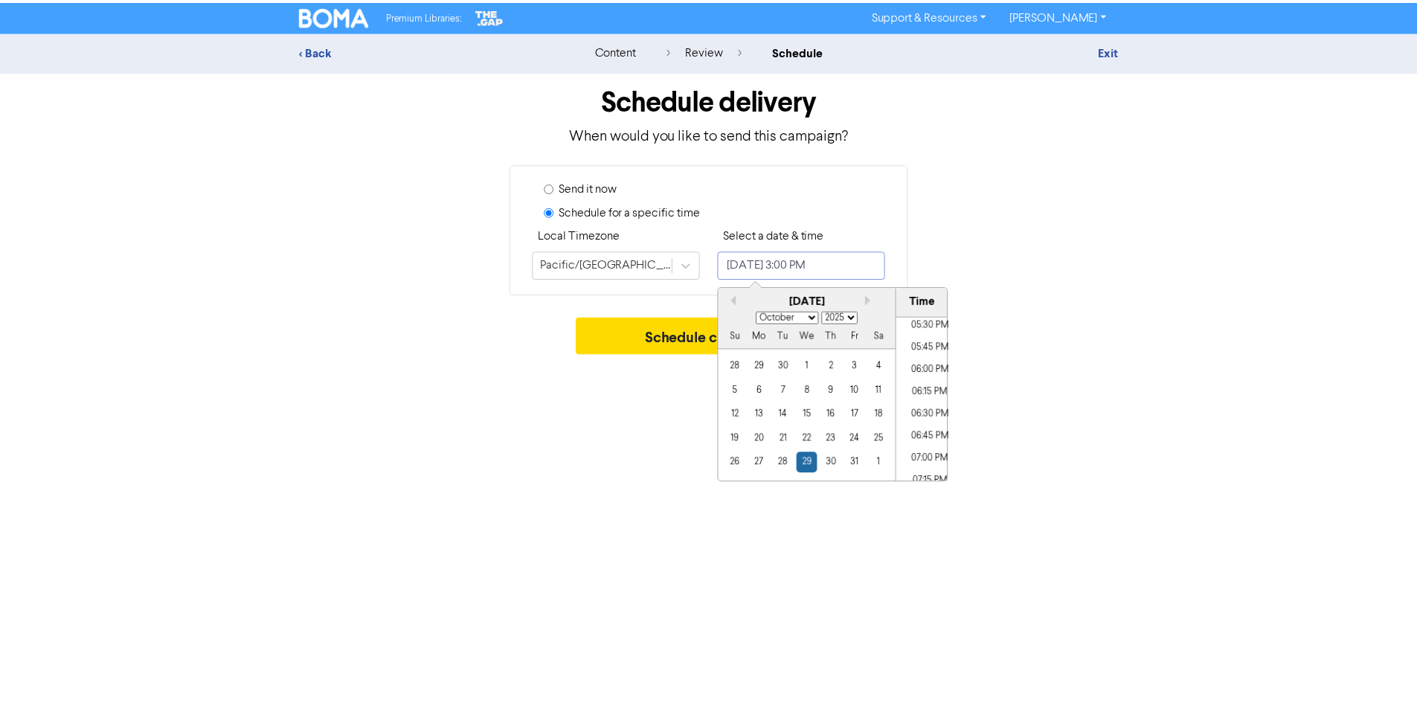
scroll to position [1640, 0]
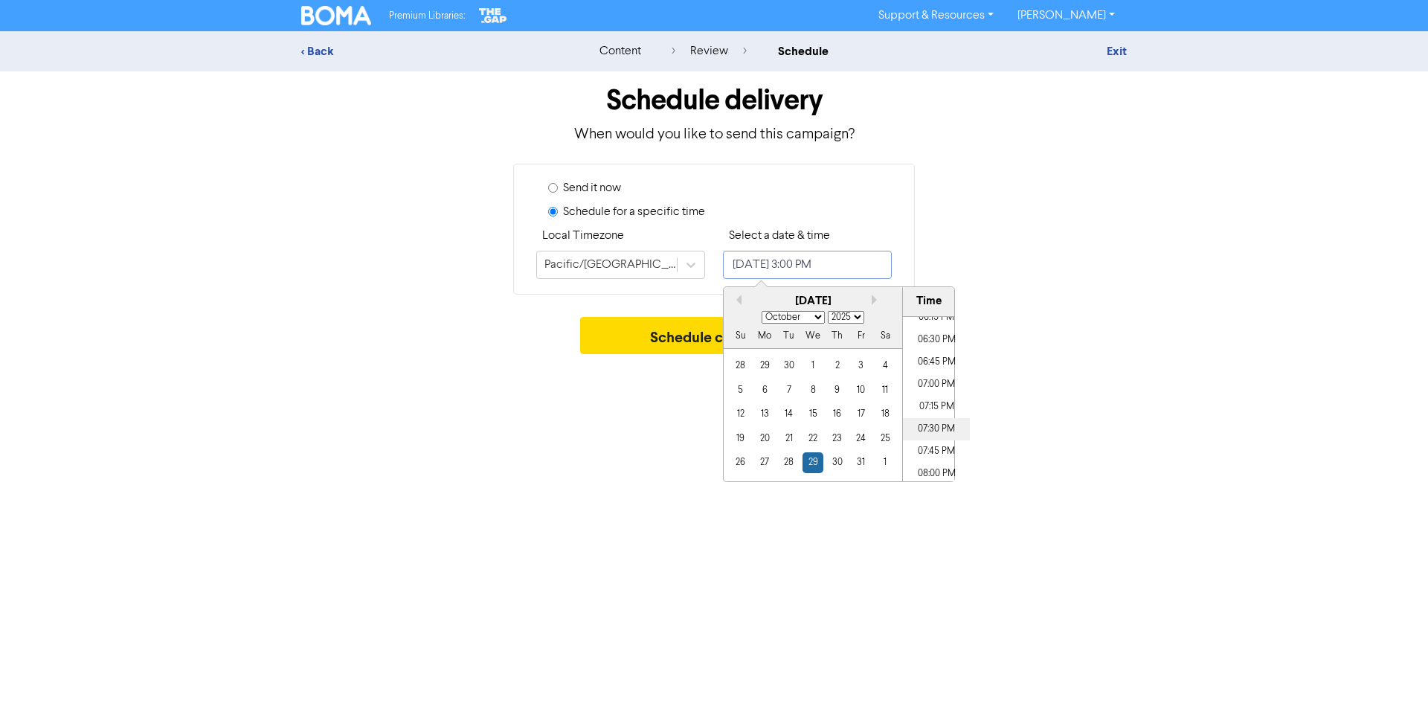
click at [923, 427] on li "07:30 PM" at bounding box center [936, 429] width 67 height 22
type input "[DATE] 7:30 PM"
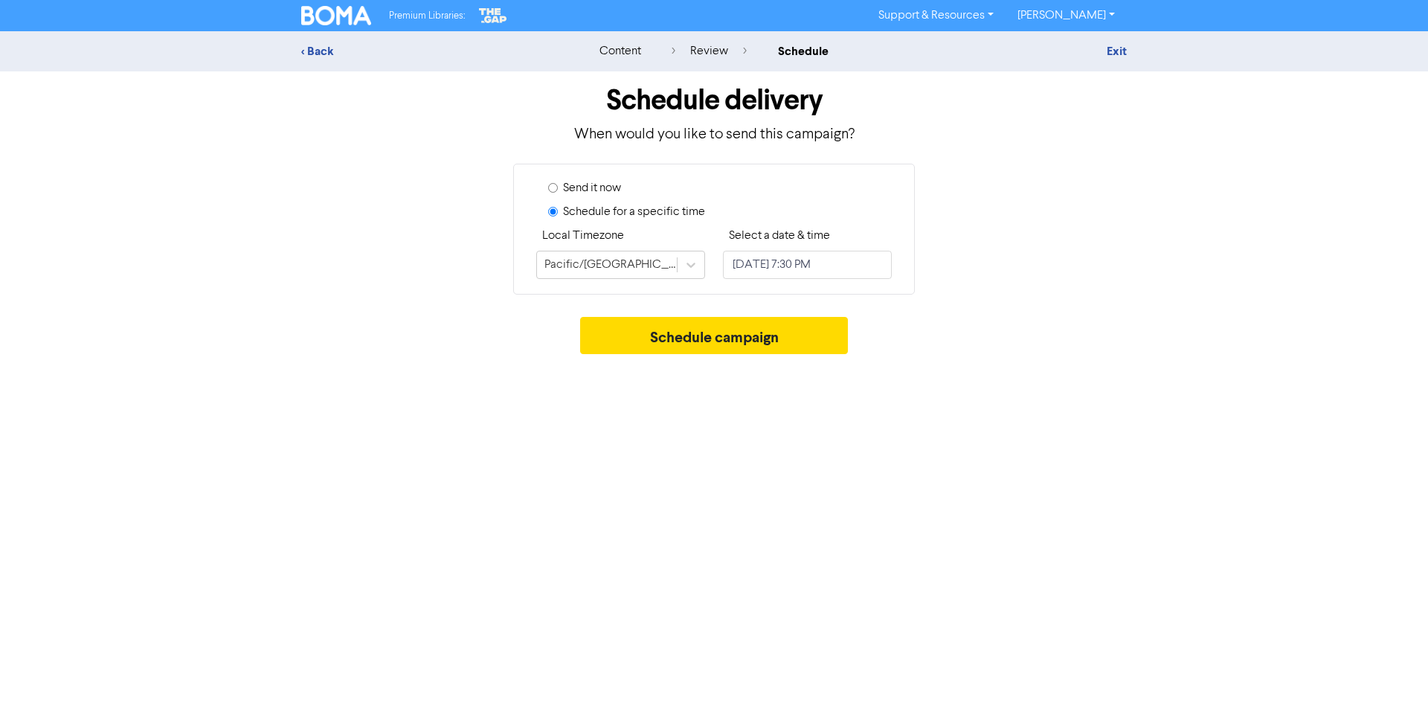
click at [613, 415] on div "Premium Libraries: Support & Resources Video Tutorials FAQ & Guides Marketing E…" at bounding box center [714, 354] width 1428 height 709
click at [713, 333] on button "Schedule campaign" at bounding box center [714, 335] width 269 height 37
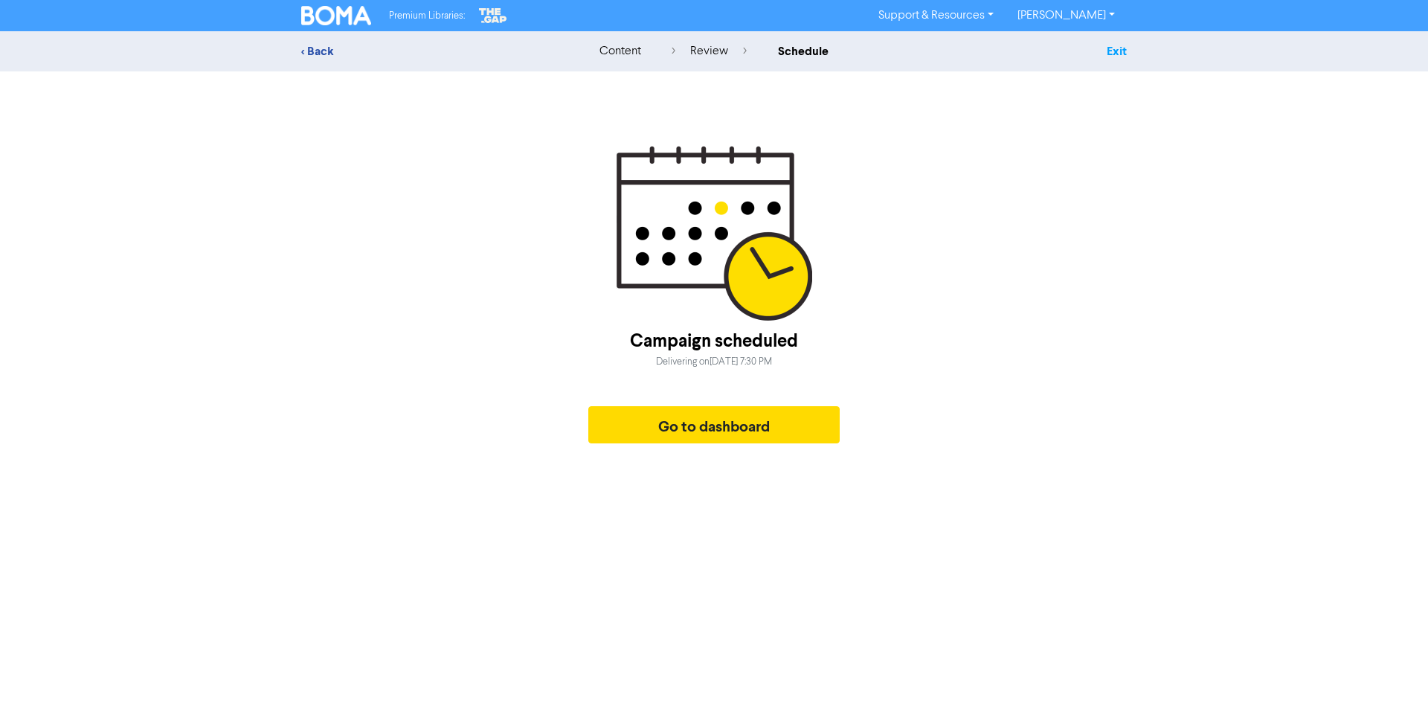
click at [1114, 48] on link "Exit" at bounding box center [1117, 51] width 20 height 15
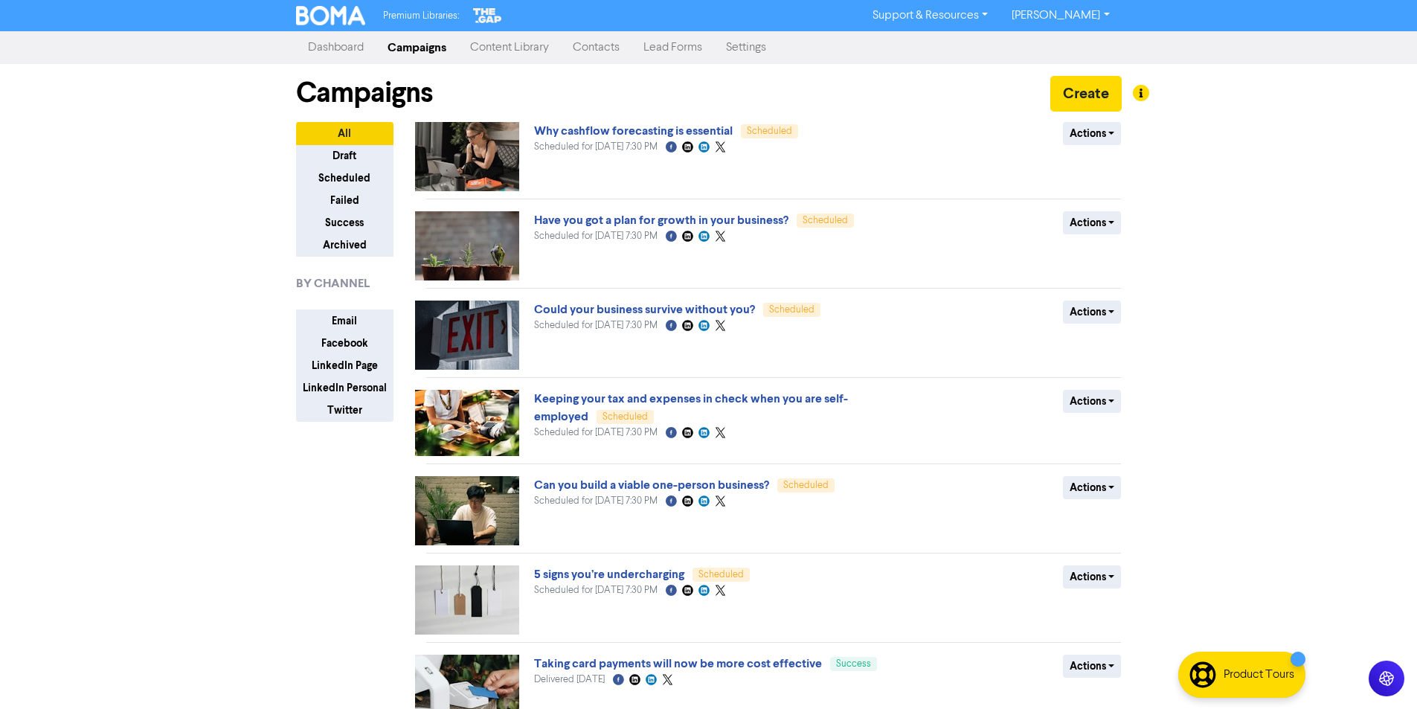
click at [676, 47] on link "Lead Forms" at bounding box center [673, 48] width 83 height 30
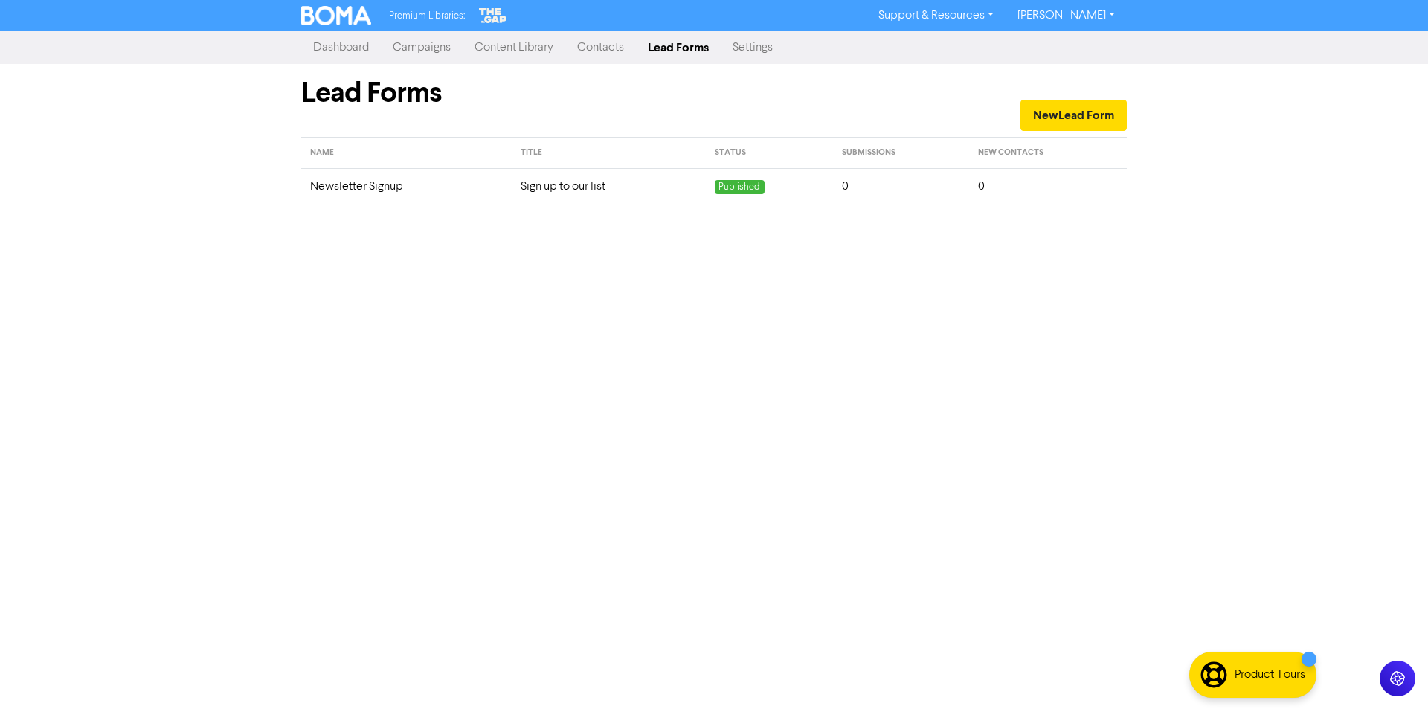
click at [360, 185] on td "Newsletter Signup" at bounding box center [406, 186] width 211 height 36
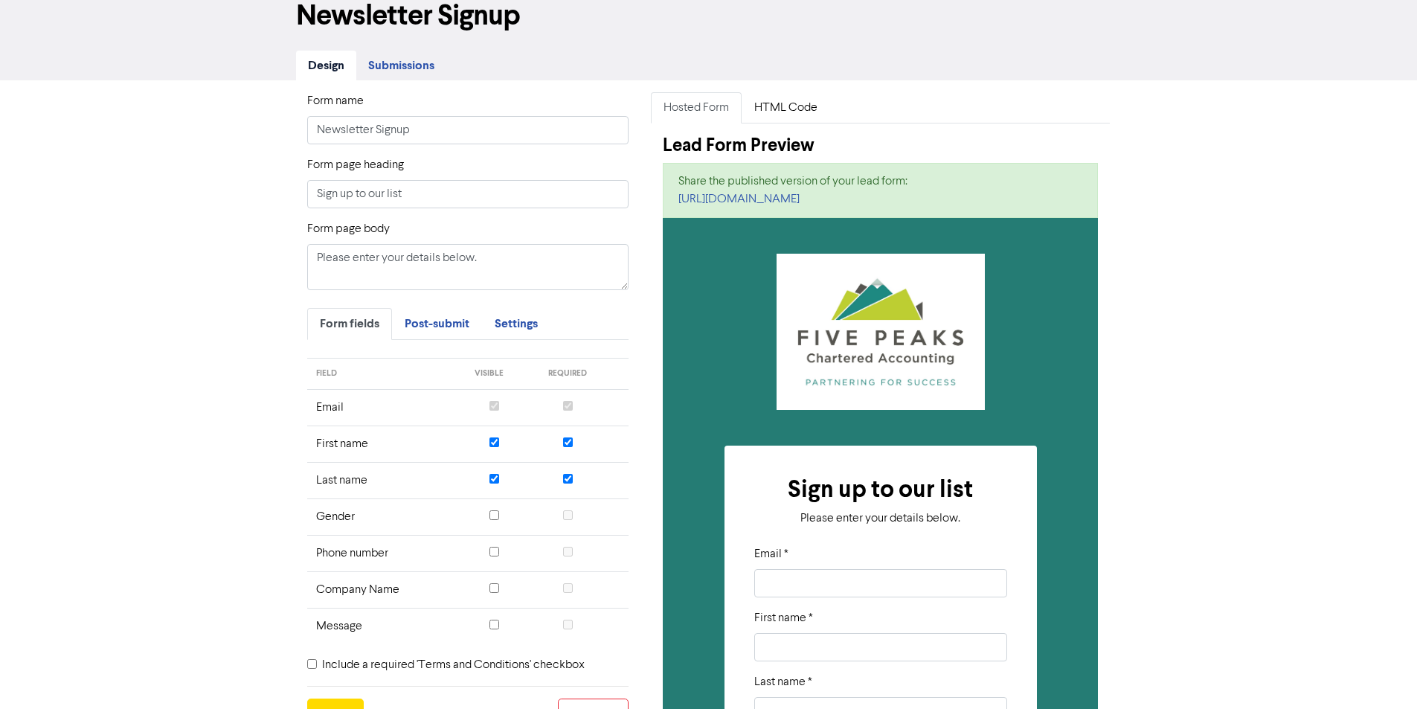
scroll to position [149, 0]
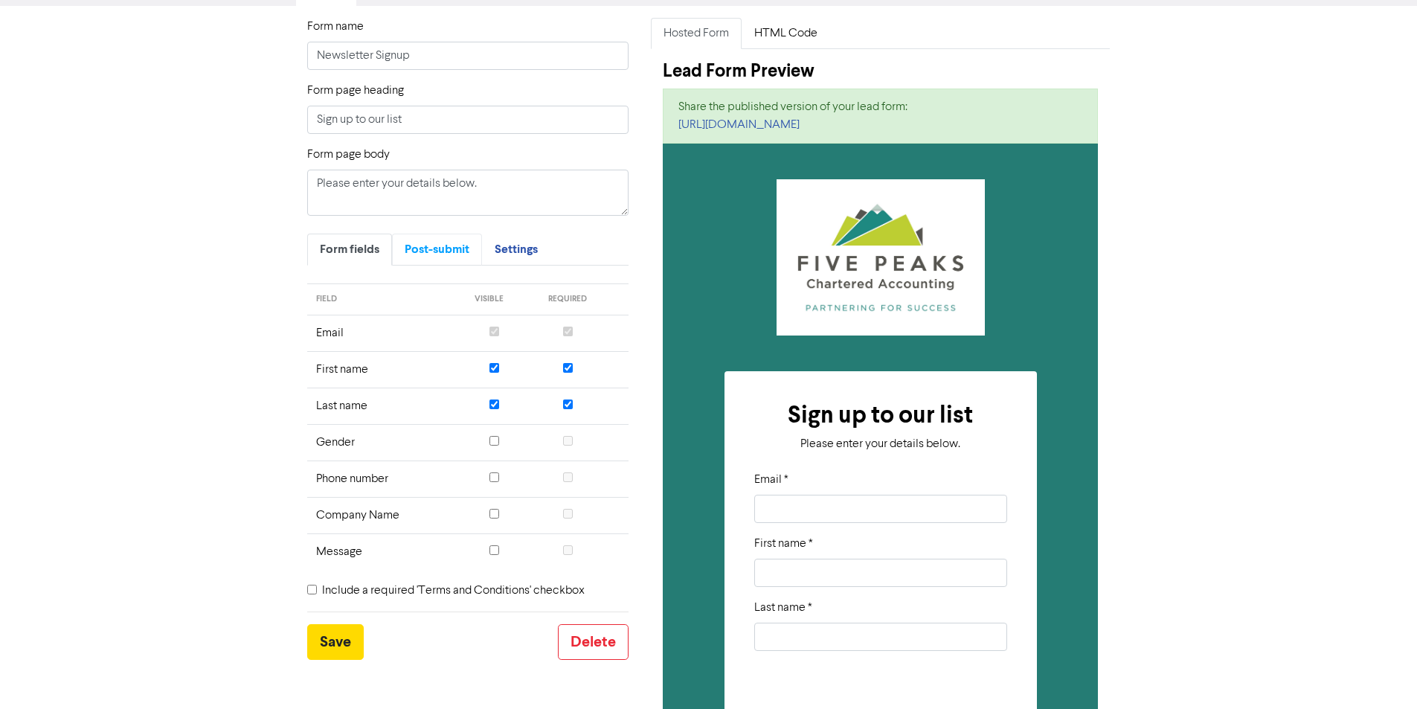
click at [441, 248] on span "Post-submit" at bounding box center [437, 249] width 65 height 15
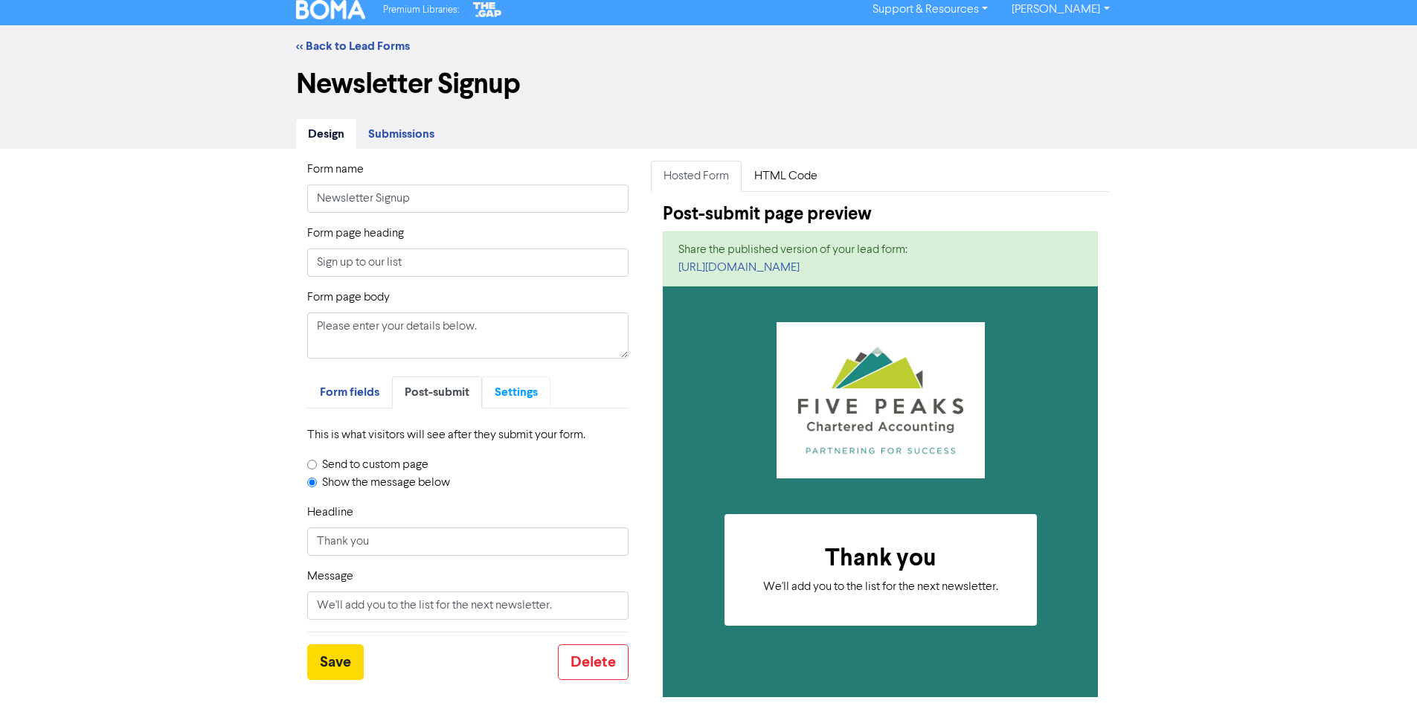
click at [513, 391] on span "Settings" at bounding box center [516, 392] width 43 height 15
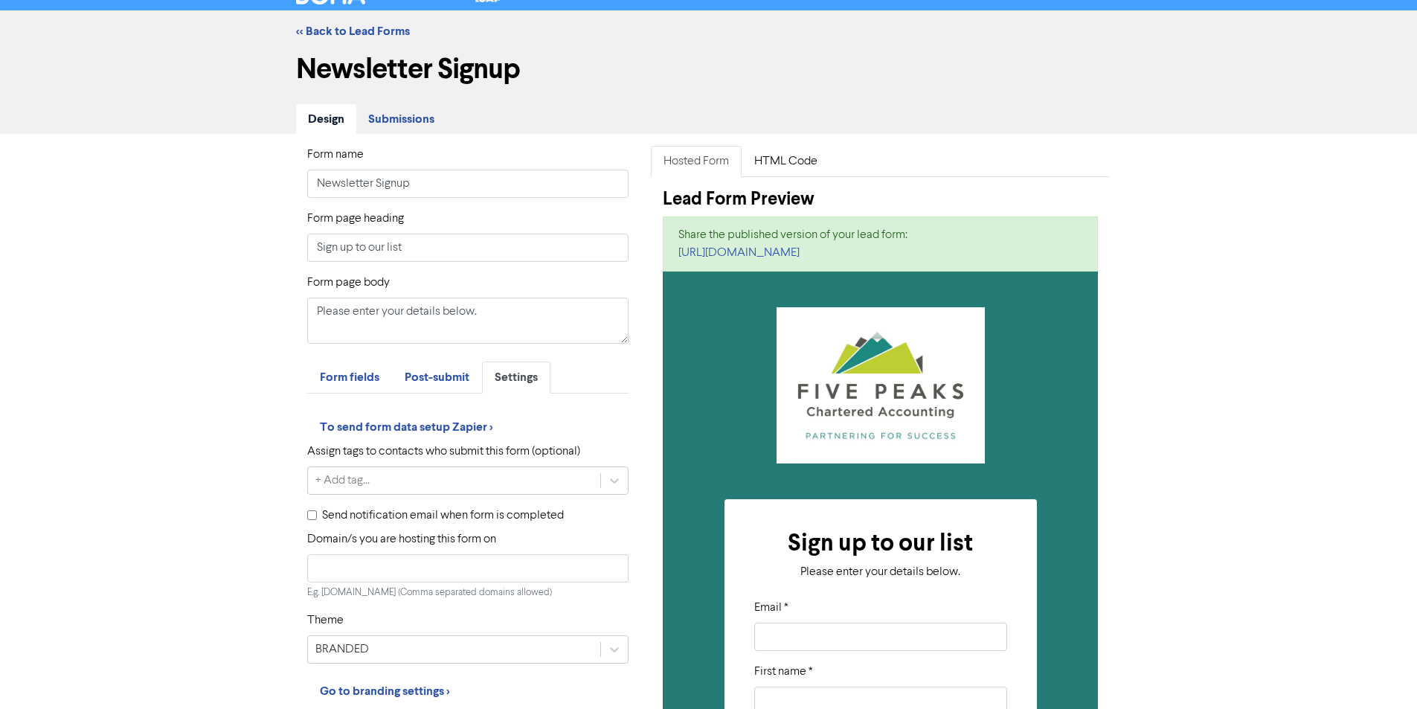
scroll to position [0, 0]
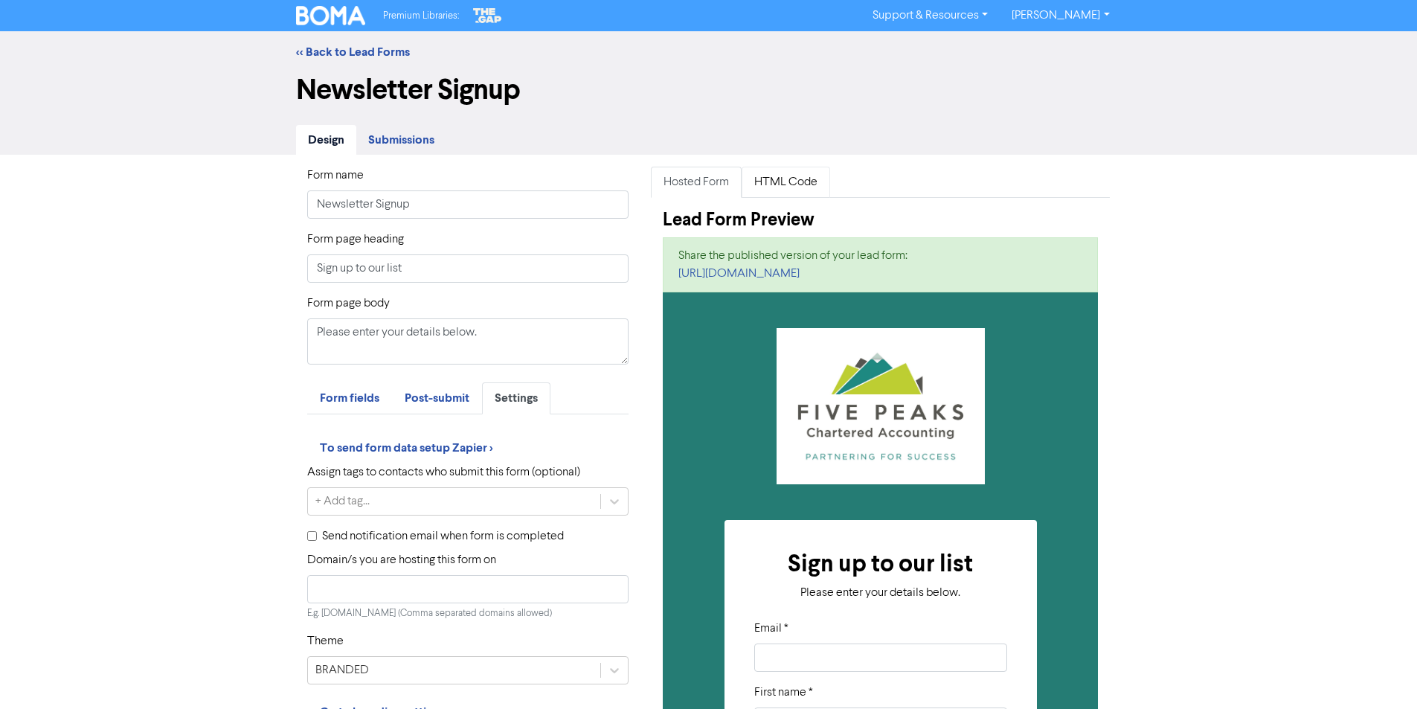
click at [780, 180] on link "HTML Code" at bounding box center [786, 182] width 89 height 31
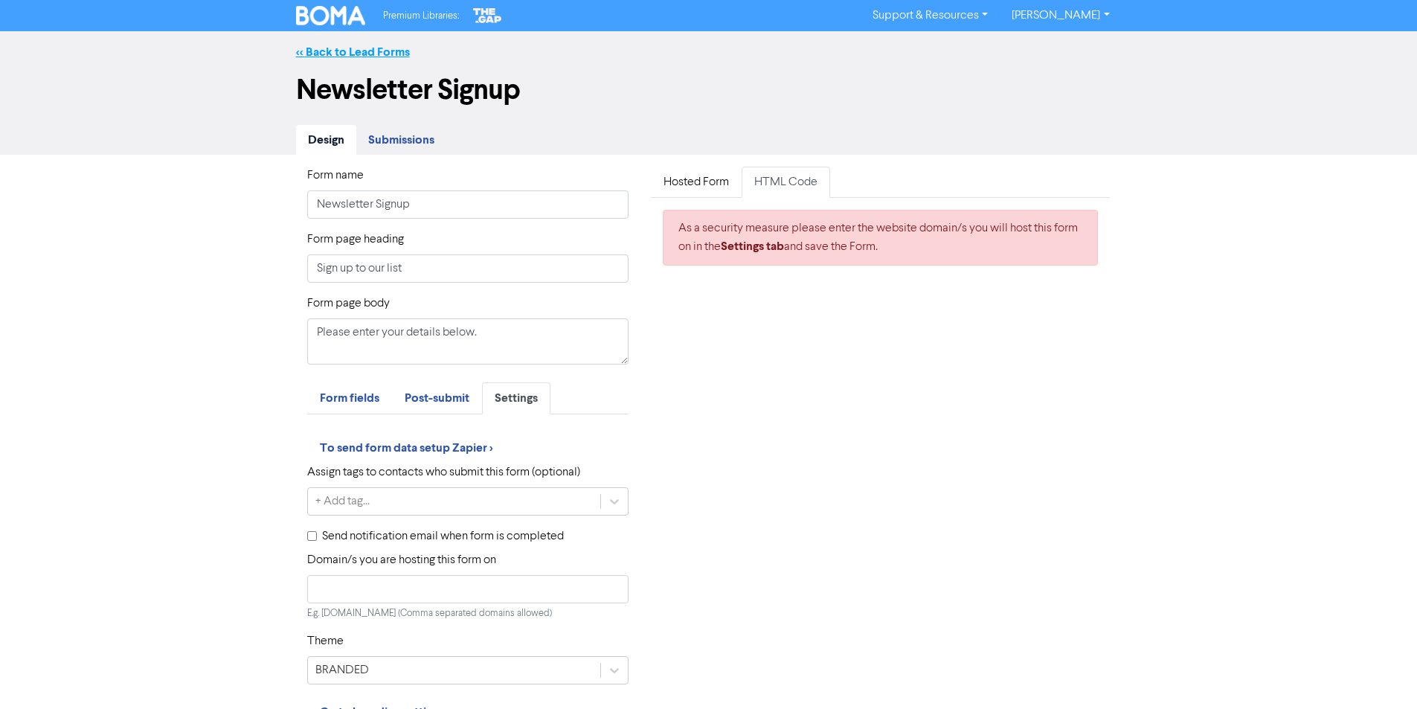
click at [338, 49] on link "<< Back to Lead Forms" at bounding box center [353, 52] width 114 height 15
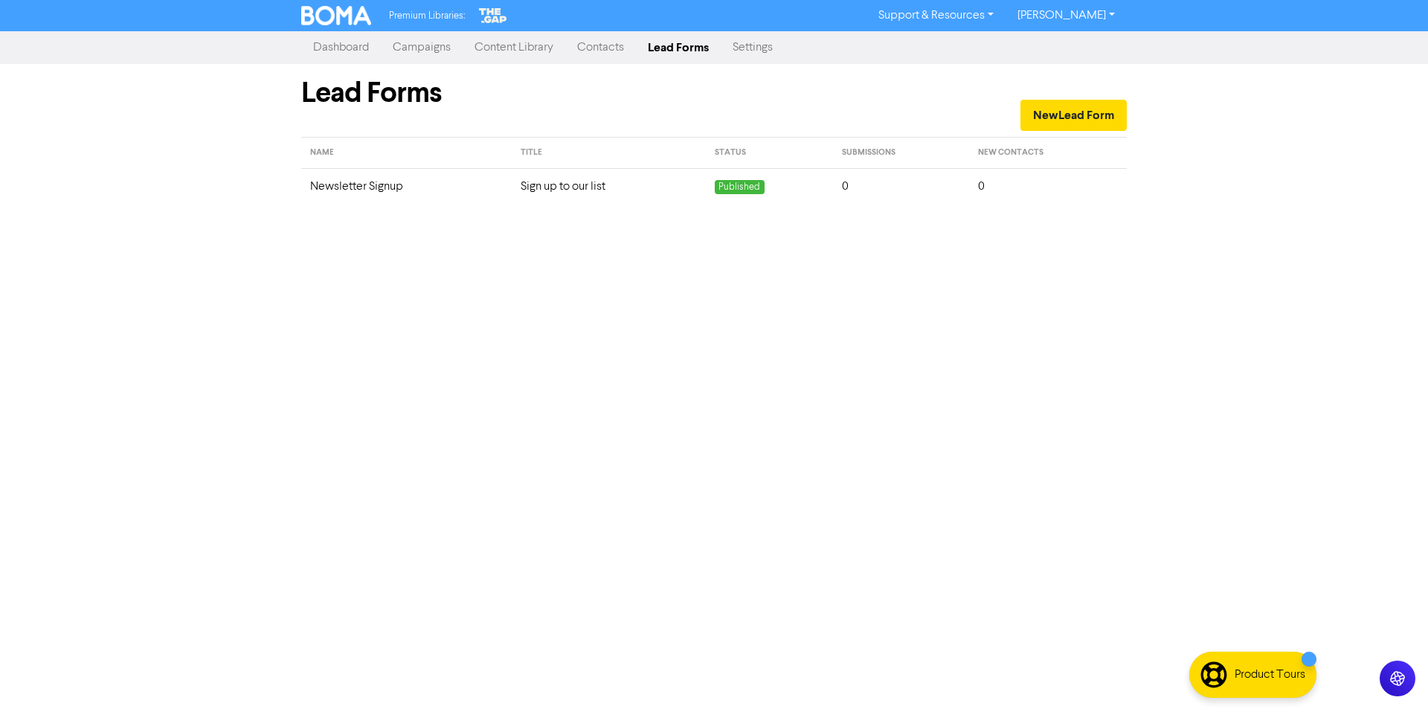
click at [339, 45] on link "Dashboard" at bounding box center [341, 48] width 80 height 30
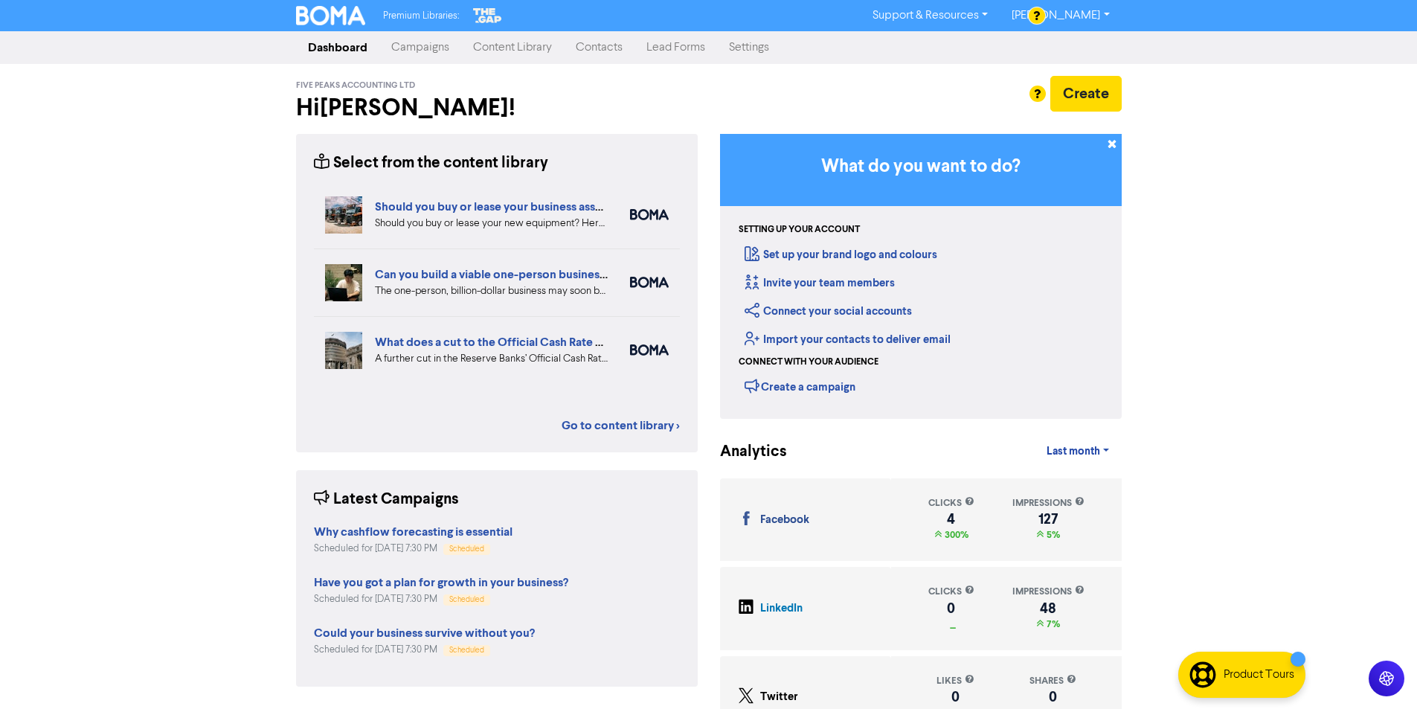
click at [744, 47] on link "Settings" at bounding box center [749, 48] width 64 height 30
